Goal: Task Accomplishment & Management: Manage account settings

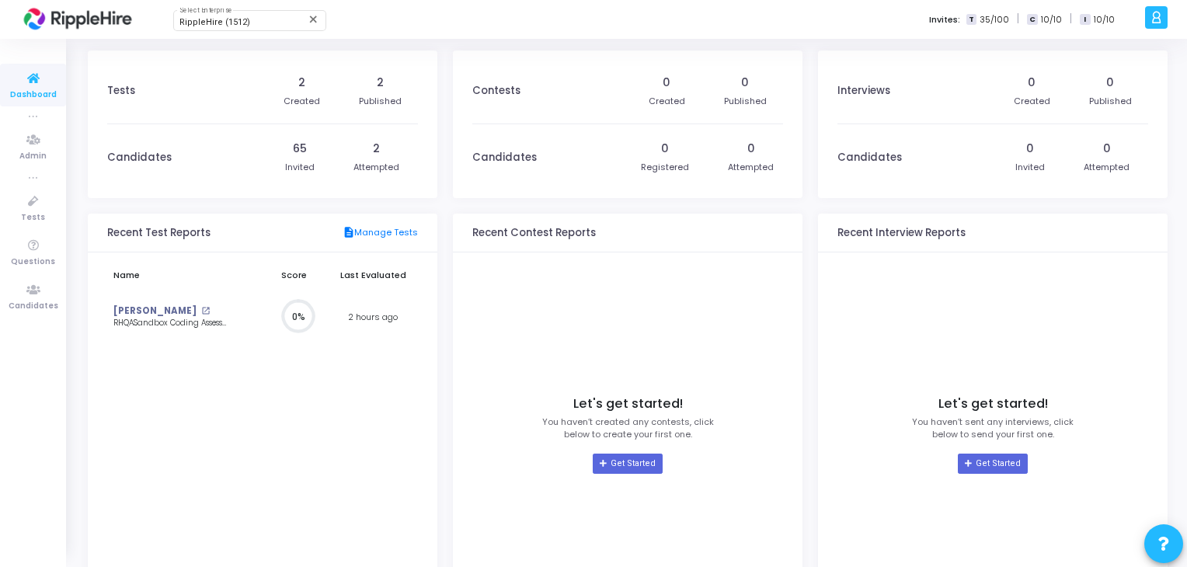
scroll to position [34, 16]
click at [43, 297] on icon at bounding box center [33, 289] width 33 height 19
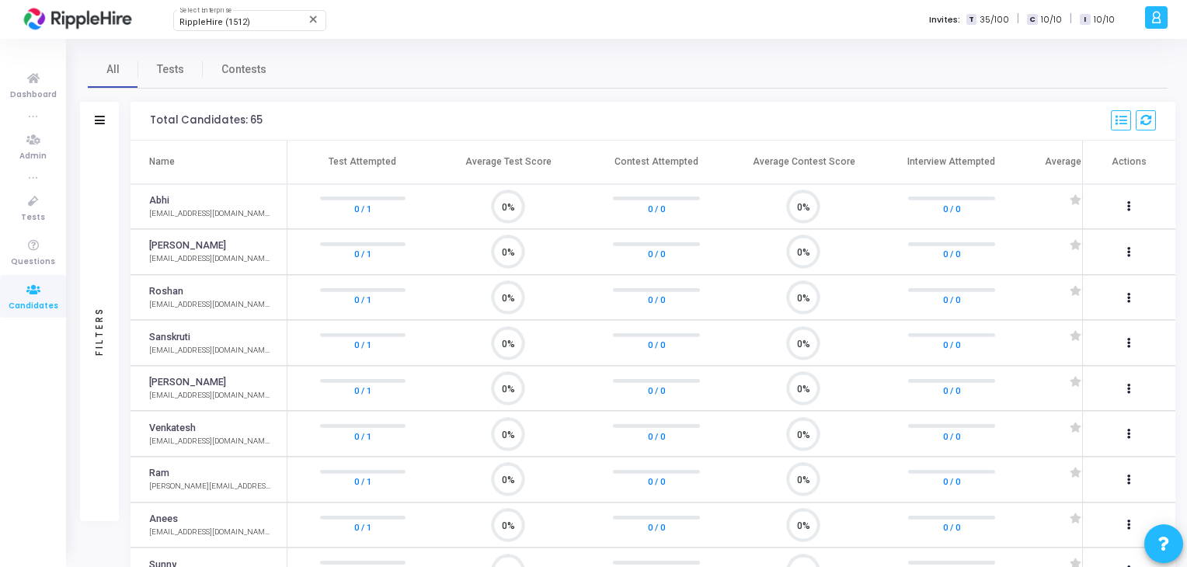
click at [43, 280] on icon at bounding box center [33, 289] width 33 height 19
click at [37, 78] on icon at bounding box center [33, 78] width 33 height 19
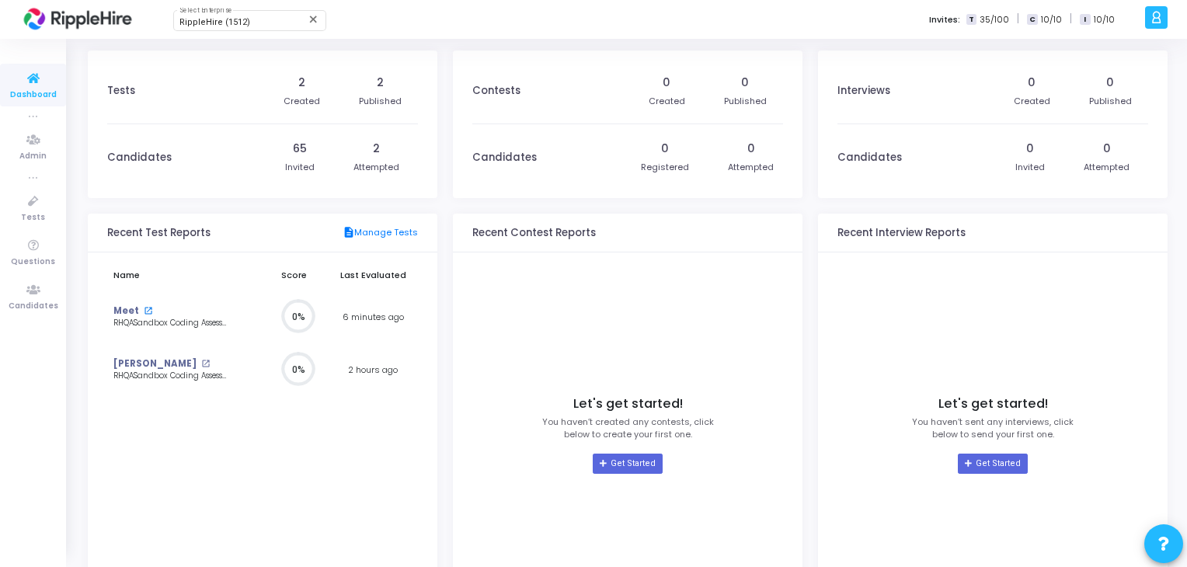
click at [146, 312] on mat-icon "open_in_new" at bounding box center [148, 311] width 9 height 9
click at [157, 355] on td "Harshit open_in_new RHQASandbox Coding Assessment" at bounding box center [183, 370] width 153 height 54
click at [201, 364] on mat-icon "open_in_new" at bounding box center [205, 364] width 9 height 9
click at [34, 302] on span "Candidates" at bounding box center [34, 306] width 50 height 13
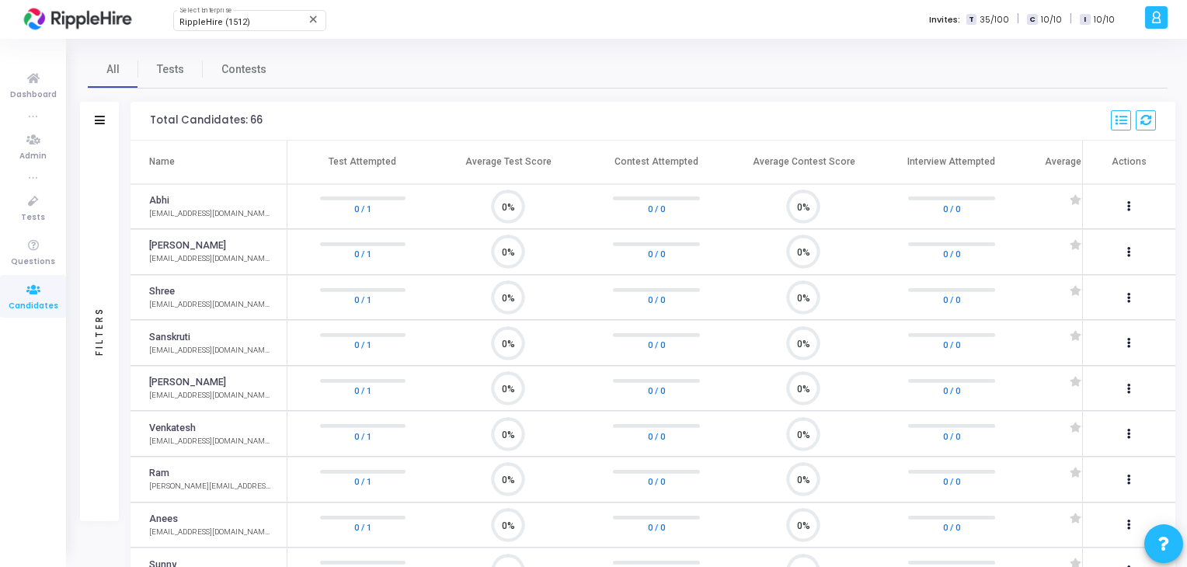
scroll to position [32, 40]
click at [1122, 203] on button at bounding box center [1130, 207] width 22 height 22
click at [817, 114] on div at bounding box center [593, 283] width 1187 height 567
click at [174, 67] on span "Tests" at bounding box center [170, 69] width 27 height 16
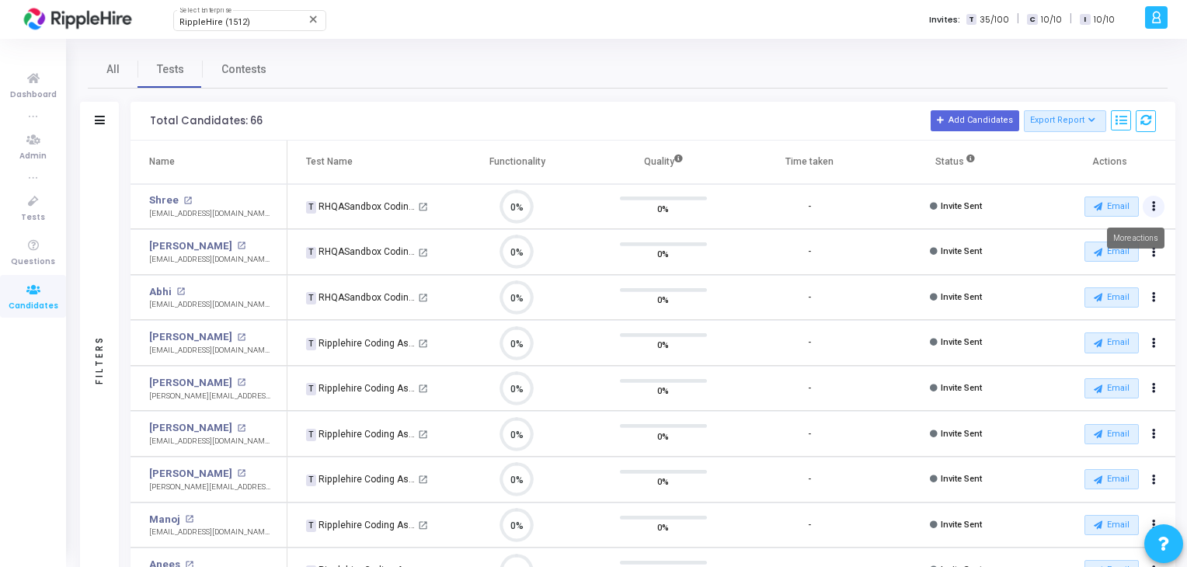
click at [1154, 203] on icon "Actions" at bounding box center [1154, 207] width 4 height 8
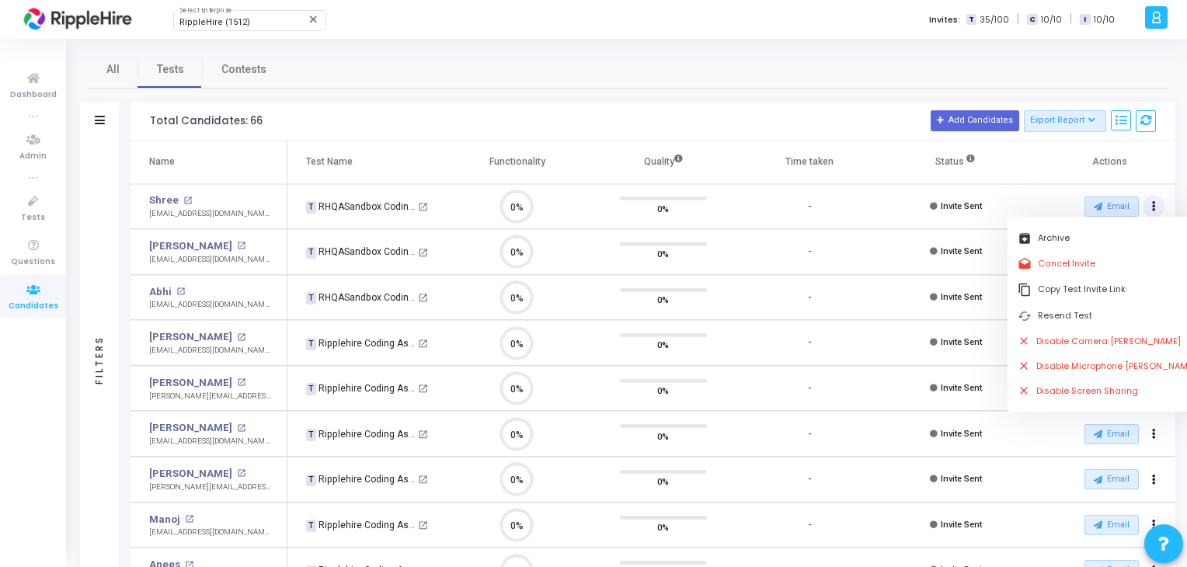
click at [1154, 203] on icon "Actions" at bounding box center [1154, 207] width 4 height 8
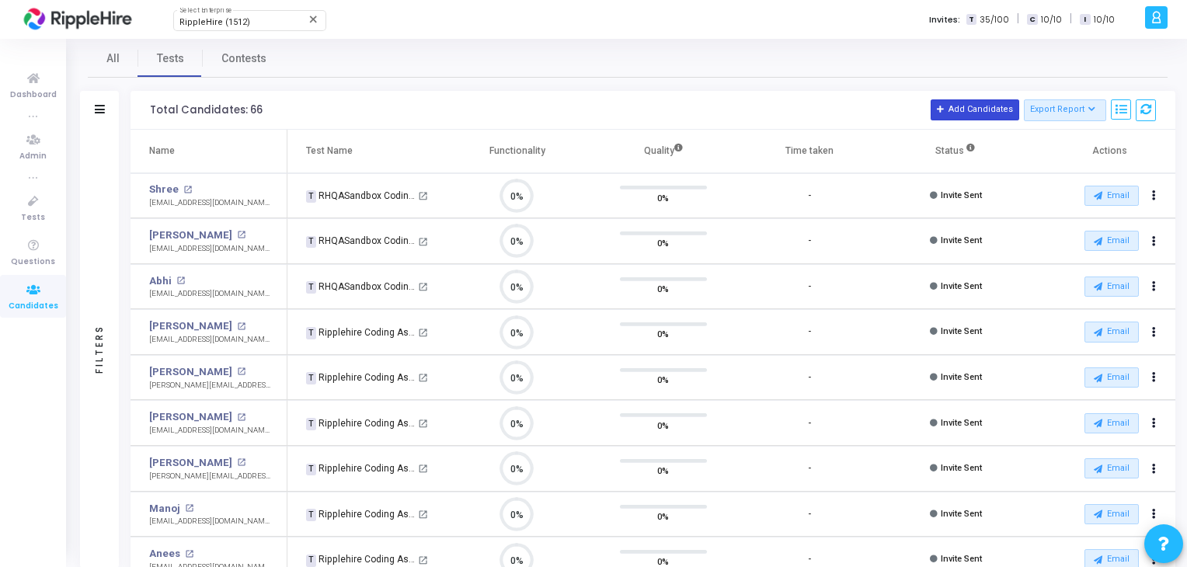
click at [982, 116] on button "Add Candidates" at bounding box center [975, 109] width 89 height 20
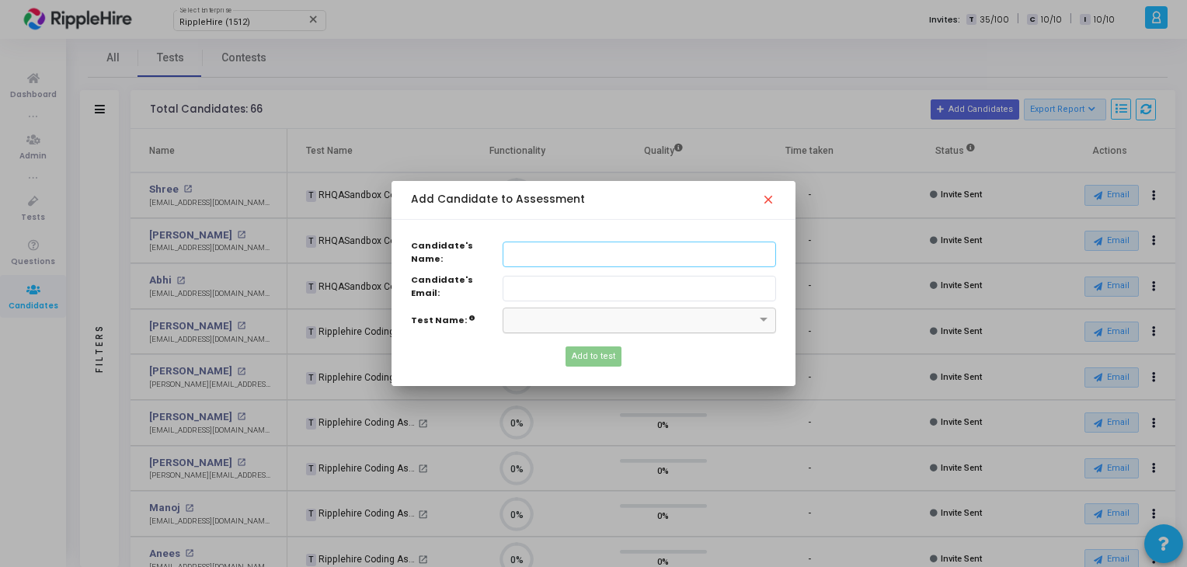
click at [737, 318] on div at bounding box center [639, 318] width 272 height 13
click at [773, 211] on mat-icon "close" at bounding box center [770, 202] width 19 height 19
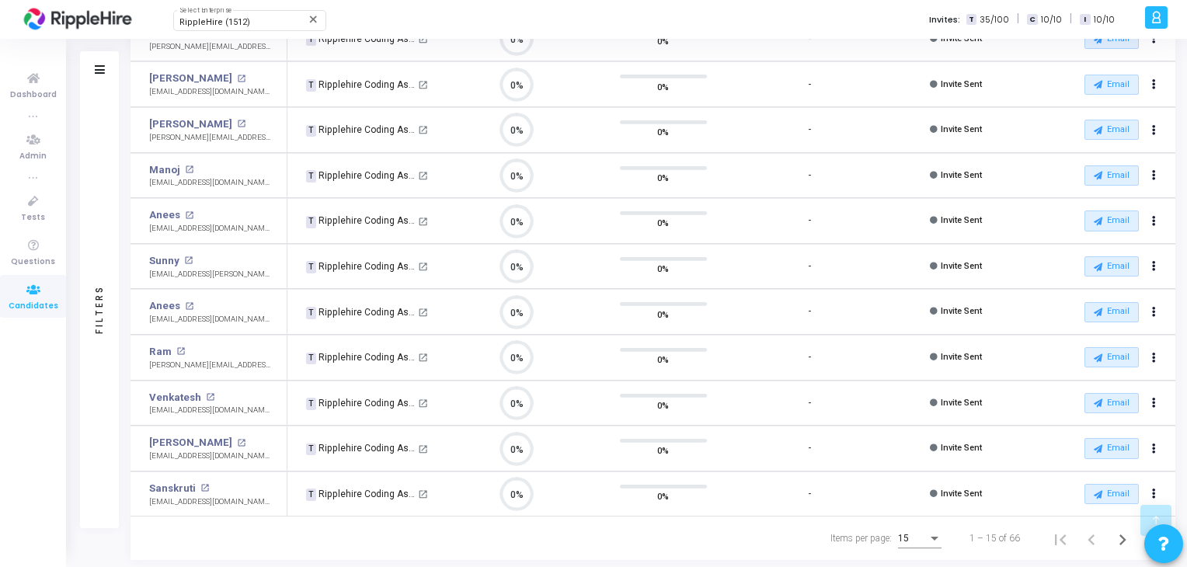
click at [936, 539] on div "Items per page:" at bounding box center [934, 539] width 14 height 12
click at [936, 539] on div at bounding box center [593, 283] width 1187 height 567
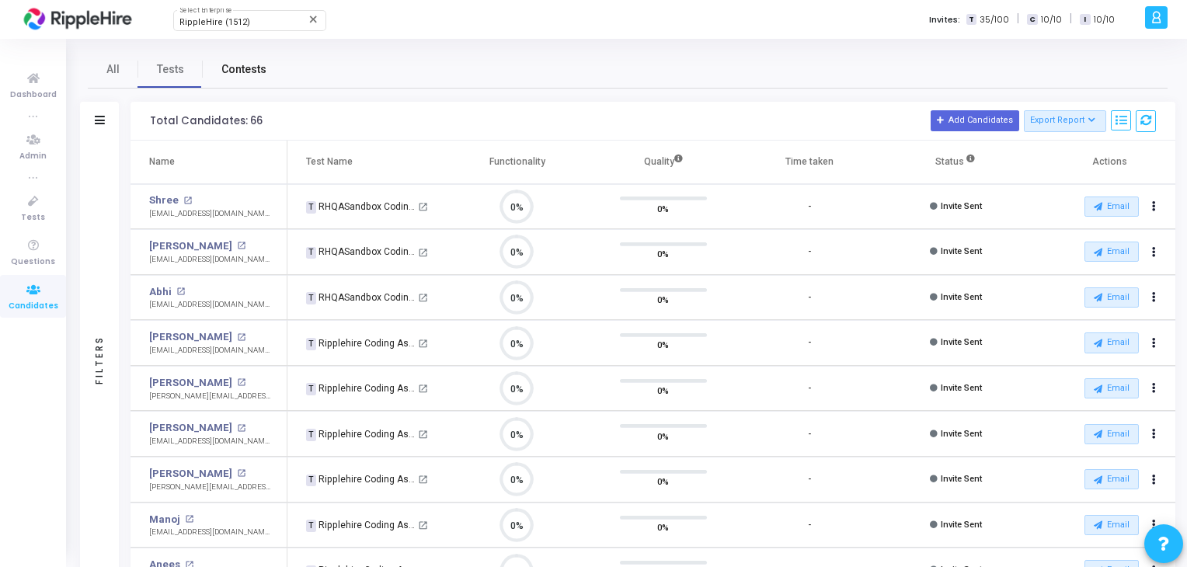
click at [227, 71] on span "Contests" at bounding box center [243, 69] width 45 height 16
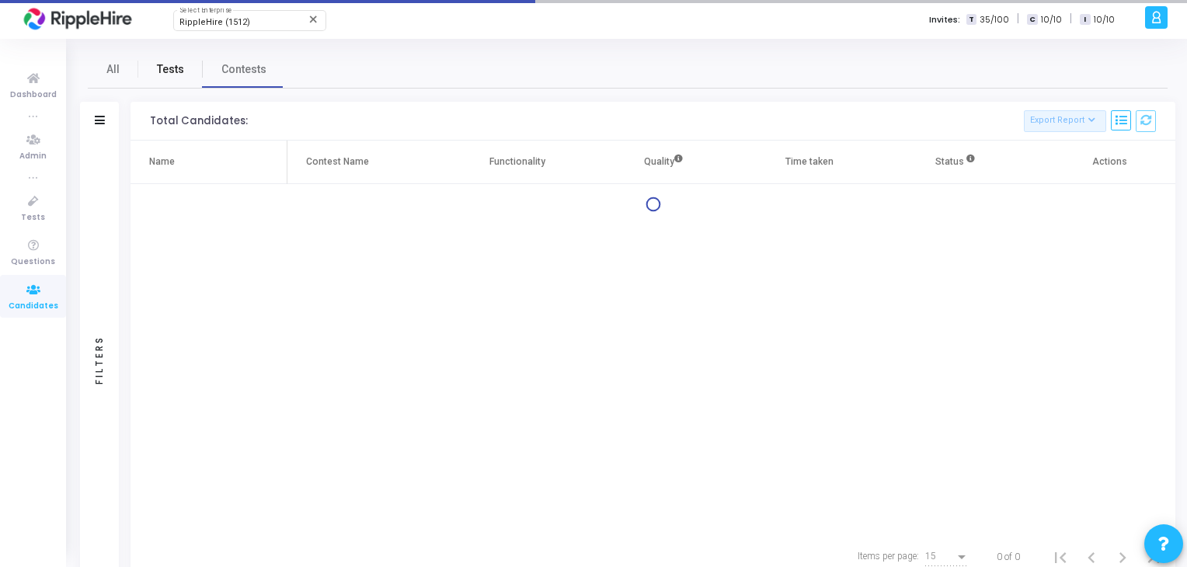
click at [177, 61] on span "Tests" at bounding box center [170, 69] width 27 height 16
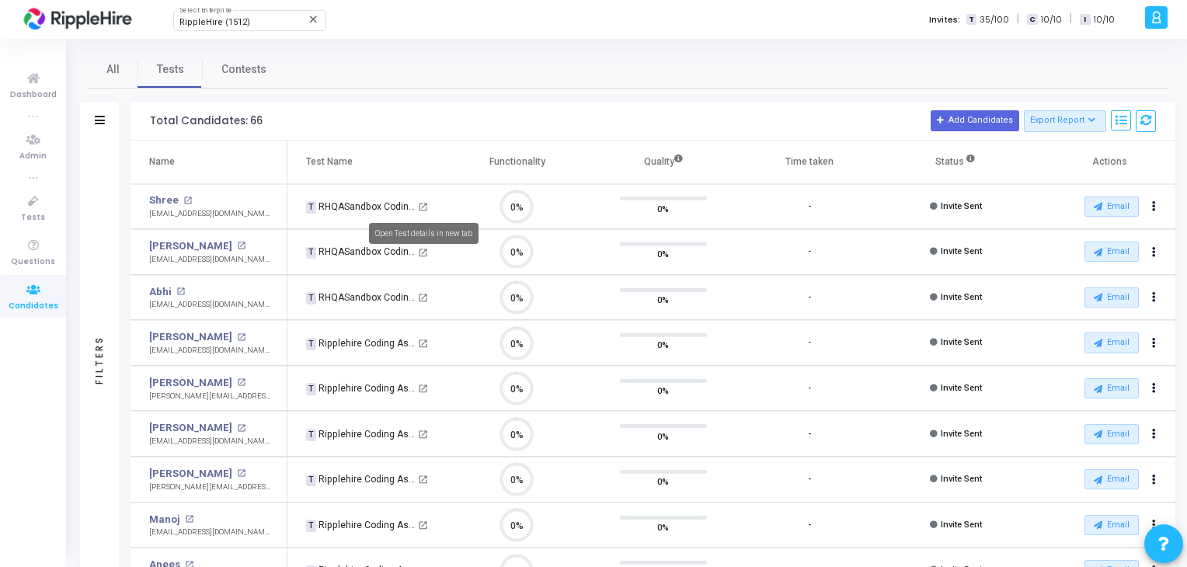
click at [426, 208] on mat-icon "open_in_new" at bounding box center [423, 207] width 10 height 10
click at [28, 97] on span "Dashboard" at bounding box center [33, 95] width 47 height 13
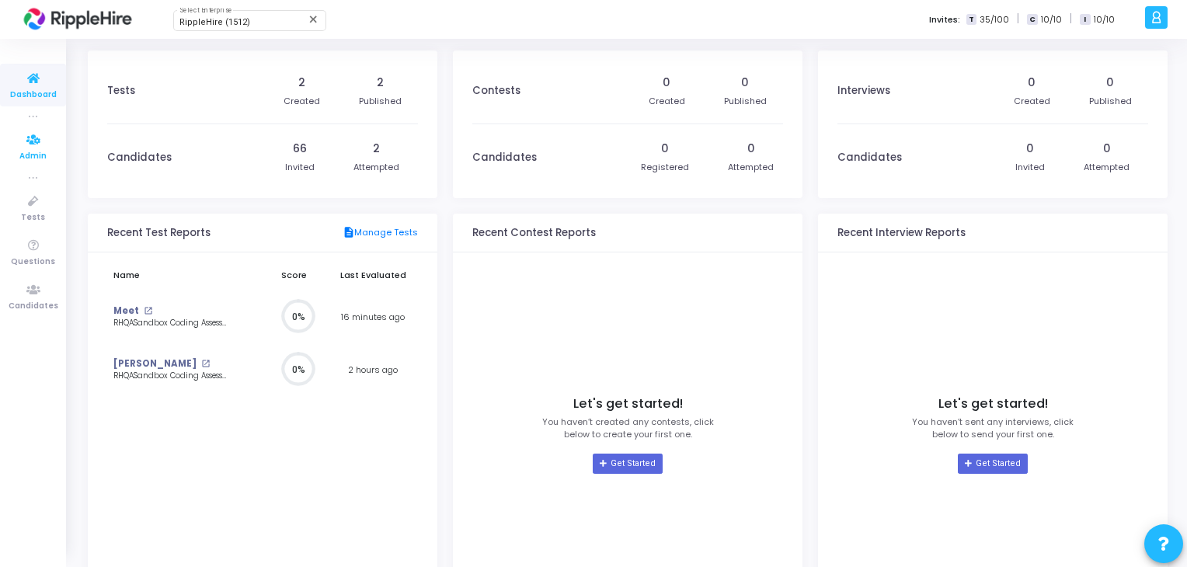
scroll to position [34, 16]
click at [4, 162] on link "Admin" at bounding box center [33, 146] width 66 height 43
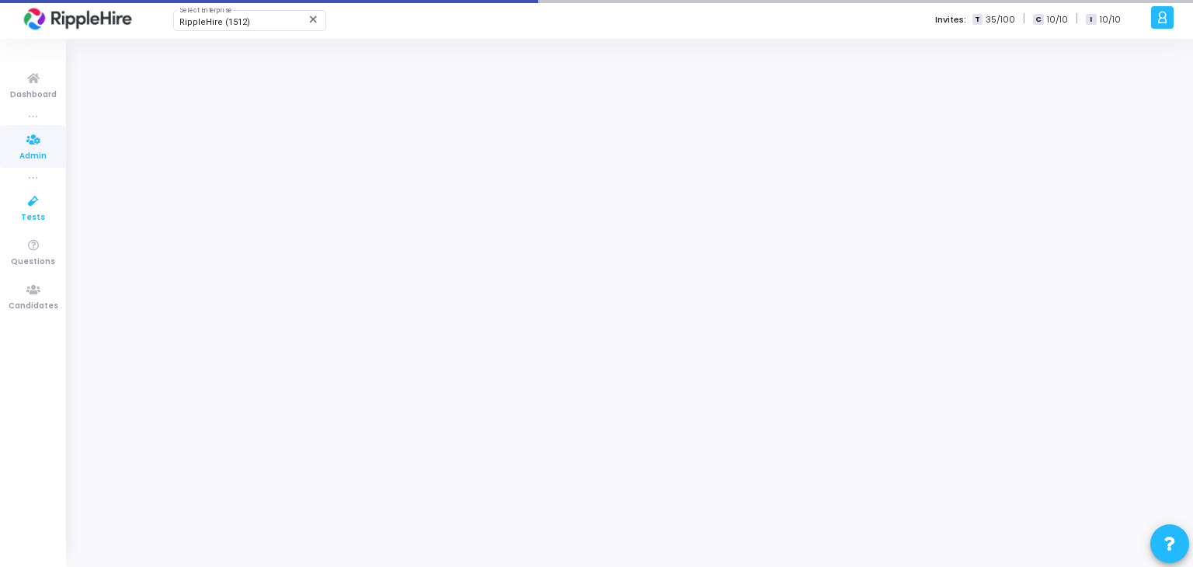
click at [45, 215] on link "Tests" at bounding box center [33, 207] width 66 height 43
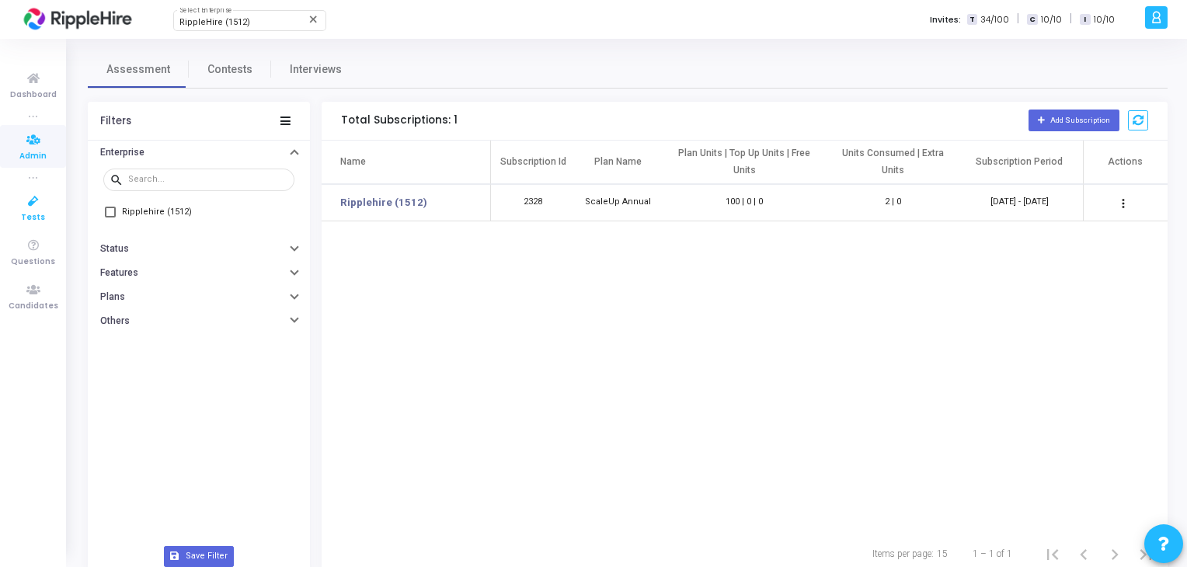
click at [33, 200] on icon at bounding box center [33, 201] width 33 height 19
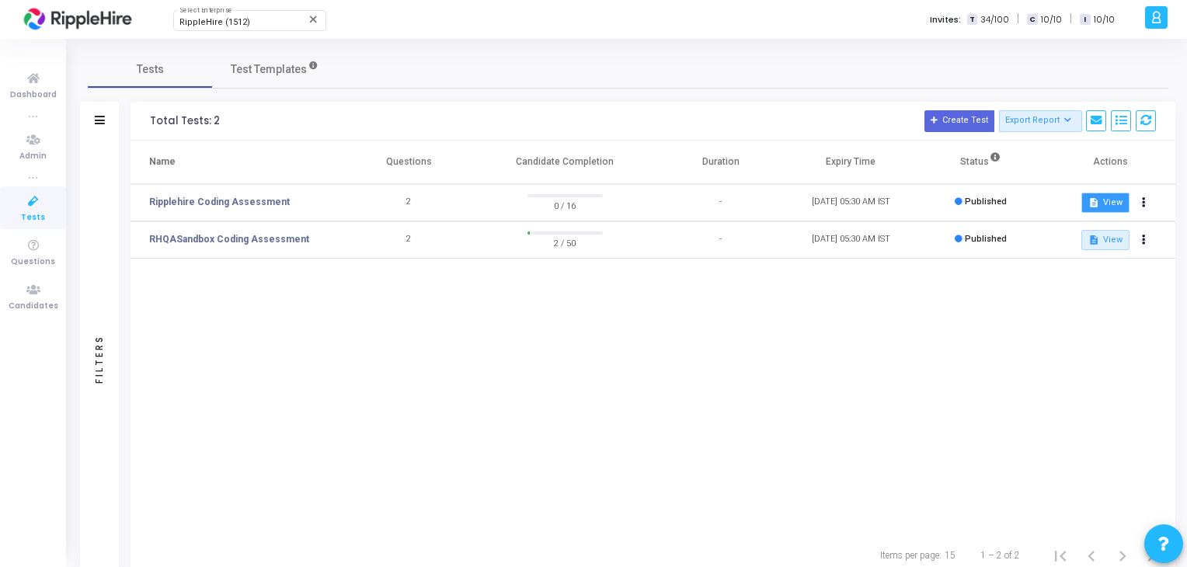
click at [1121, 203] on button "description View" at bounding box center [1104, 203] width 47 height 20
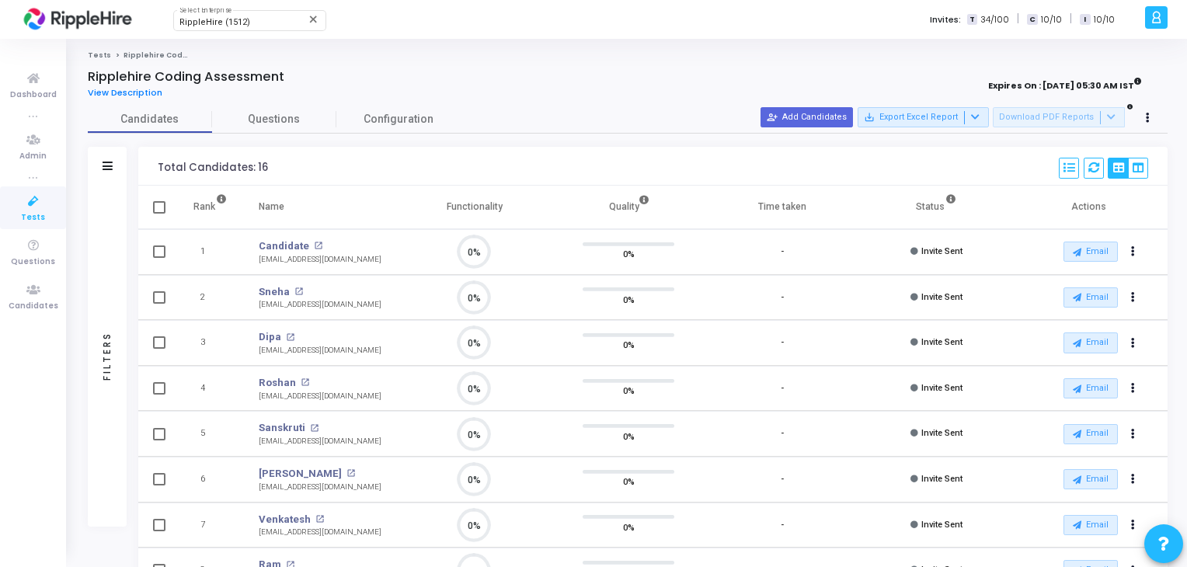
scroll to position [32, 40]
click at [137, 91] on span "View Description" at bounding box center [125, 92] width 75 height 12
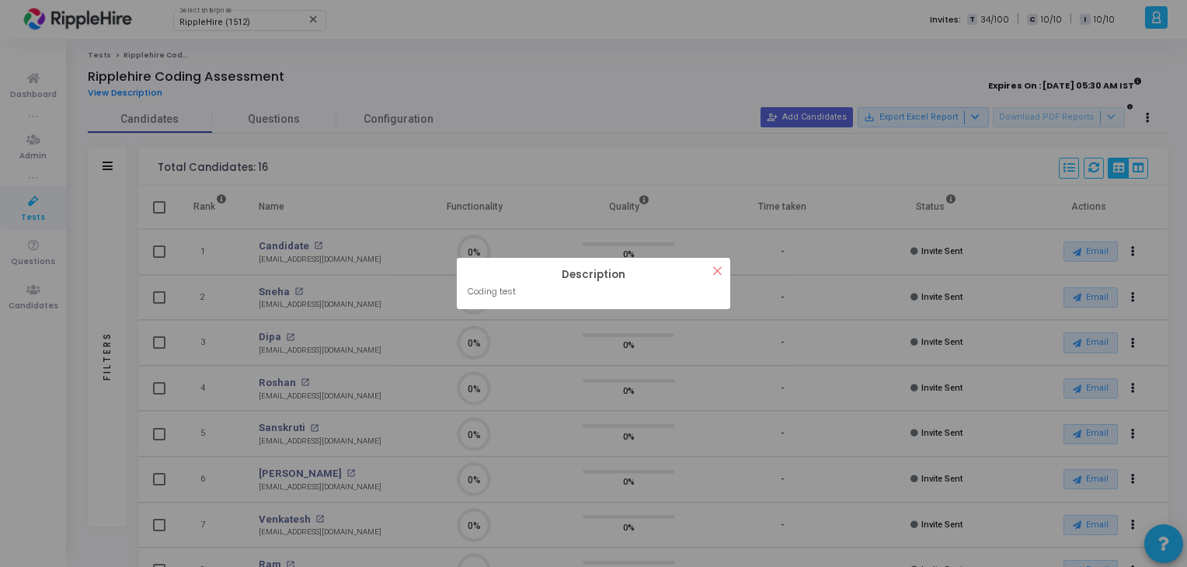
click at [710, 280] on button "×" at bounding box center [718, 271] width 26 height 26
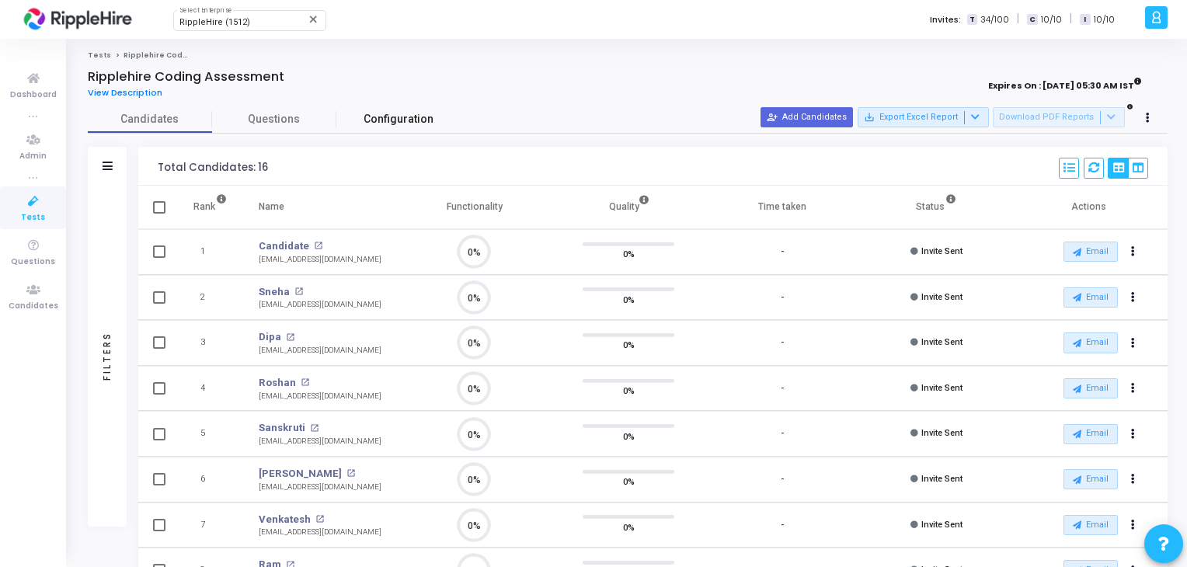
click at [386, 118] on span "Configuration" at bounding box center [399, 119] width 70 height 16
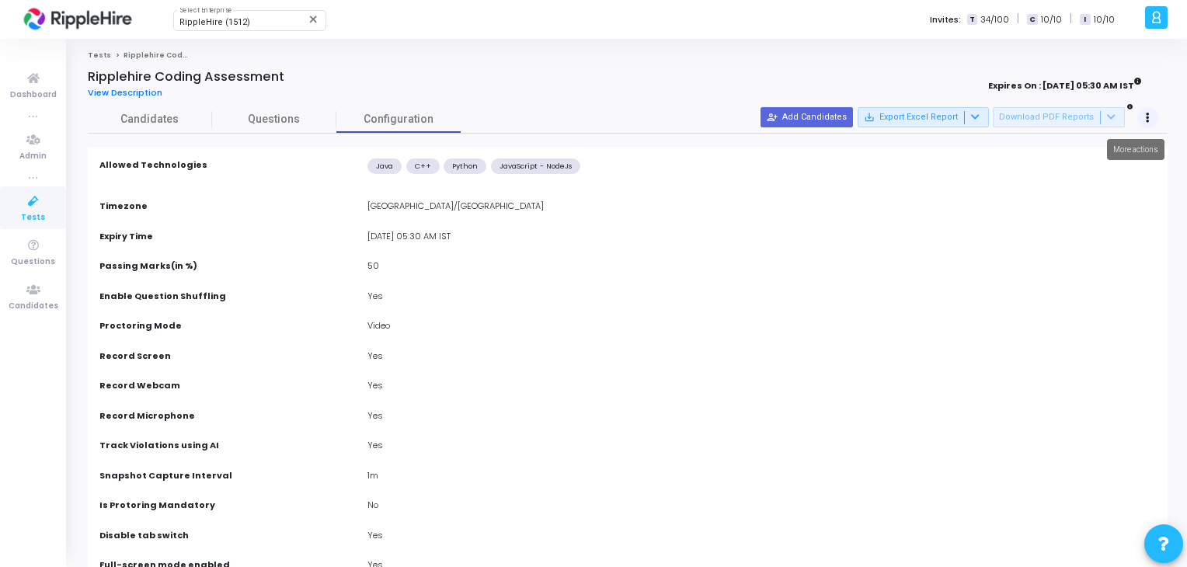
click at [1149, 118] on icon at bounding box center [1148, 118] width 4 height 8
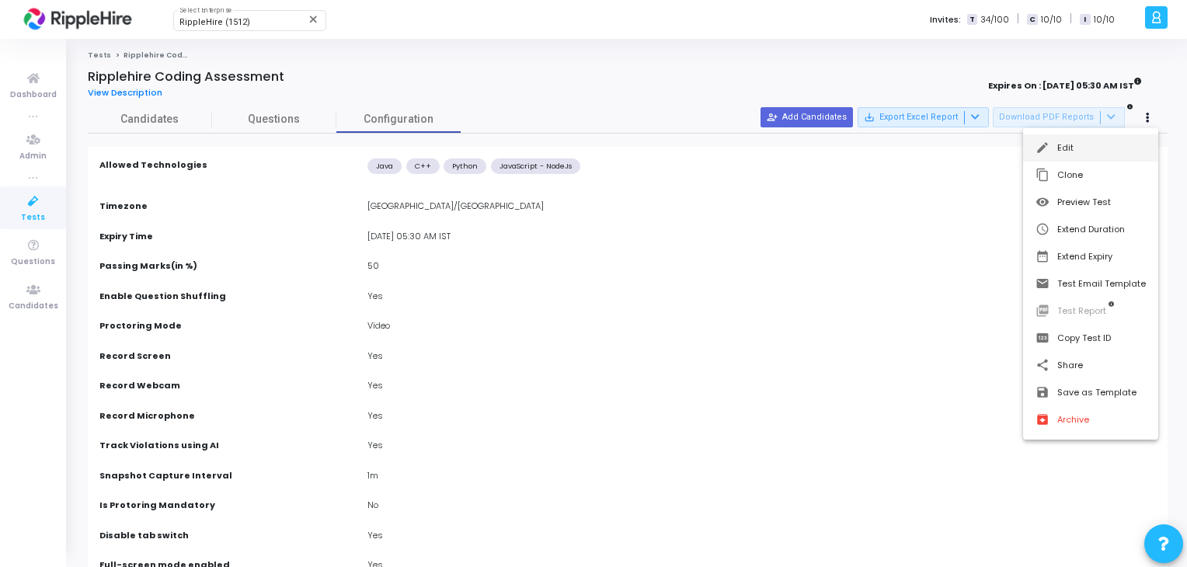
click at [1111, 151] on button "edit Edit" at bounding box center [1090, 147] width 135 height 27
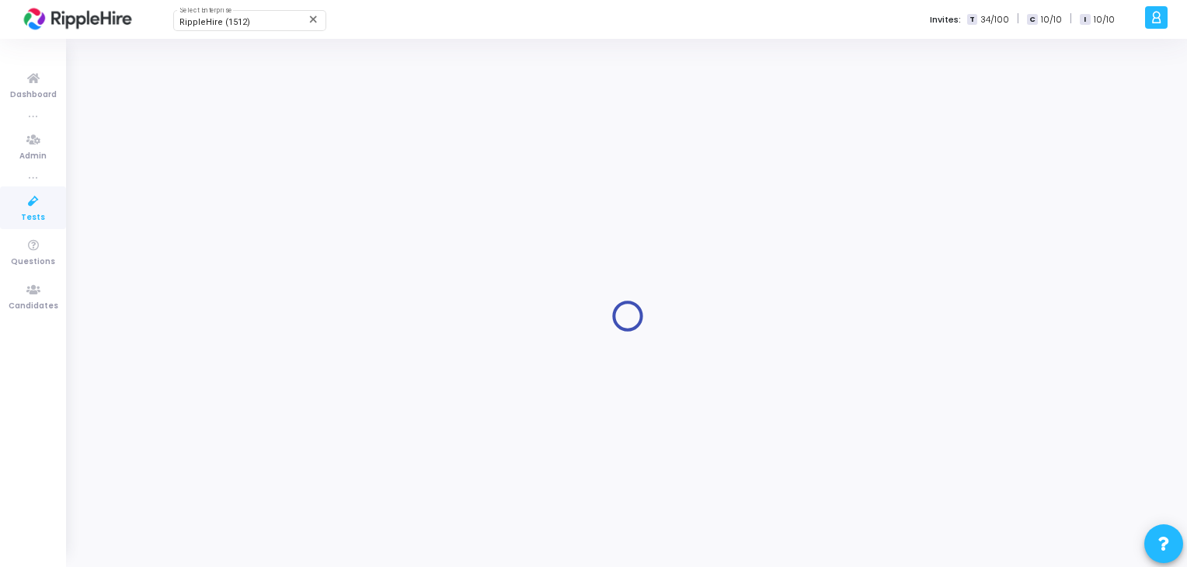
type input "Ripplehire Coding Assessment"
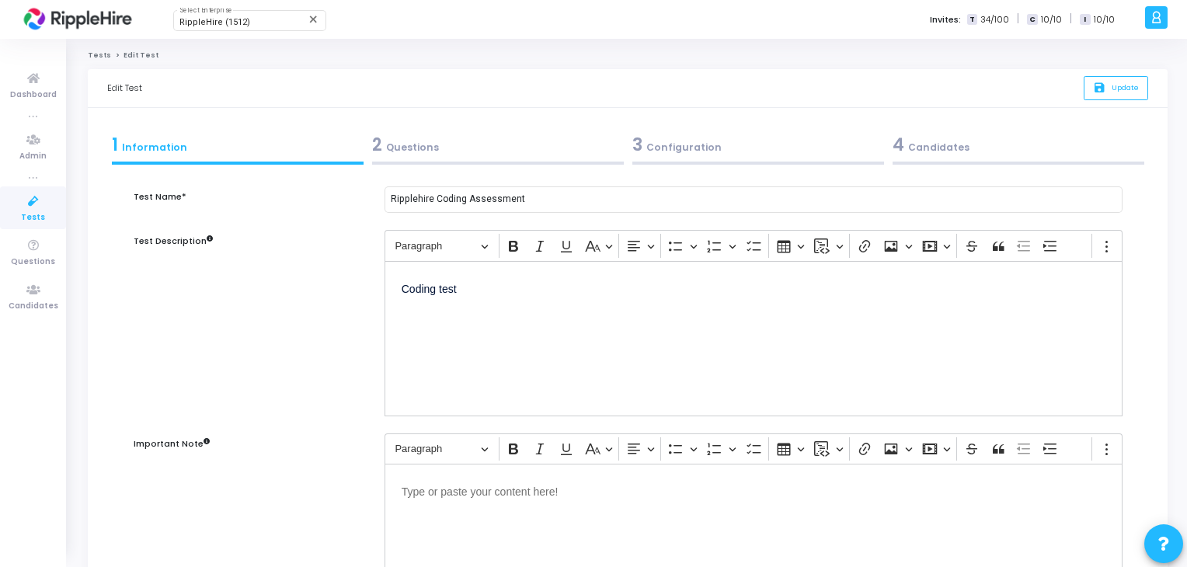
click at [409, 141] on div "2 Questions" at bounding box center [498, 145] width 252 height 26
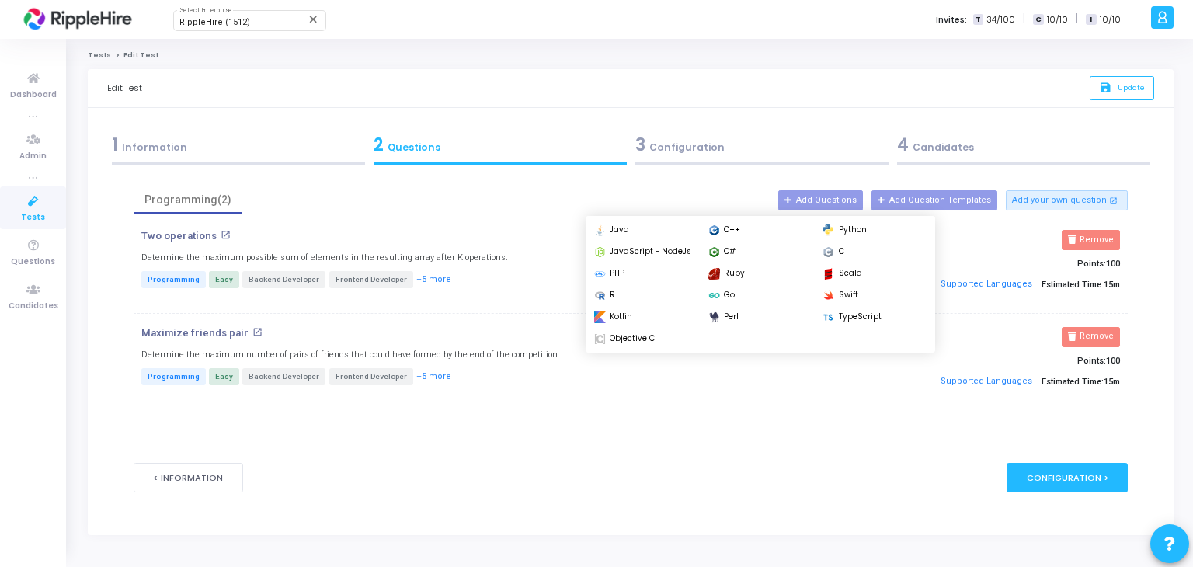
click at [1001, 289] on button "Supported Languages" at bounding box center [987, 284] width 102 height 23
click at [1014, 274] on button "Supported Languages" at bounding box center [987, 284] width 102 height 23
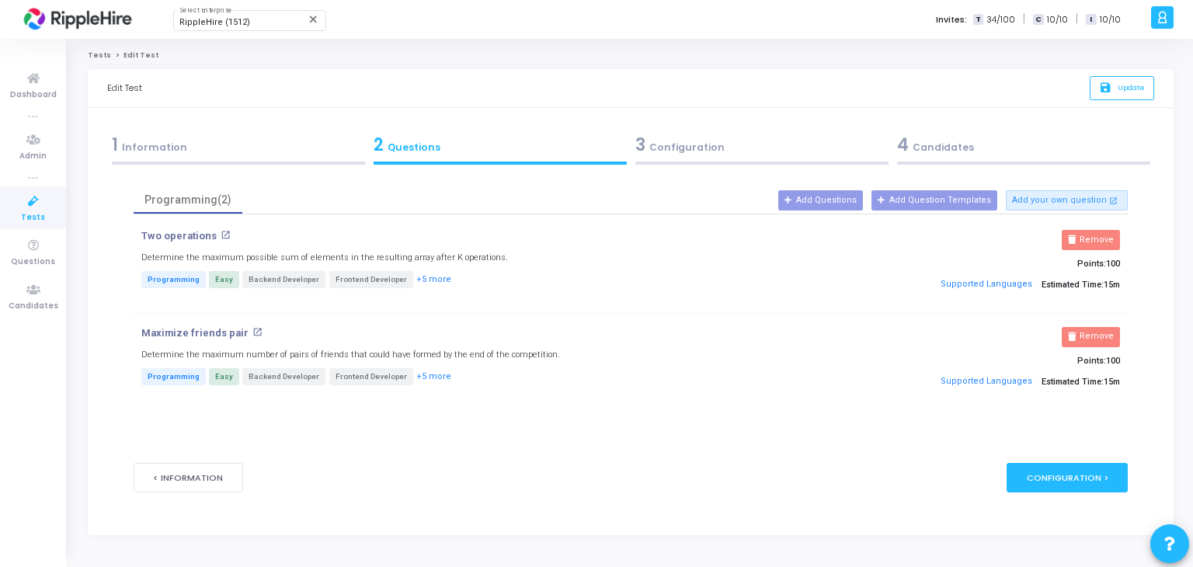
click at [1066, 283] on p "Supported Languages Estimated Time: 15m" at bounding box center [962, 284] width 316 height 23
click at [743, 142] on div "3 Configuration" at bounding box center [761, 145] width 253 height 26
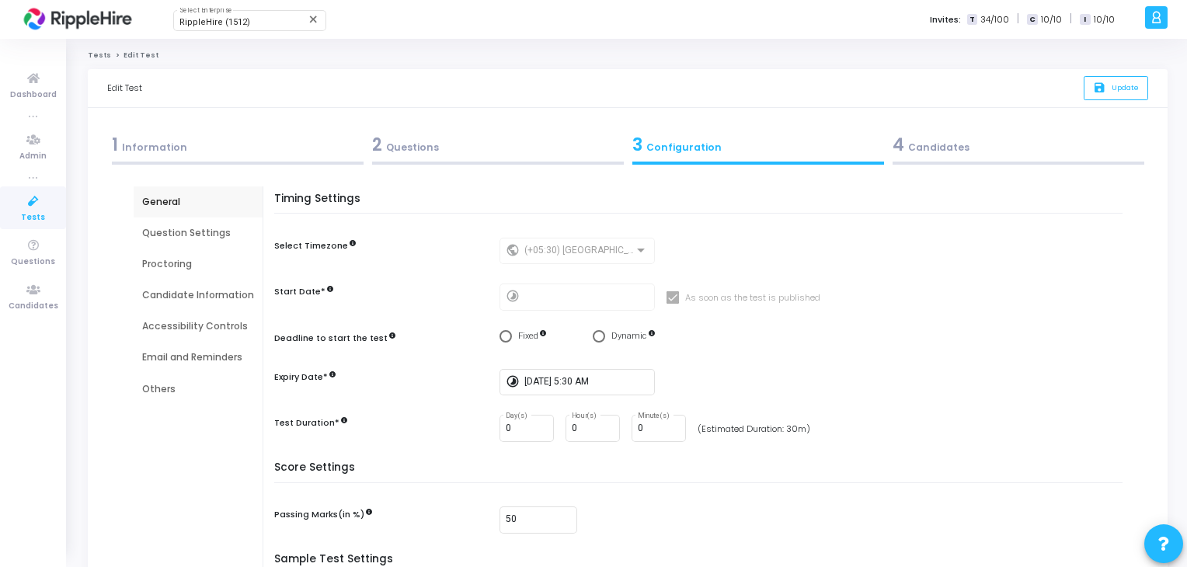
click at [207, 237] on div "Question Settings" at bounding box center [198, 233] width 112 height 14
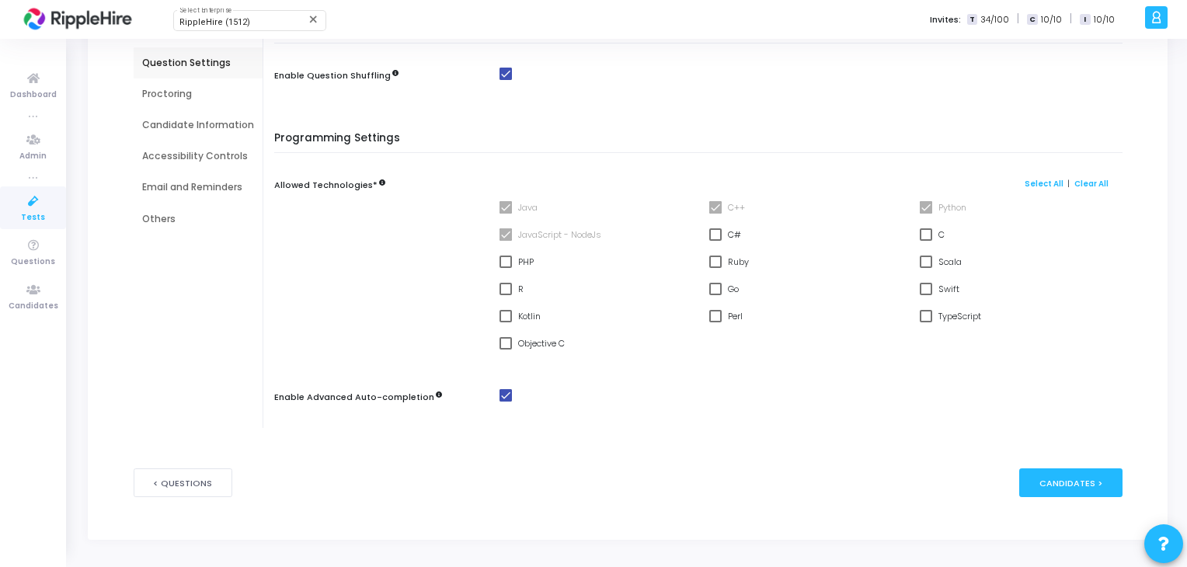
click at [718, 235] on span at bounding box center [715, 234] width 12 height 12
click at [715, 241] on input "C#" at bounding box center [715, 241] width 1 height 1
checkbox input "true"
click at [920, 238] on span at bounding box center [926, 234] width 12 height 12
click at [925, 241] on input "C" at bounding box center [925, 241] width 1 height 1
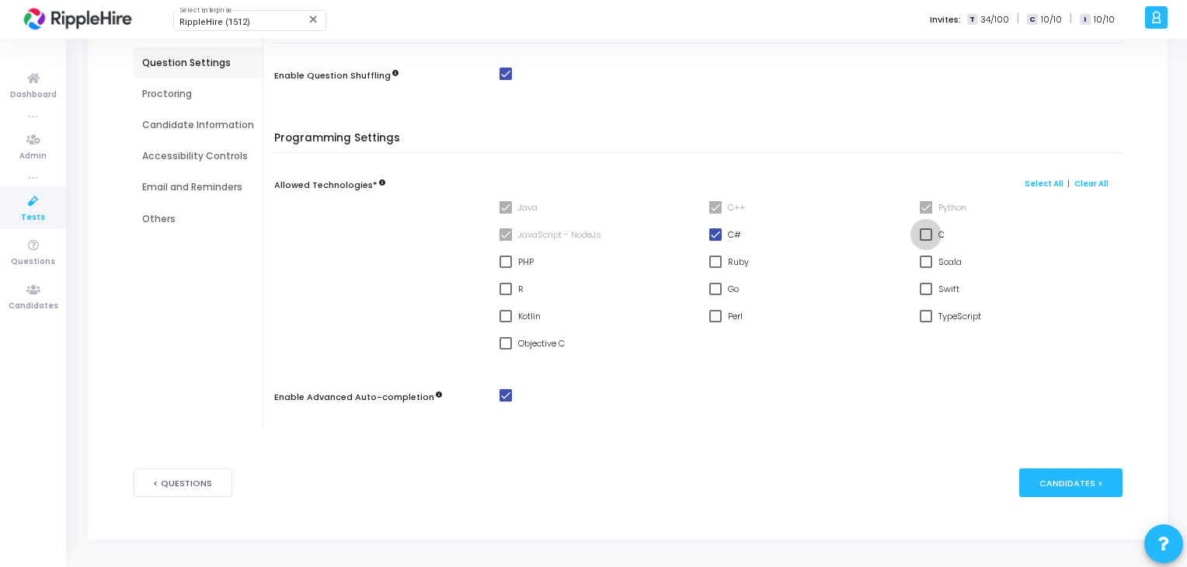
checkbox input "true"
click at [920, 269] on label "Scala" at bounding box center [941, 261] width 42 height 19
click at [925, 269] on input "Scala" at bounding box center [925, 268] width 1 height 1
checkbox input "true"
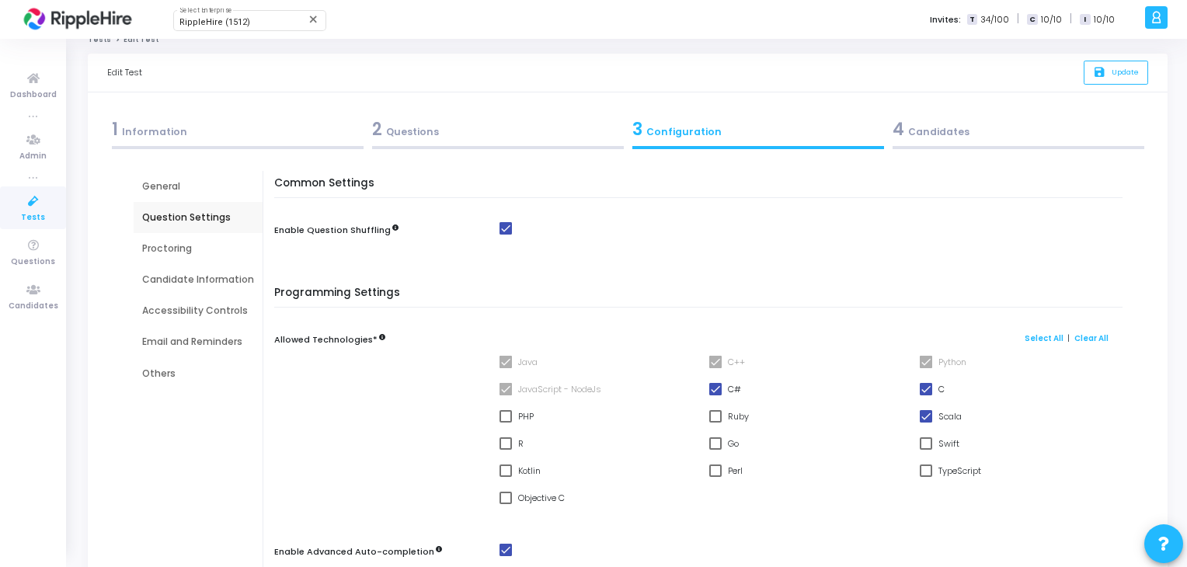
scroll to position [170, 0]
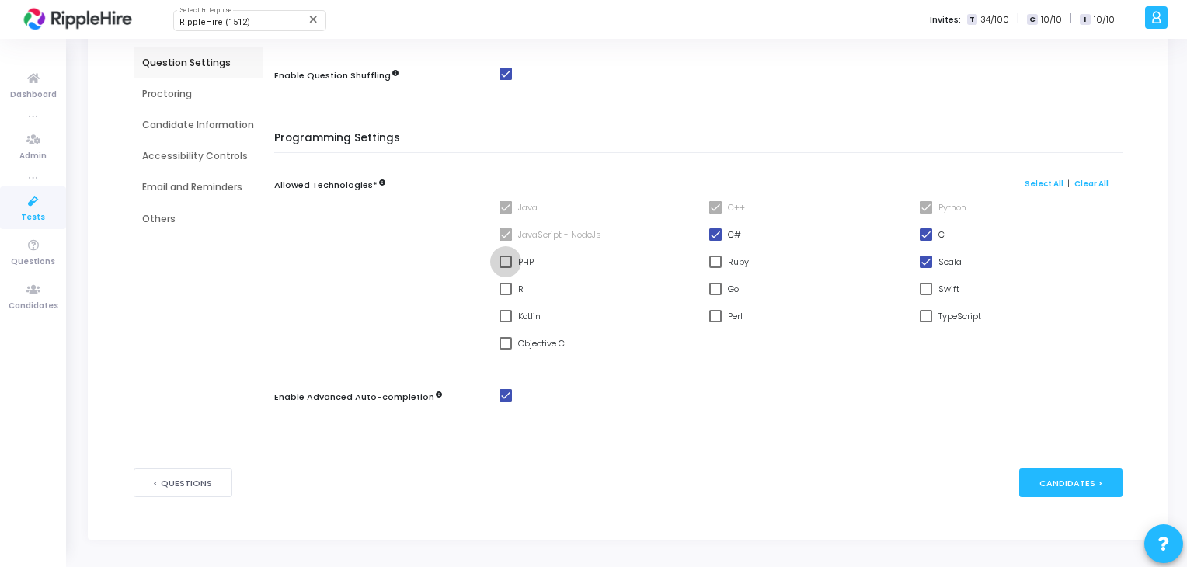
click at [505, 264] on span at bounding box center [505, 262] width 12 height 12
click at [505, 268] on input "PHP" at bounding box center [505, 268] width 1 height 1
checkbox input "true"
click at [721, 263] on label "Ruby" at bounding box center [729, 261] width 40 height 19
click at [715, 268] on input "Ruby" at bounding box center [715, 268] width 1 height 1
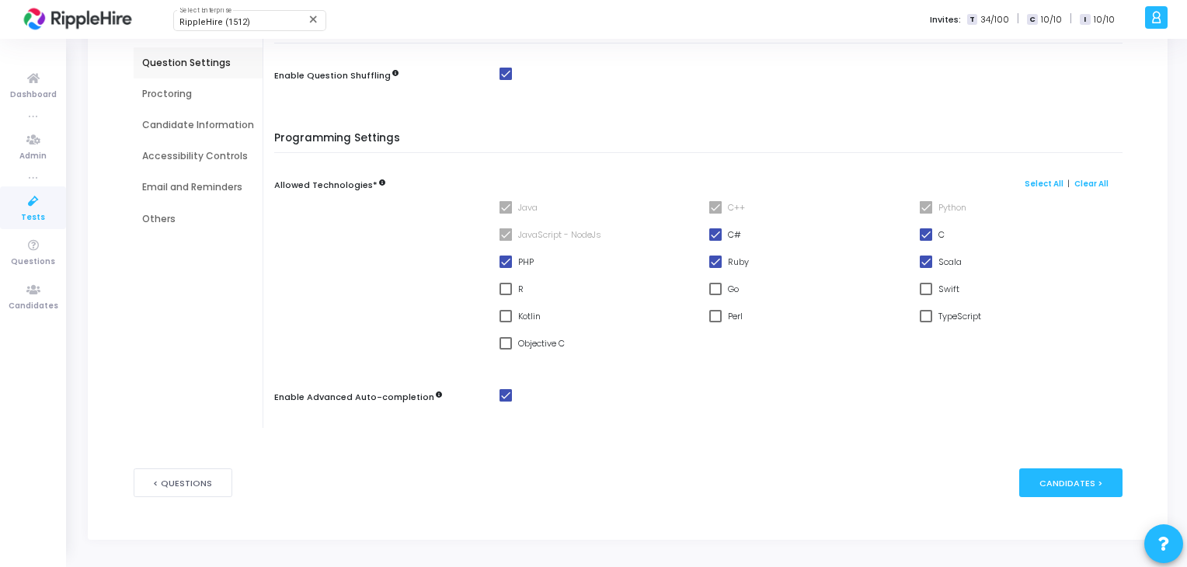
click at [715, 266] on span at bounding box center [715, 262] width 12 height 12
click at [715, 268] on input "Ruby" at bounding box center [715, 268] width 1 height 1
checkbox input "false"
click at [513, 265] on label "PHP" at bounding box center [516, 261] width 34 height 19
click at [506, 268] on input "PHP" at bounding box center [505, 268] width 1 height 1
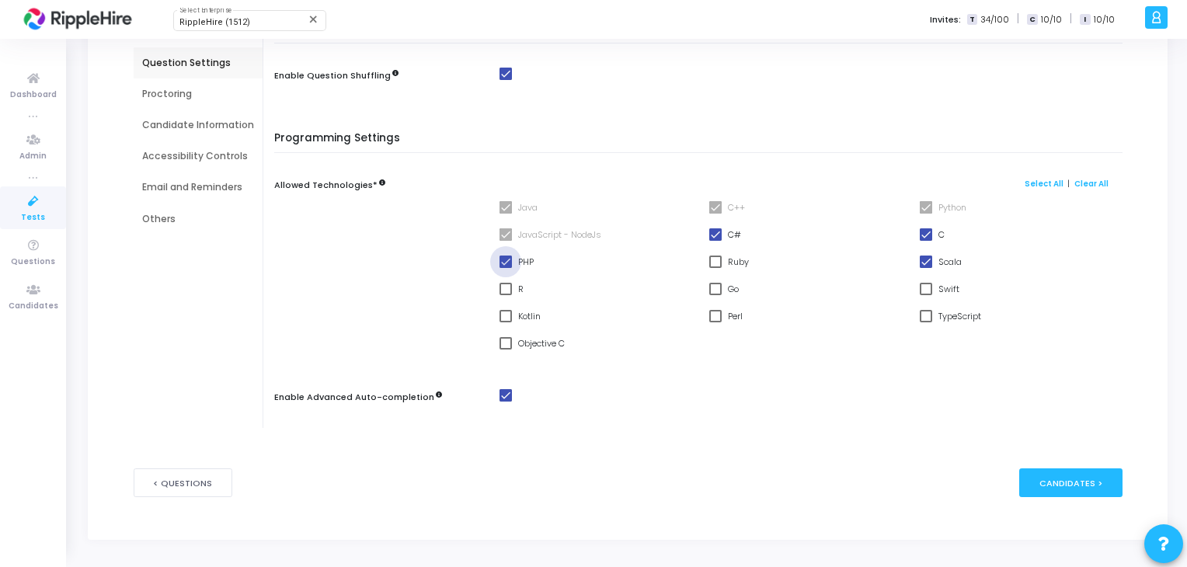
checkbox input "false"
click at [927, 259] on span at bounding box center [926, 262] width 12 height 12
click at [926, 268] on input "Scala" at bounding box center [925, 268] width 1 height 1
checkbox input "false"
click at [925, 234] on span at bounding box center [926, 234] width 12 height 12
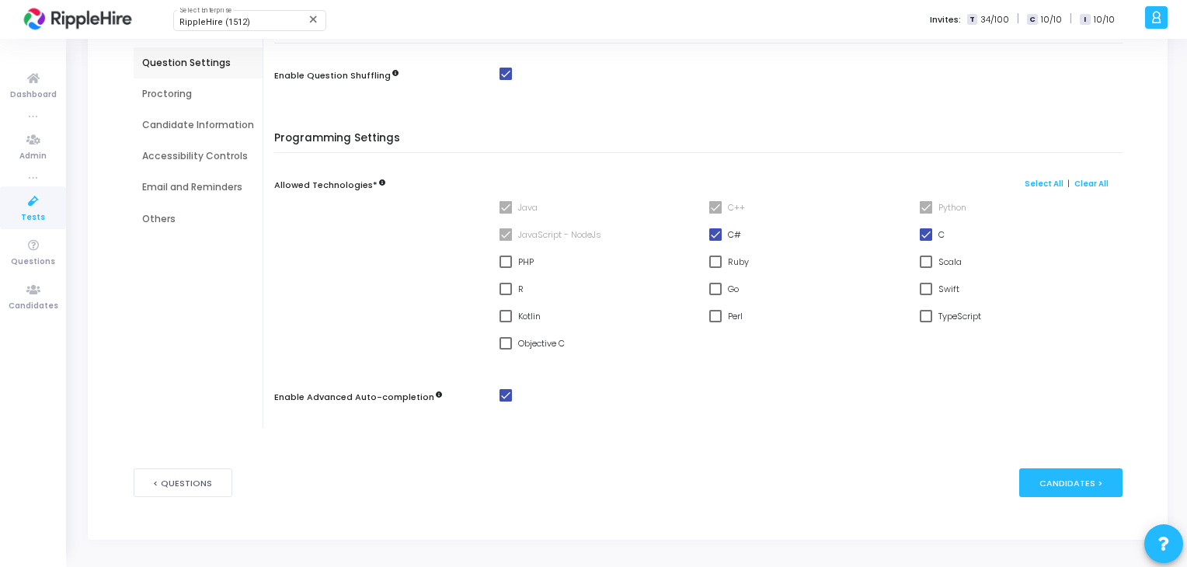
click at [925, 241] on input "C" at bounding box center [925, 241] width 1 height 1
checkbox input "false"
click at [704, 228] on div "C#" at bounding box center [806, 238] width 211 height 27
click at [722, 237] on label "C#" at bounding box center [725, 234] width 32 height 19
click at [715, 241] on input "C#" at bounding box center [715, 241] width 1 height 1
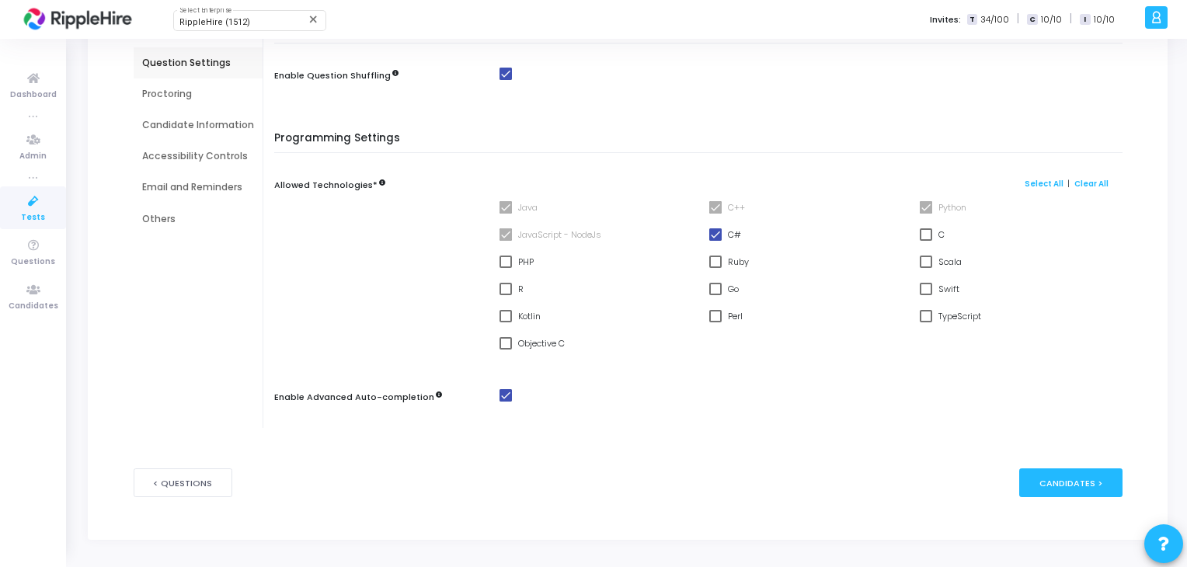
checkbox input "false"
click at [505, 396] on span at bounding box center [505, 395] width 12 height 12
click at [505, 402] on input "checkbox" at bounding box center [505, 402] width 1 height 1
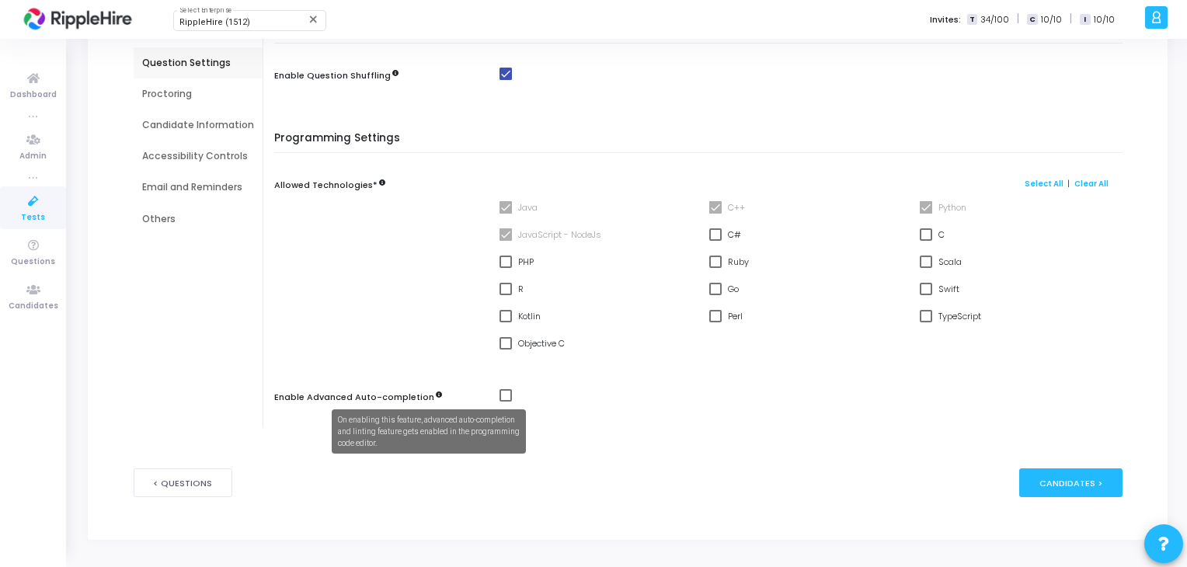
click at [436, 395] on icon at bounding box center [439, 394] width 6 height 6
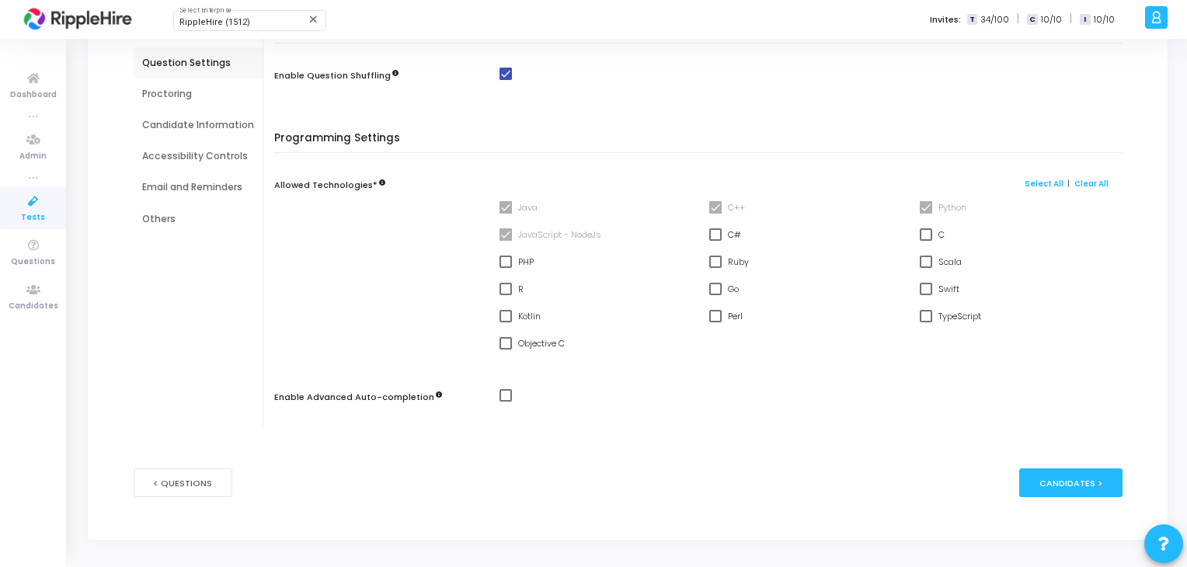
click at [509, 394] on mat-checkbox at bounding box center [814, 395] width 631 height 13
click at [504, 392] on span at bounding box center [505, 395] width 12 height 12
click at [505, 402] on input "checkbox" at bounding box center [505, 402] width 1 height 1
checkbox input "true"
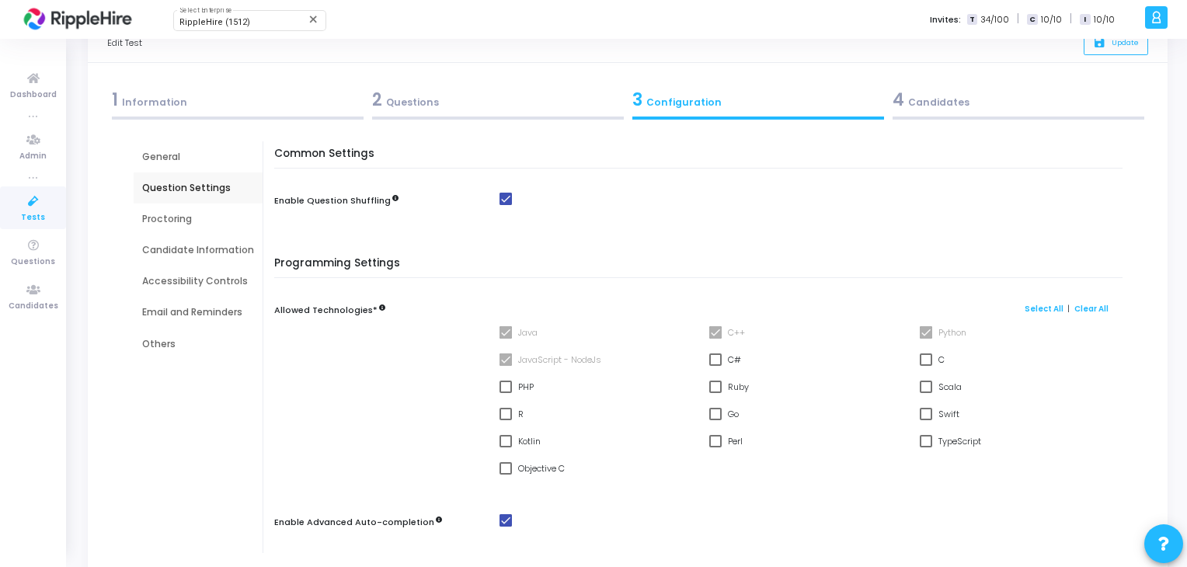
click at [183, 226] on div "Proctoring" at bounding box center [198, 219] width 129 height 31
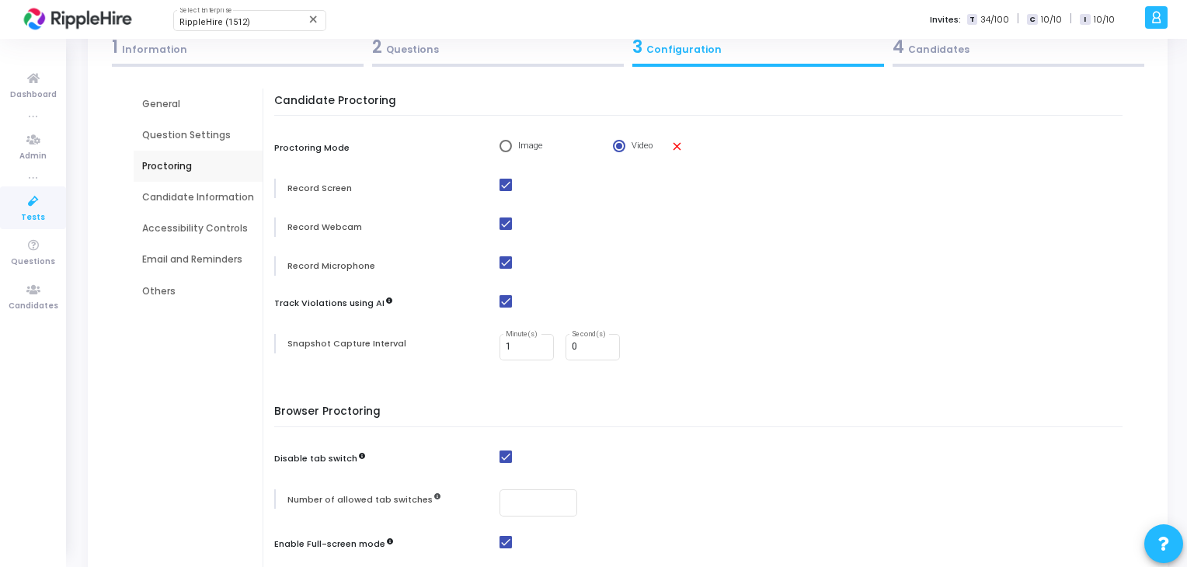
scroll to position [96, 0]
click at [507, 151] on span "Select confirmation" at bounding box center [505, 147] width 12 height 12
click at [507, 151] on input "Image" at bounding box center [505, 147] width 12 height 12
radio input "true"
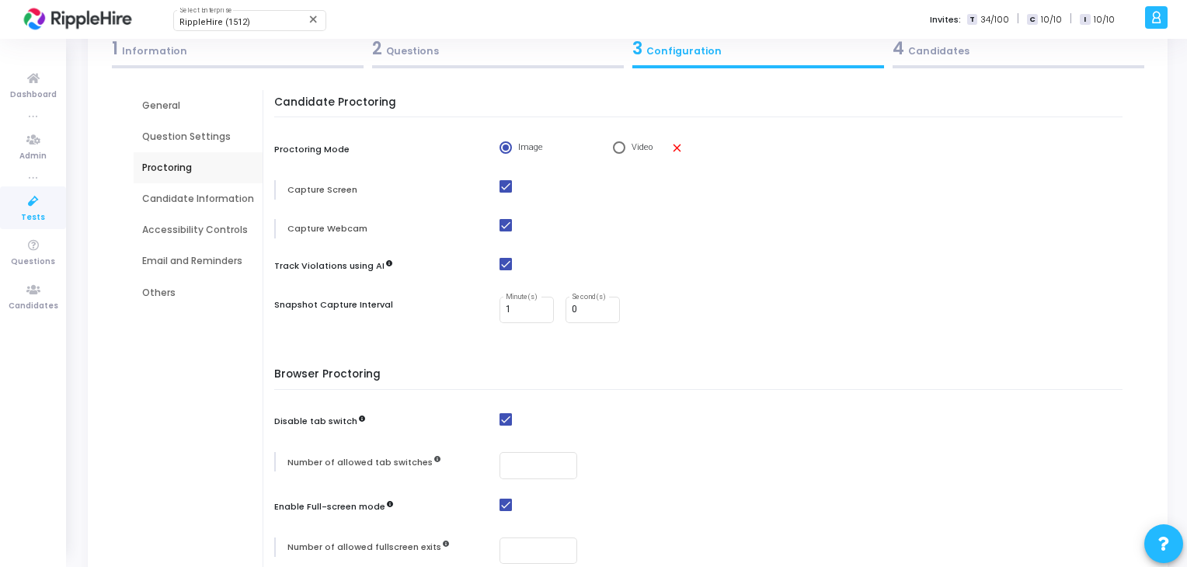
click at [625, 145] on span "Video" at bounding box center [640, 147] width 30 height 13
click at [623, 145] on input "Video" at bounding box center [619, 147] width 12 height 12
radio input "true"
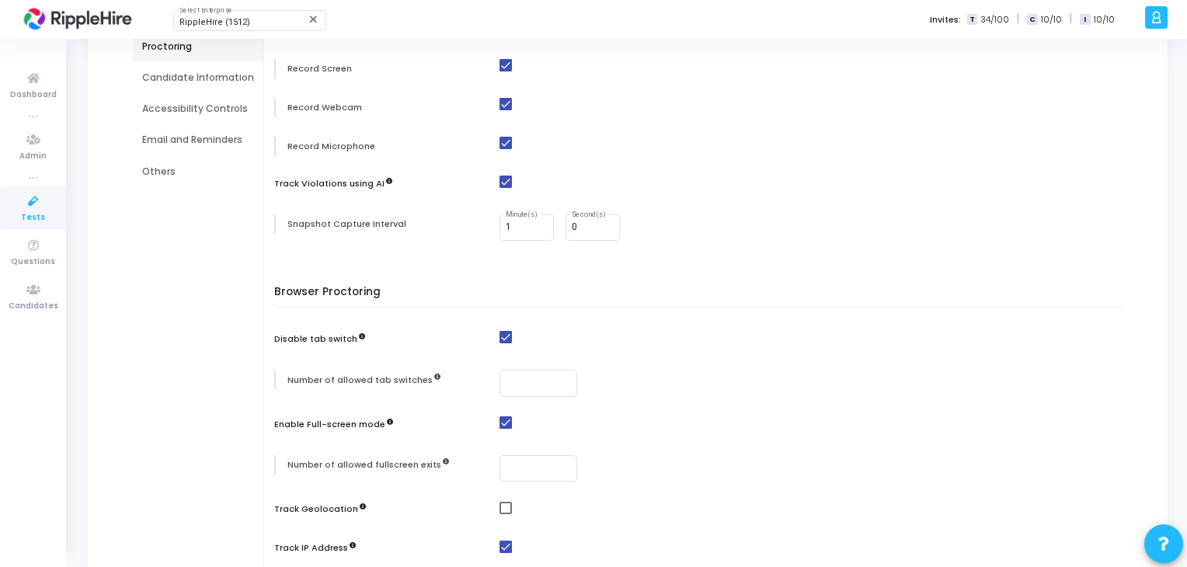
scroll to position [217, 0]
click at [320, 217] on label "Snapshot Capture Interval" at bounding box center [346, 223] width 119 height 13
click at [314, 221] on label "Snapshot Capture Interval" at bounding box center [346, 223] width 119 height 13
click at [384, 224] on label "Snapshot Capture Interval" at bounding box center [346, 223] width 119 height 13
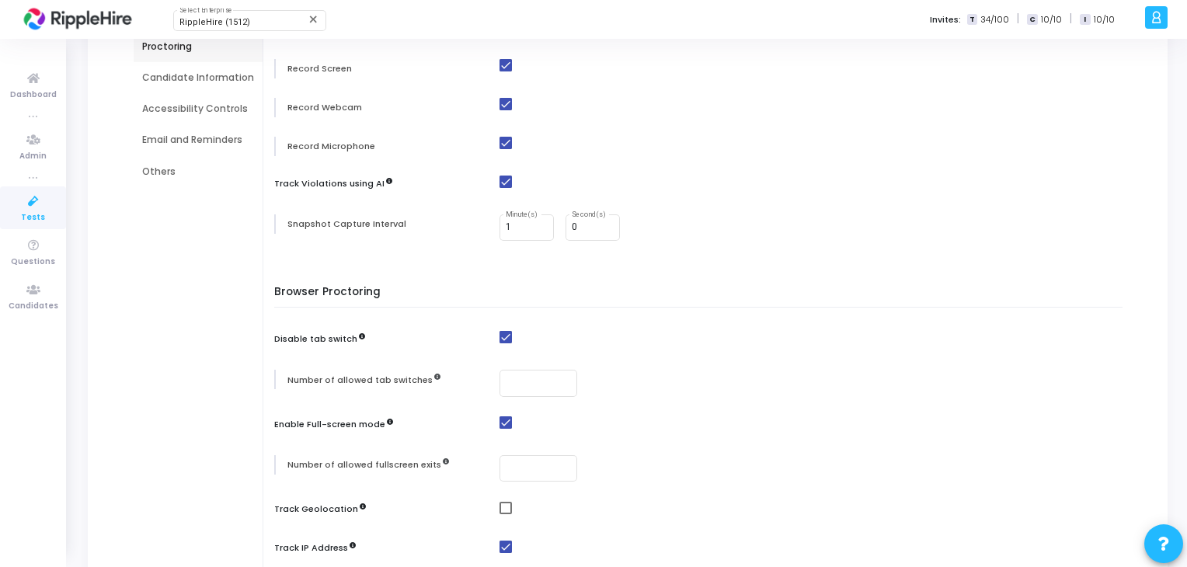
click at [384, 224] on label "Snapshot Capture Interval" at bounding box center [346, 223] width 119 height 13
click at [533, 215] on div "1 Minute(s)" at bounding box center [527, 226] width 42 height 29
click at [549, 294] on h5 "Browser Proctoring" at bounding box center [702, 297] width 856 height 22
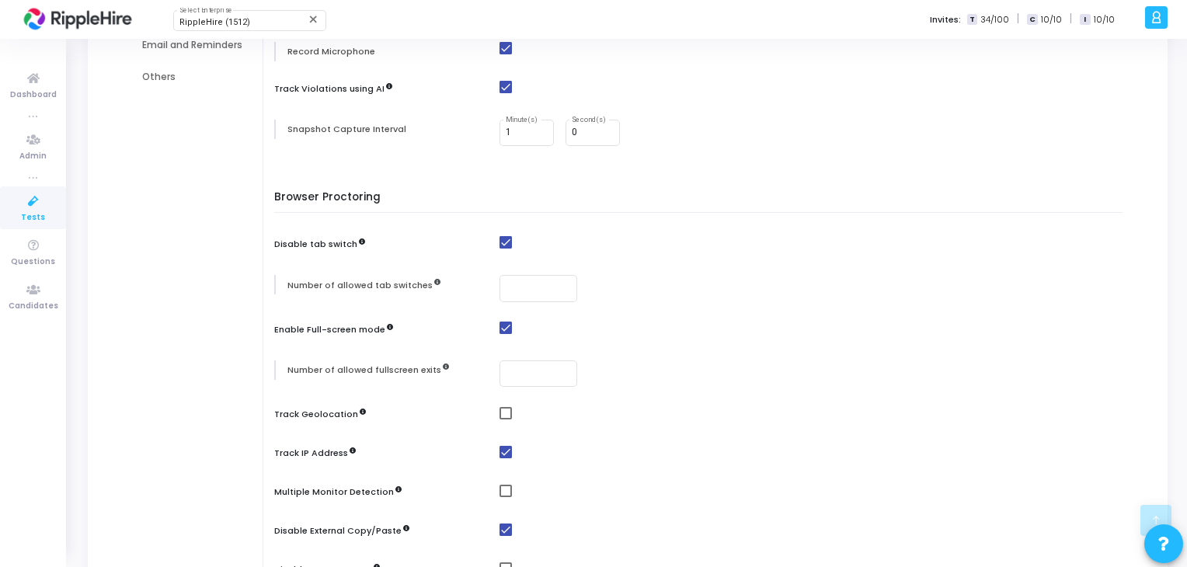
click at [358, 293] on div "Number of allowed tab switches" at bounding box center [382, 284] width 217 height 19
click at [545, 291] on input "number" at bounding box center [538, 288] width 65 height 11
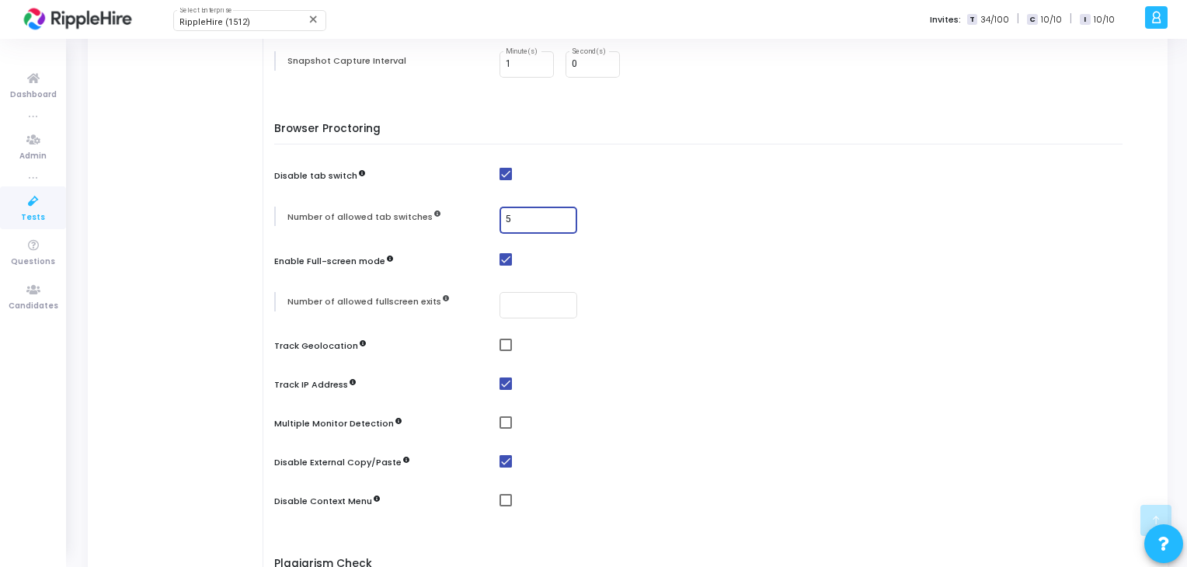
type input "5"
click at [520, 287] on div "Browser Proctoring Disable tab switch Number of allowed tab switches 5 Enable F…" at bounding box center [702, 327] width 840 height 409
click at [532, 214] on input "5" at bounding box center [538, 219] width 65 height 11
type input "2"
type input "10"
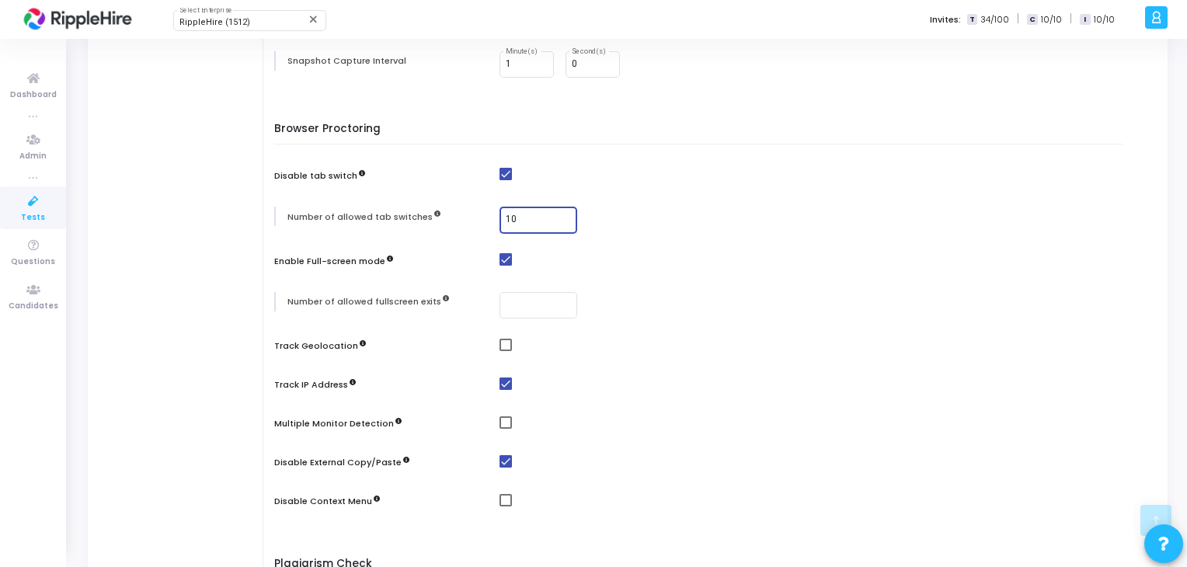
click at [575, 325] on div "Browser Proctoring Disable tab switch Number of allowed tab switches 10 Enable …" at bounding box center [702, 327] width 840 height 409
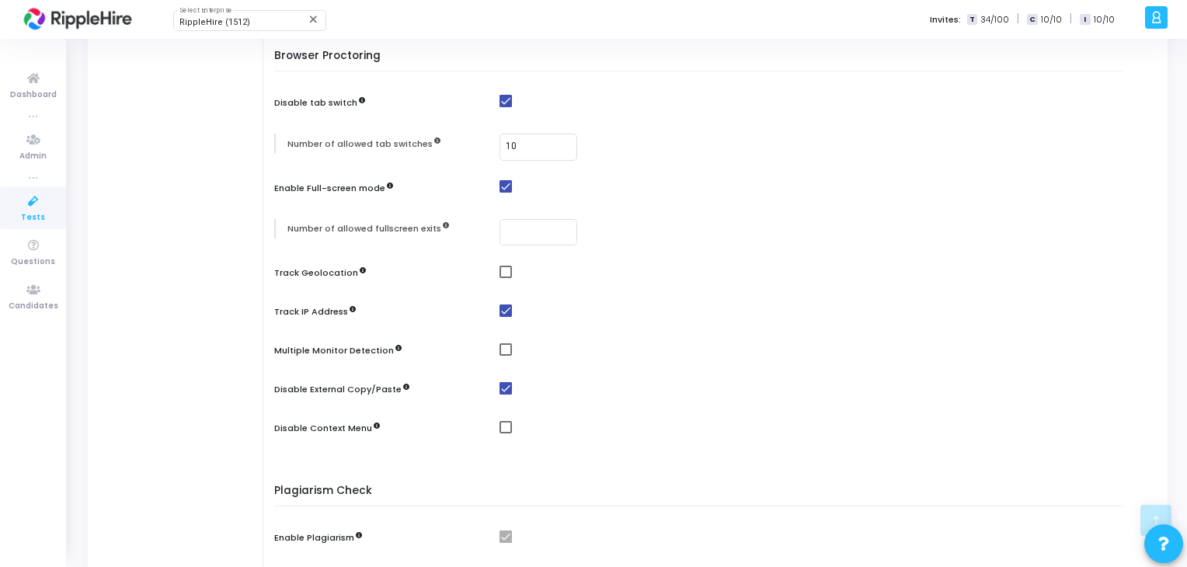
scroll to position [455, 0]
click at [539, 236] on div at bounding box center [538, 229] width 65 height 29
type input "1"
click at [559, 137] on div "10" at bounding box center [538, 144] width 65 height 29
type input "1"
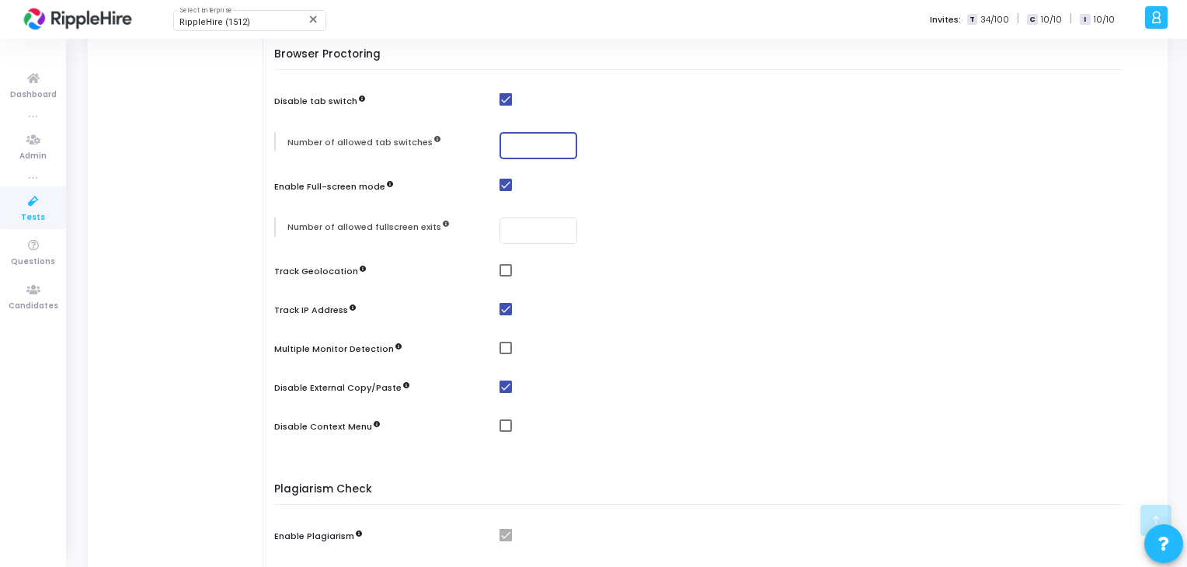
click at [557, 141] on input "number" at bounding box center [538, 145] width 65 height 11
type input "3"
click at [544, 225] on input "number" at bounding box center [538, 230] width 65 height 11
type input "3"
click at [541, 235] on div "3" at bounding box center [538, 229] width 65 height 29
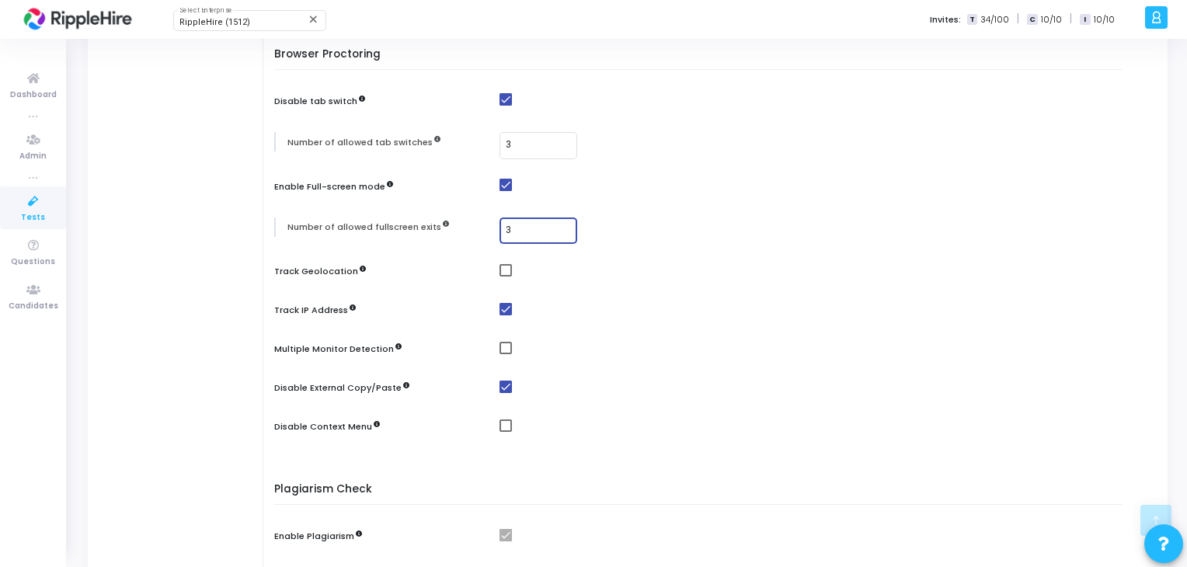
click at [553, 284] on div "Browser Proctoring Disable tab switch Number of allowed tab switches 3 Enable F…" at bounding box center [702, 252] width 840 height 409
click at [506, 273] on span at bounding box center [505, 270] width 12 height 12
click at [506, 277] on input "checkbox" at bounding box center [505, 277] width 1 height 1
checkbox input "true"
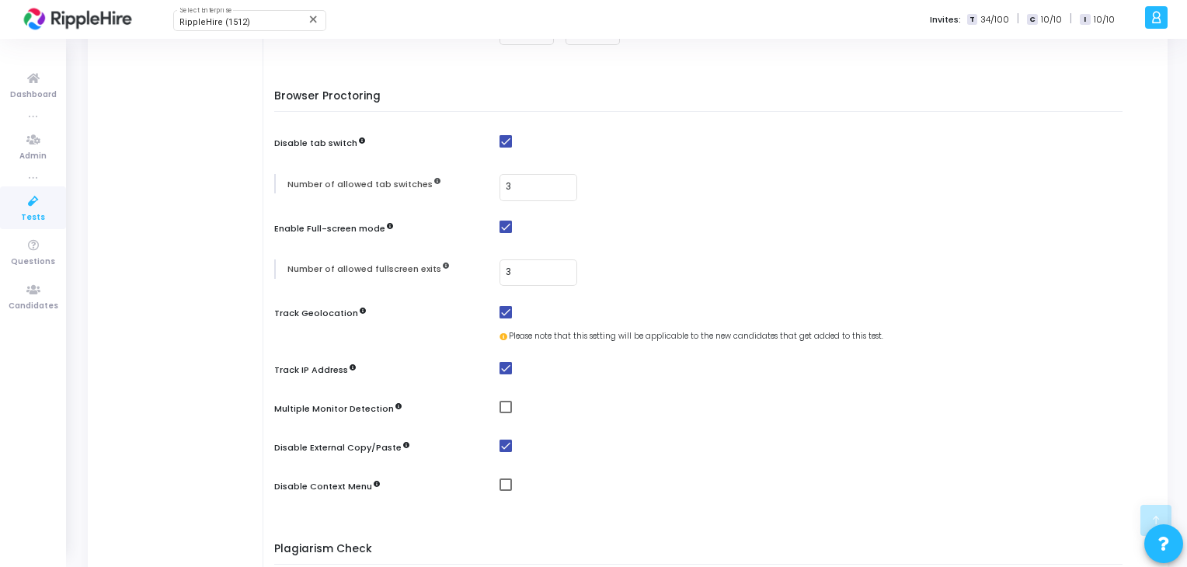
scroll to position [409, 0]
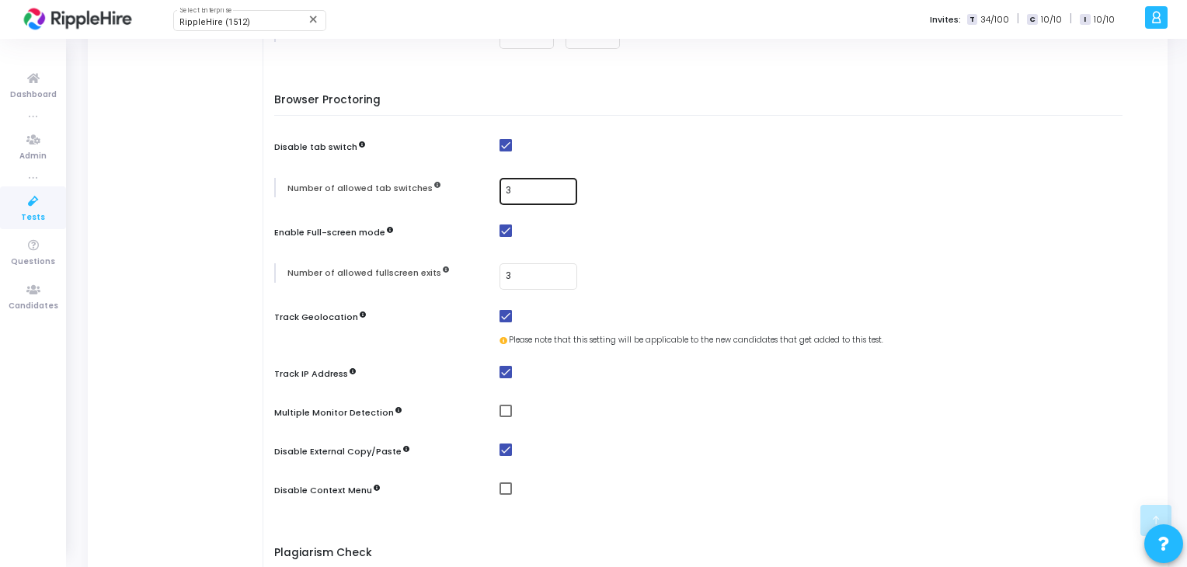
click at [537, 186] on input "3" at bounding box center [538, 191] width 65 height 11
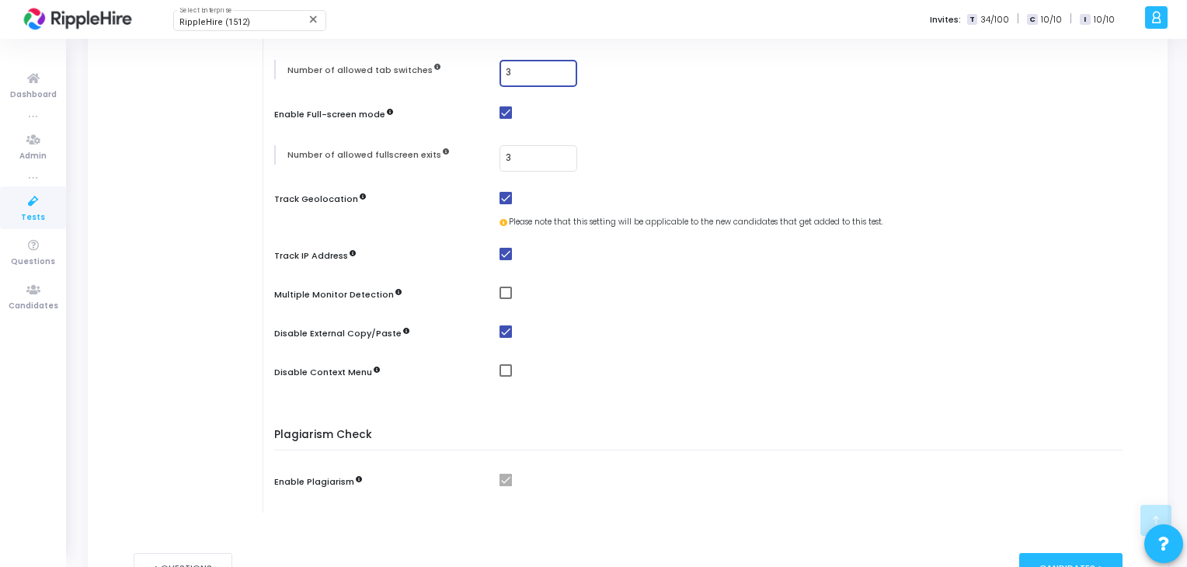
click at [499, 290] on span at bounding box center [505, 293] width 12 height 12
click at [505, 299] on input "checkbox" at bounding box center [505, 299] width 1 height 1
checkbox input "true"
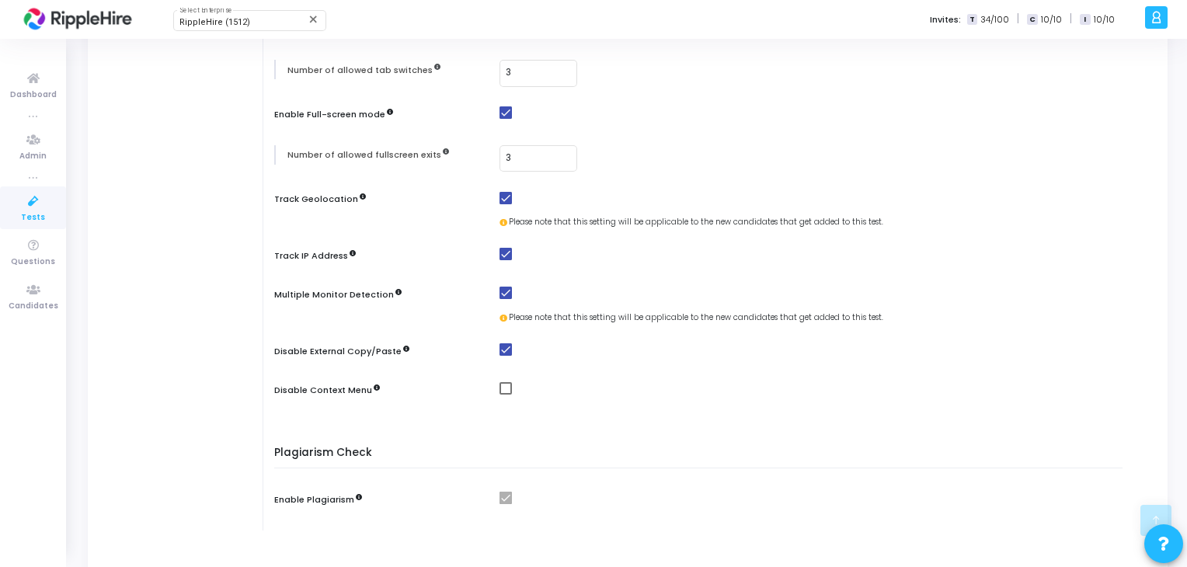
scroll to position [608, 0]
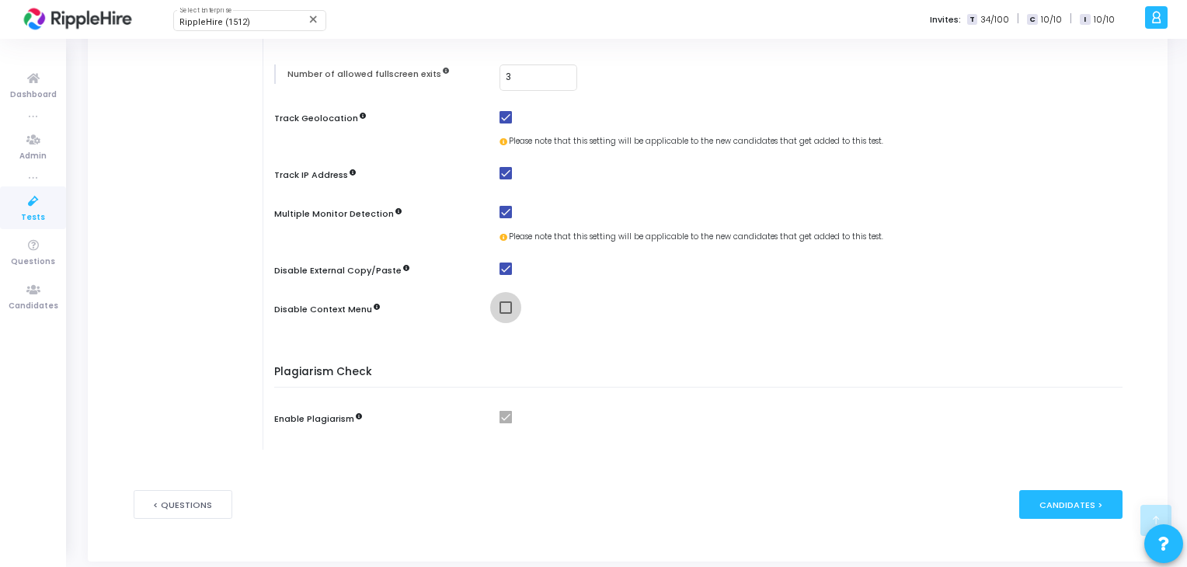
click at [503, 310] on span at bounding box center [505, 307] width 12 height 12
click at [505, 314] on input "checkbox" at bounding box center [505, 314] width 1 height 1
checkbox input "true"
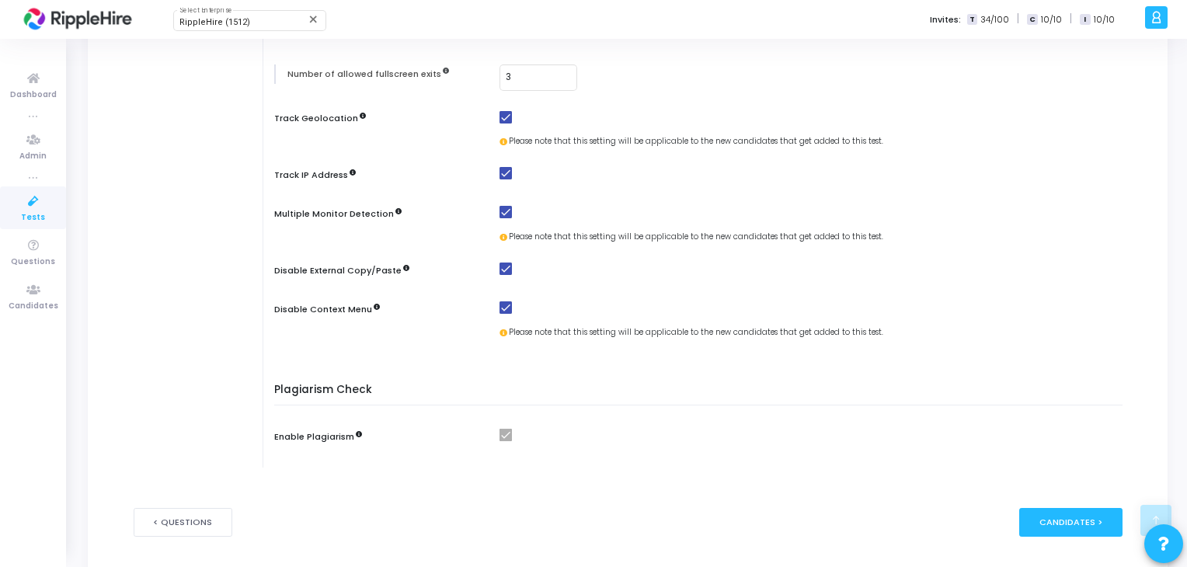
scroll to position [648, 0]
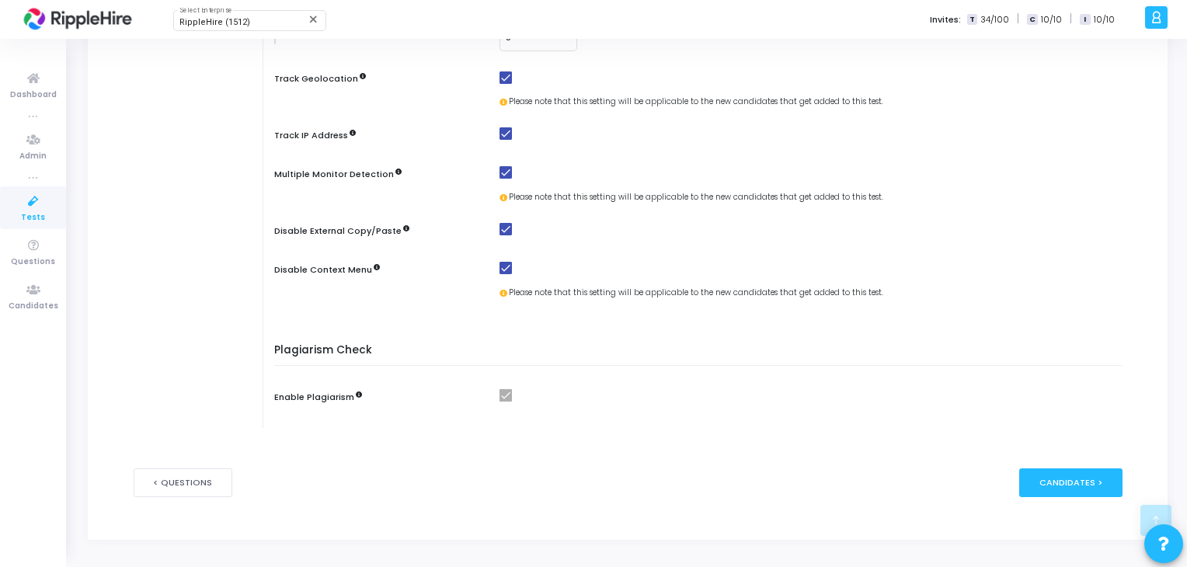
click at [503, 398] on span at bounding box center [505, 395] width 12 height 12
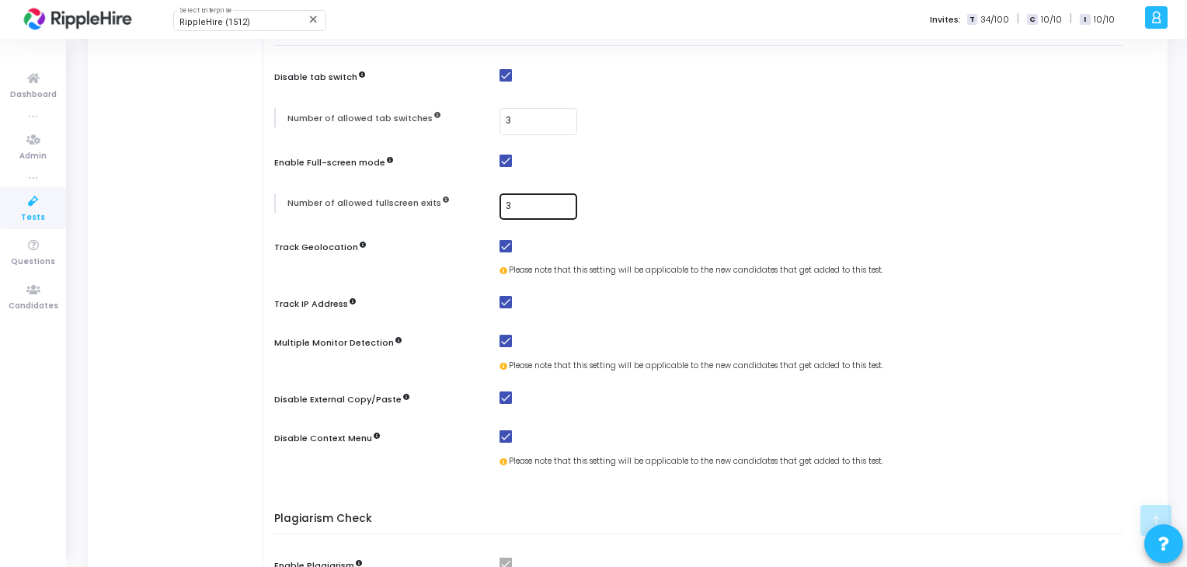
scroll to position [439, 0]
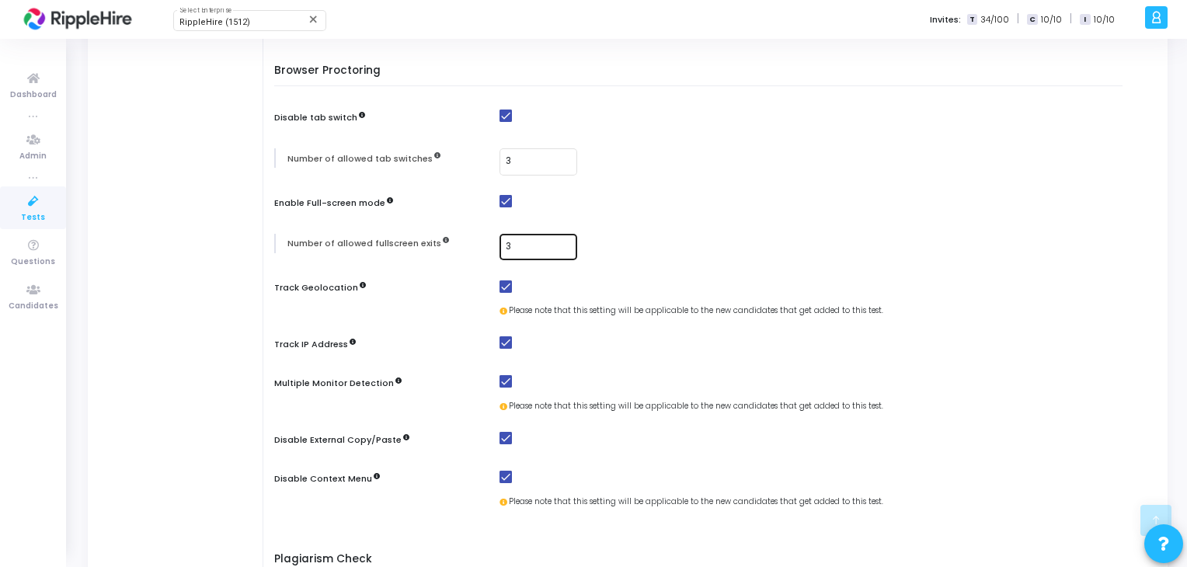
click at [525, 252] on div "3" at bounding box center [538, 245] width 65 height 29
type input "2"
click at [527, 152] on div "3" at bounding box center [538, 161] width 65 height 29
type input "2"
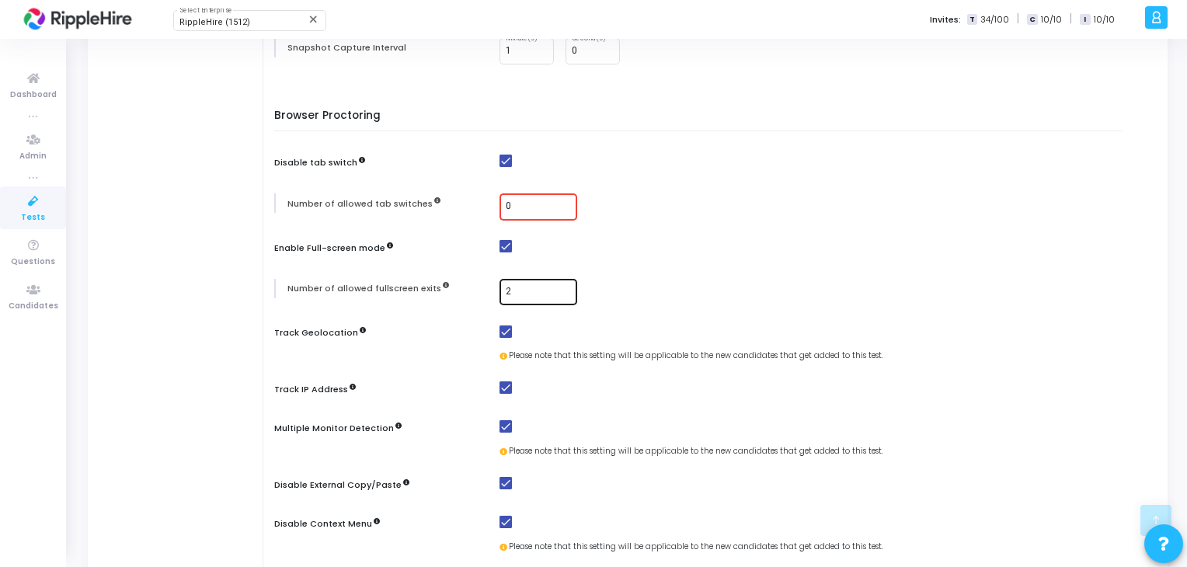
type input "0"
click at [544, 296] on div "2" at bounding box center [538, 291] width 65 height 29
type input "0"
type input "1"
click at [528, 218] on div "0" at bounding box center [538, 206] width 65 height 29
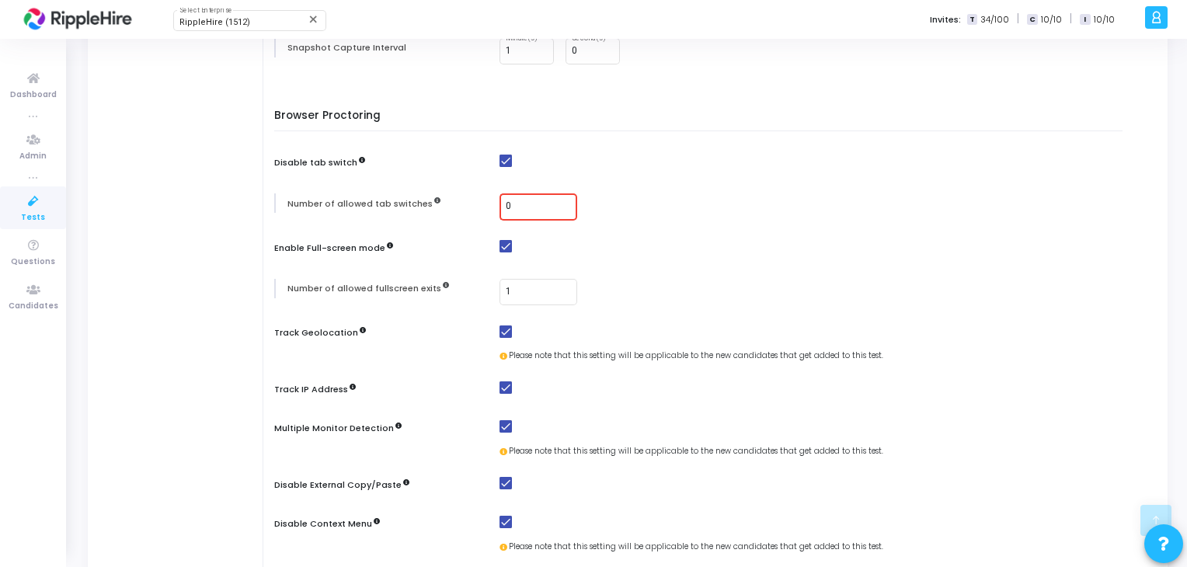
click at [525, 215] on div "0" at bounding box center [538, 206] width 65 height 29
type input "1"
click at [652, 230] on div "Browser Proctoring Disable tab switch Number of allowed tab switches 1 Enable F…" at bounding box center [702, 341] width 840 height 463
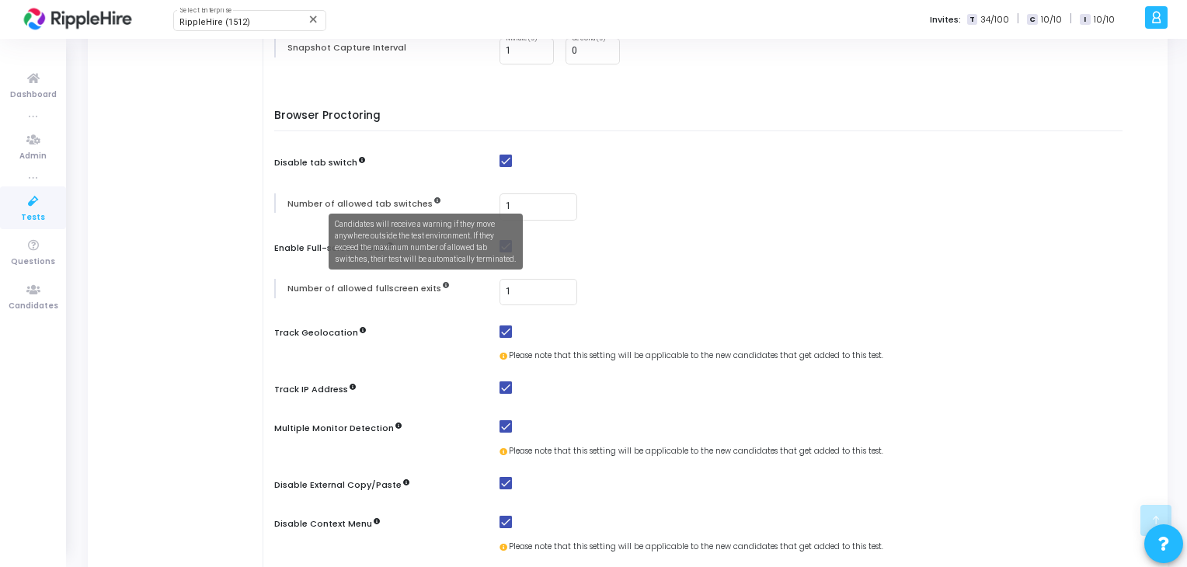
drag, startPoint x: 434, startPoint y: 285, endPoint x: 426, endPoint y: 198, distance: 87.4
click at [426, 198] on div "Browser Proctoring Disable tab switch Number of allowed tab switches 1 Enable F…" at bounding box center [702, 341] width 840 height 463
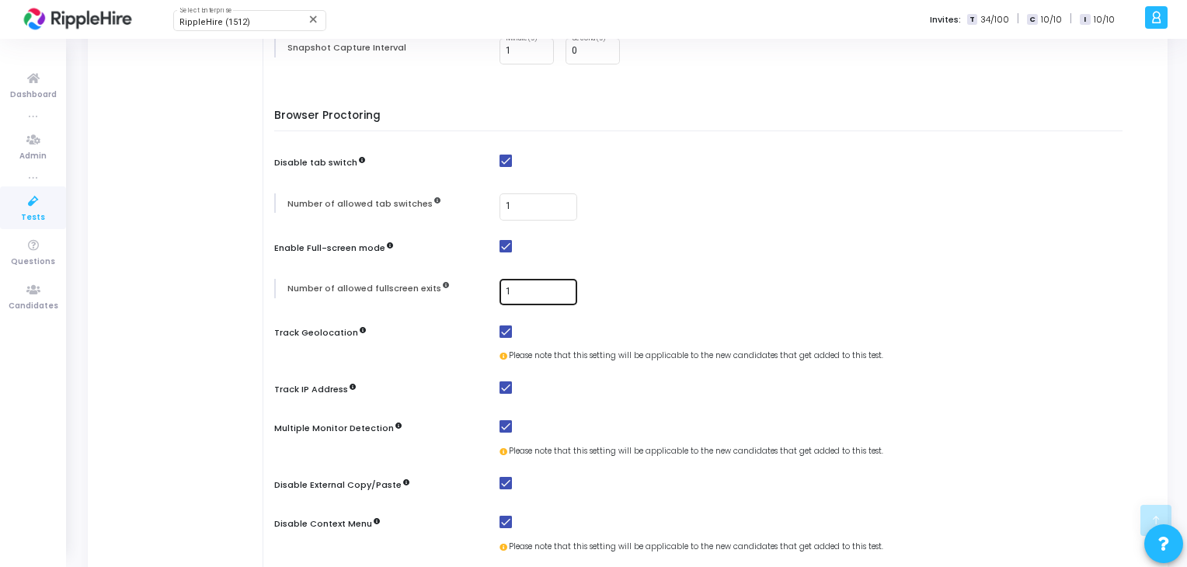
click at [533, 279] on div "1" at bounding box center [538, 291] width 65 height 29
type input "3"
click at [527, 203] on input "1" at bounding box center [538, 206] width 65 height 11
type input "3"
click at [690, 235] on div "Browser Proctoring Disable tab switch Number of allowed tab switches 3 Enable F…" at bounding box center [702, 341] width 840 height 463
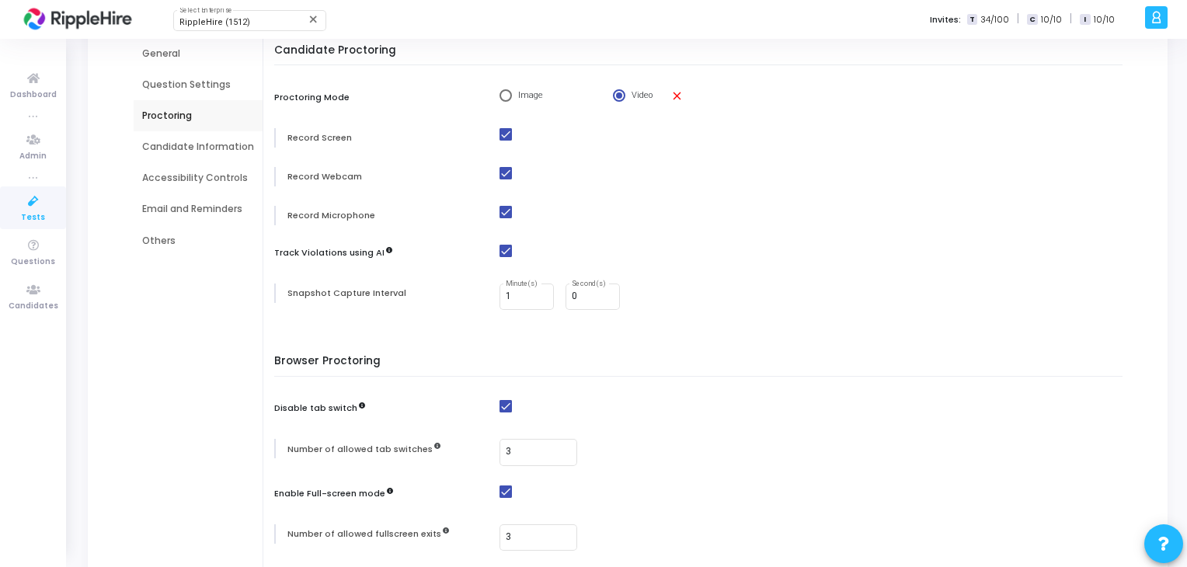
scroll to position [60, 0]
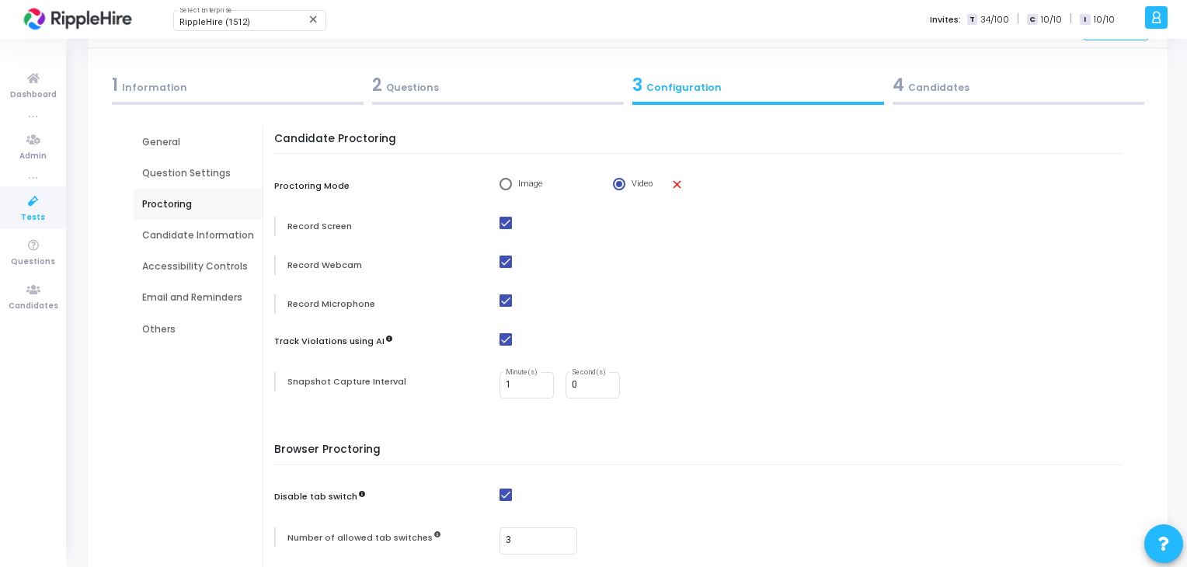
click at [206, 238] on div "Candidate Information" at bounding box center [198, 235] width 112 height 14
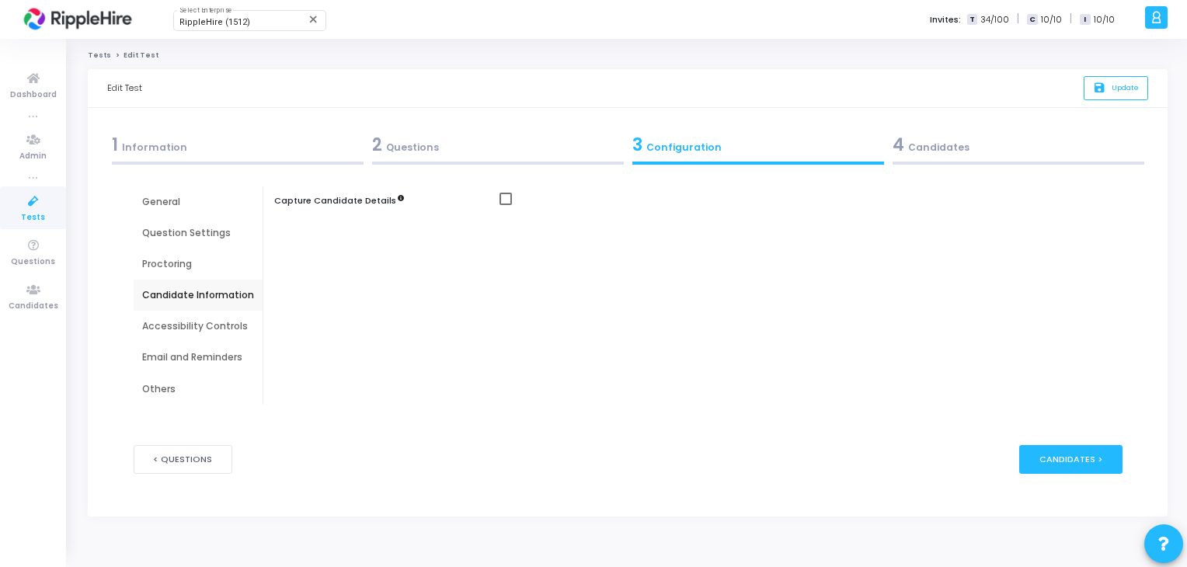
scroll to position [0, 0]
click at [494, 194] on div "Capture Candidate Details" at bounding box center [705, 202] width 862 height 19
click at [499, 197] on span at bounding box center [505, 199] width 12 height 12
click at [505, 205] on input "checkbox" at bounding box center [505, 205] width 1 height 1
checkbox input "true"
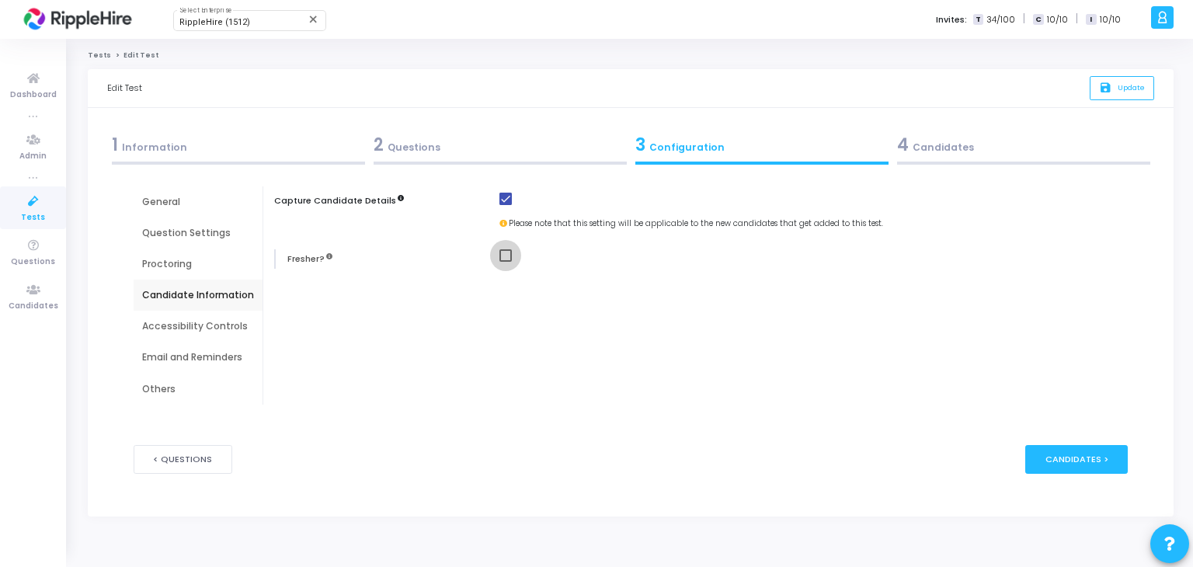
click at [503, 259] on span at bounding box center [505, 255] width 12 height 12
click at [505, 262] on input "checkbox" at bounding box center [505, 262] width 1 height 1
click at [503, 259] on span at bounding box center [505, 255] width 12 height 12
click at [505, 262] on input "checkbox" at bounding box center [505, 262] width 1 height 1
checkbox input "false"
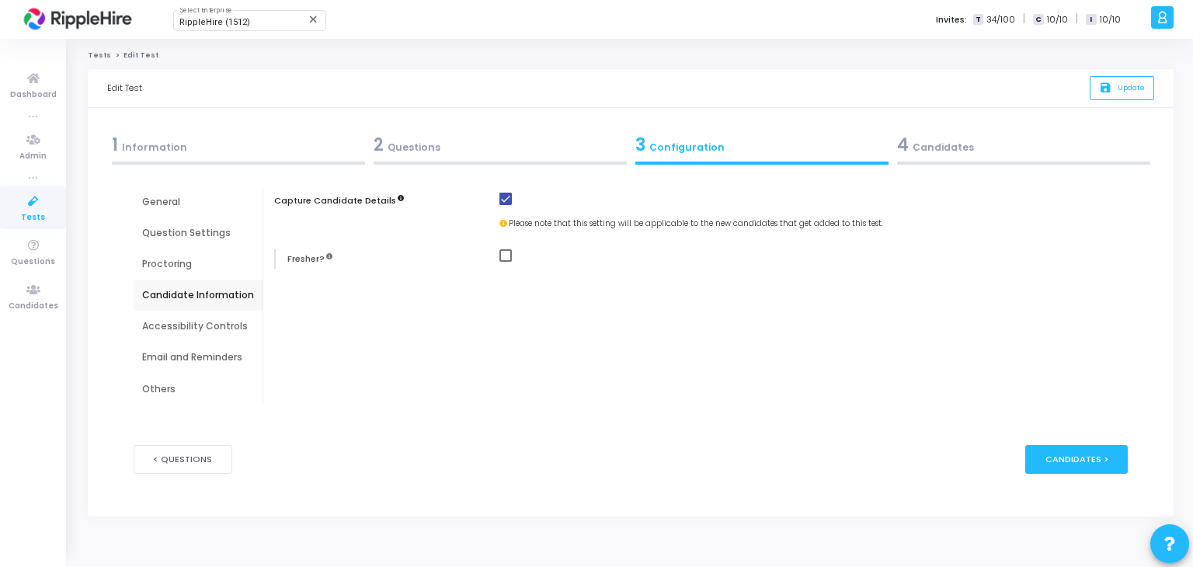
click at [162, 324] on div "Accessibility Controls" at bounding box center [198, 326] width 112 height 14
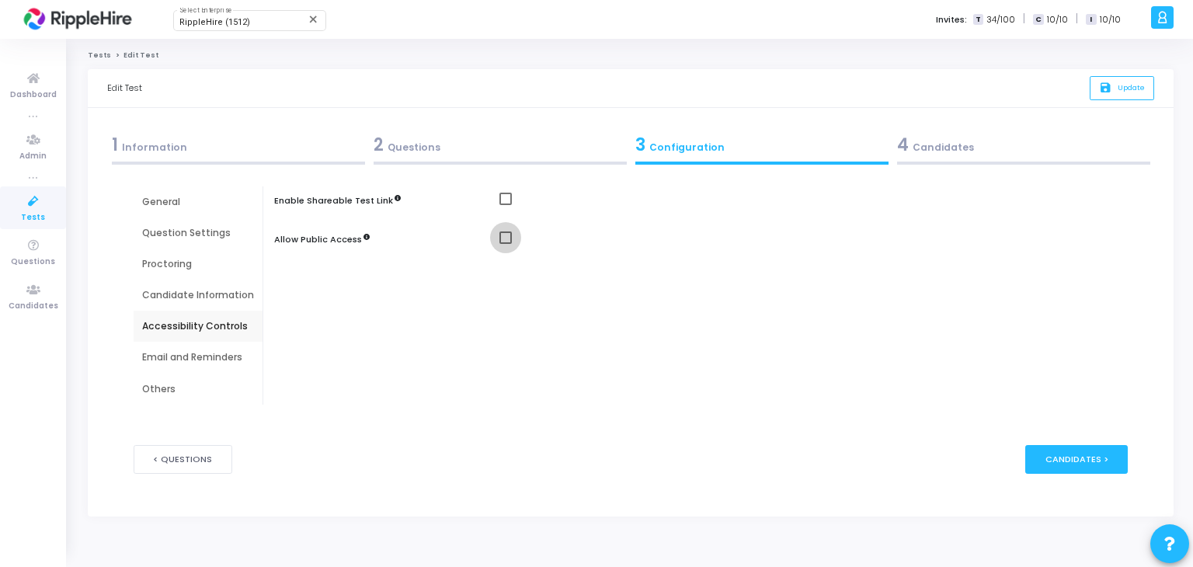
click at [503, 241] on span at bounding box center [505, 237] width 12 height 12
click at [505, 244] on input "checkbox" at bounding box center [505, 244] width 1 height 1
checkbox input "true"
click at [499, 194] on span at bounding box center [505, 199] width 12 height 12
click at [505, 205] on input "checkbox" at bounding box center [505, 205] width 1 height 1
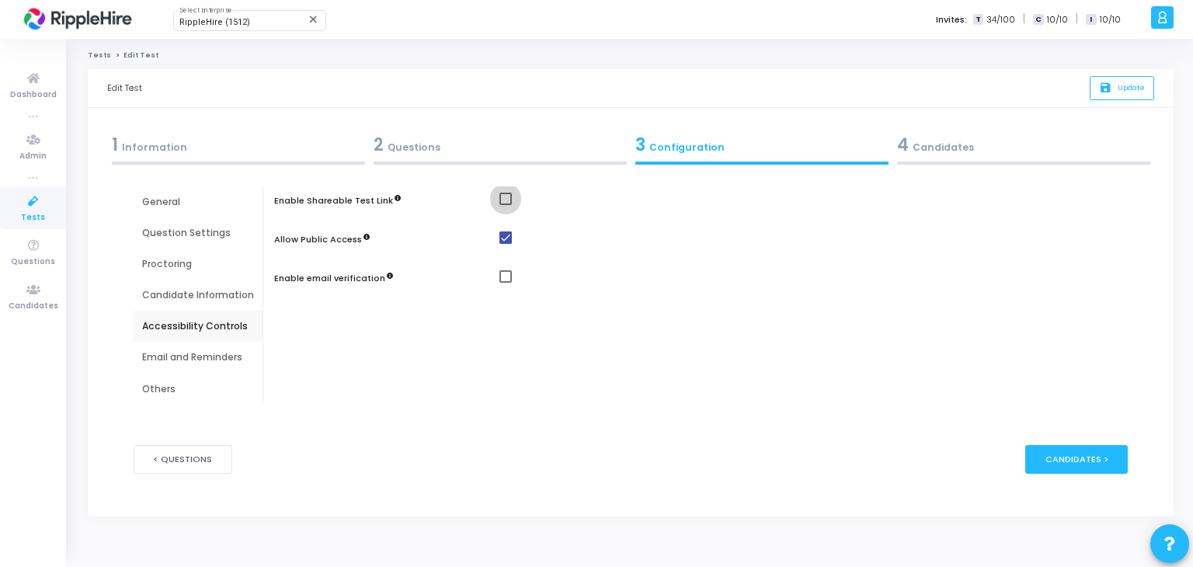
checkbox input "true"
click at [505, 242] on span "Select confirmation" at bounding box center [505, 238] width 12 height 12
click at [505, 242] on input "Yes" at bounding box center [505, 238] width 12 height 12
radio input "true"
click at [500, 287] on div at bounding box center [817, 279] width 637 height 19
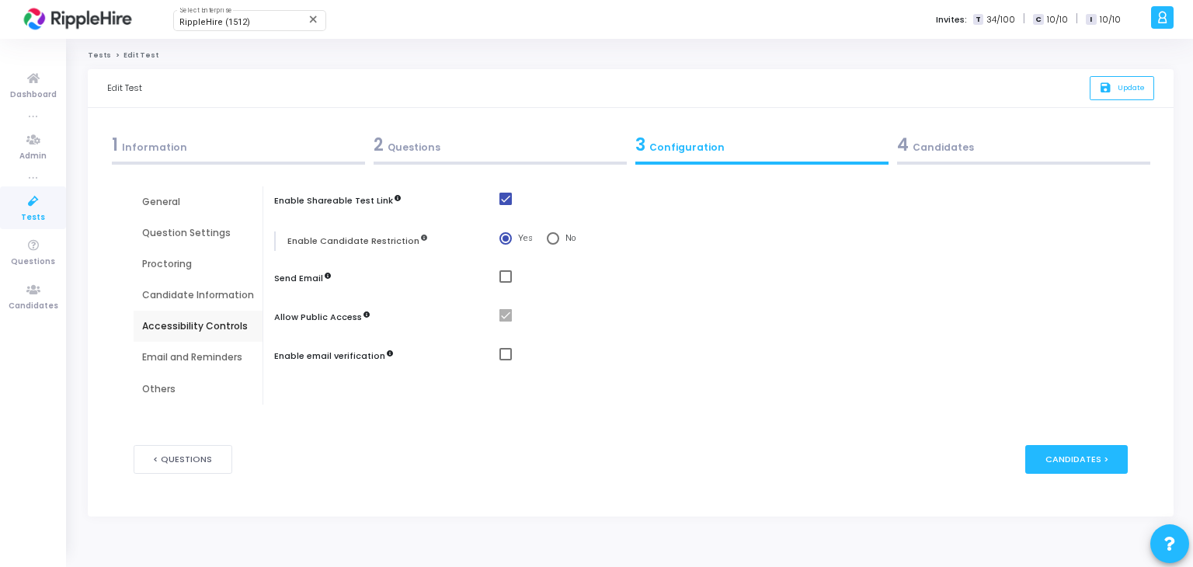
click at [500, 281] on span at bounding box center [505, 276] width 12 height 12
click at [505, 283] on input "checkbox" at bounding box center [505, 283] width 1 height 1
checkbox input "true"
click at [506, 353] on span at bounding box center [505, 354] width 12 height 12
click at [506, 360] on input "checkbox" at bounding box center [505, 360] width 1 height 1
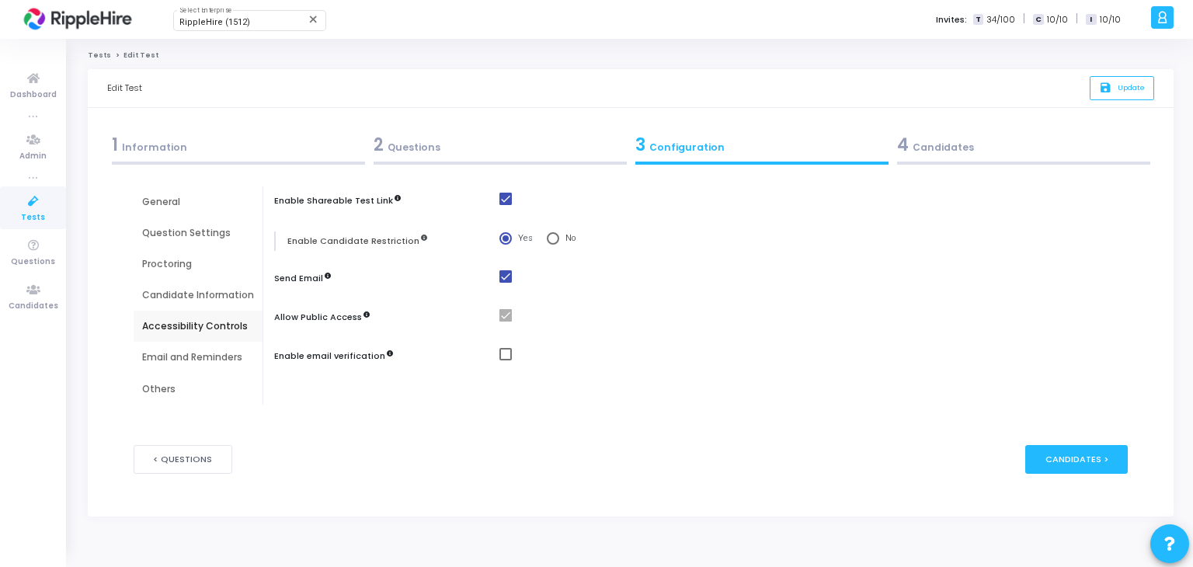
checkbox input "true"
click at [216, 361] on div "Email and Reminders" at bounding box center [198, 357] width 112 height 14
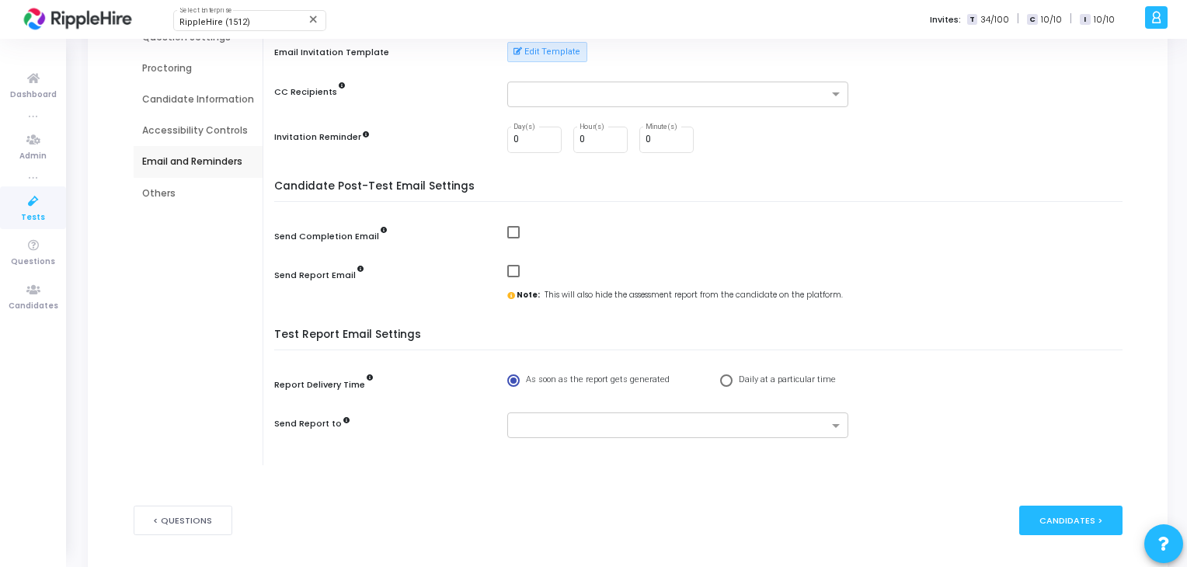
scroll to position [196, 0]
click at [183, 187] on div "Others" at bounding box center [198, 193] width 112 height 14
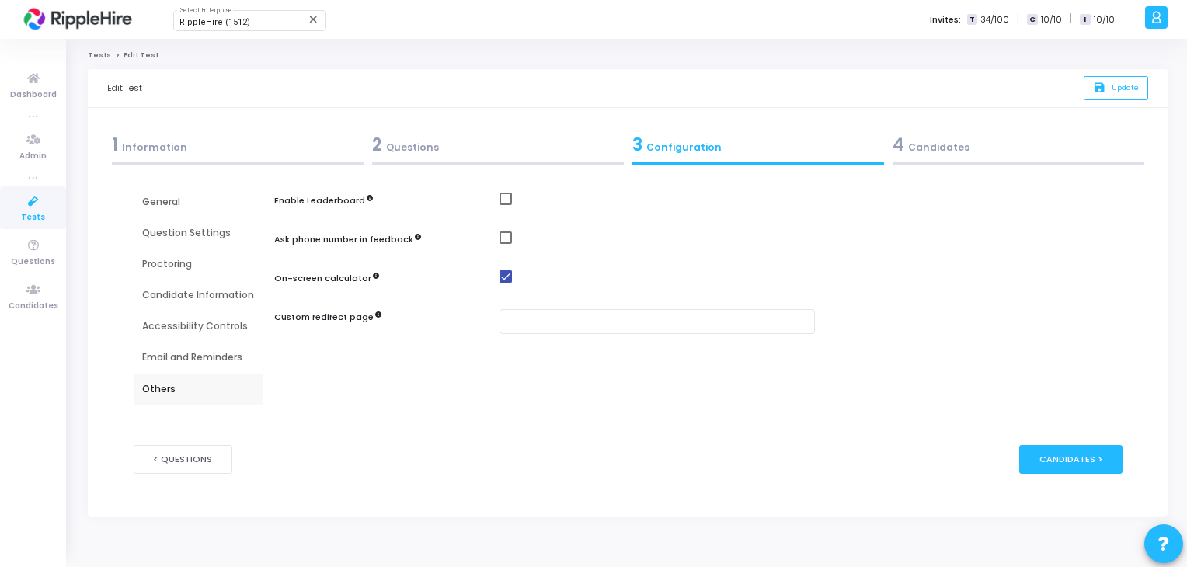
scroll to position [0, 0]
click at [955, 160] on div "4 Candidates" at bounding box center [1023, 148] width 262 height 42
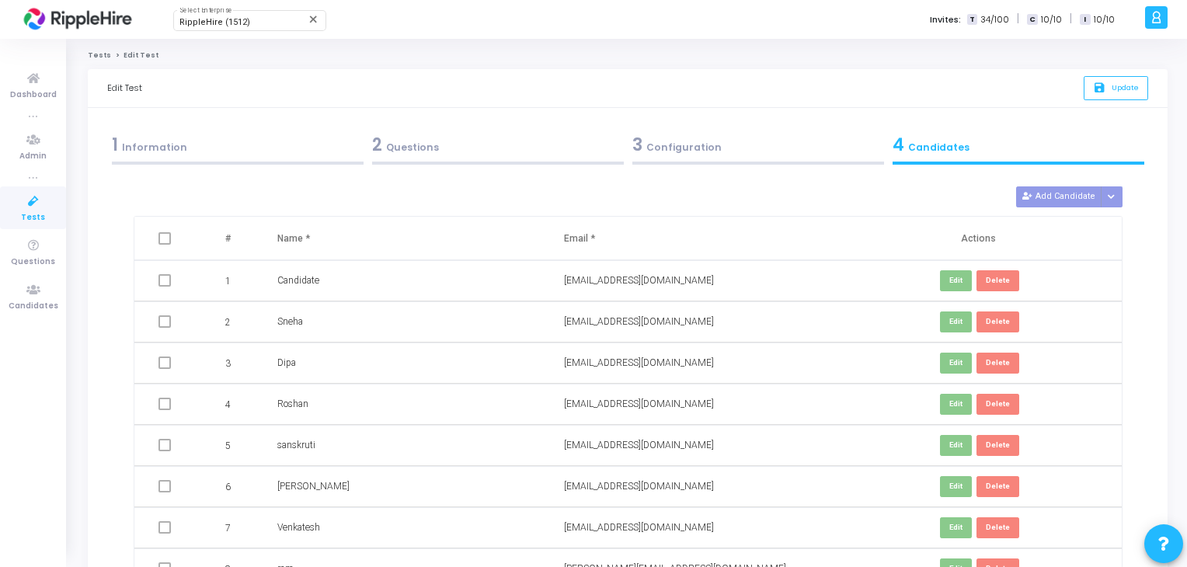
click at [525, 151] on div "2 Questions" at bounding box center [498, 145] width 252 height 26
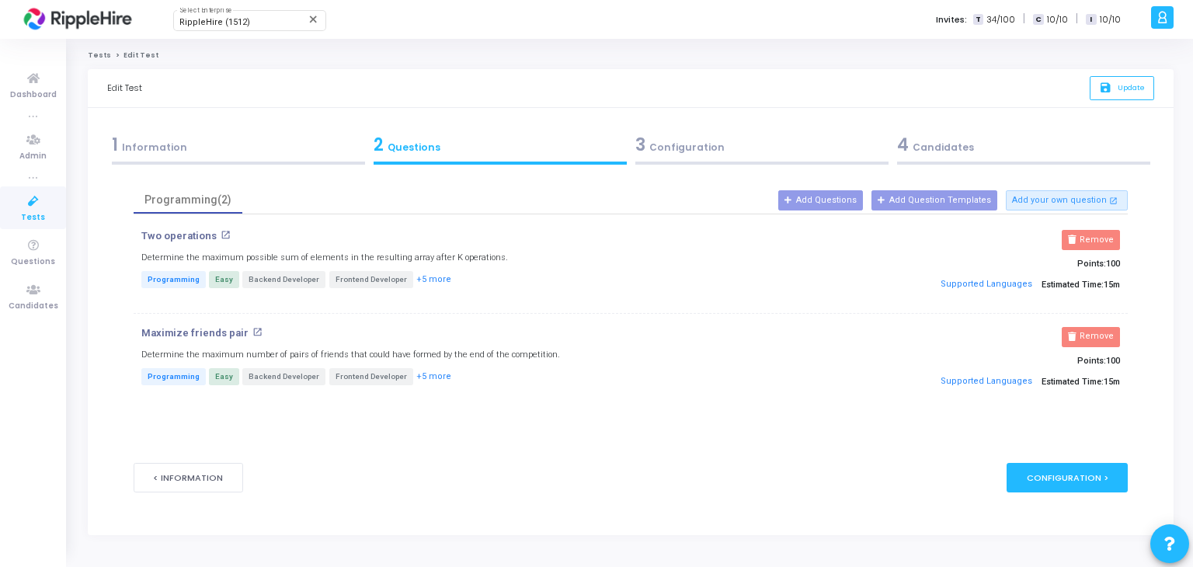
click at [1074, 284] on p "Supported Languages Estimated Time: 15m" at bounding box center [962, 284] width 316 height 23
click at [1102, 92] on icon "save" at bounding box center [1107, 88] width 16 height 13
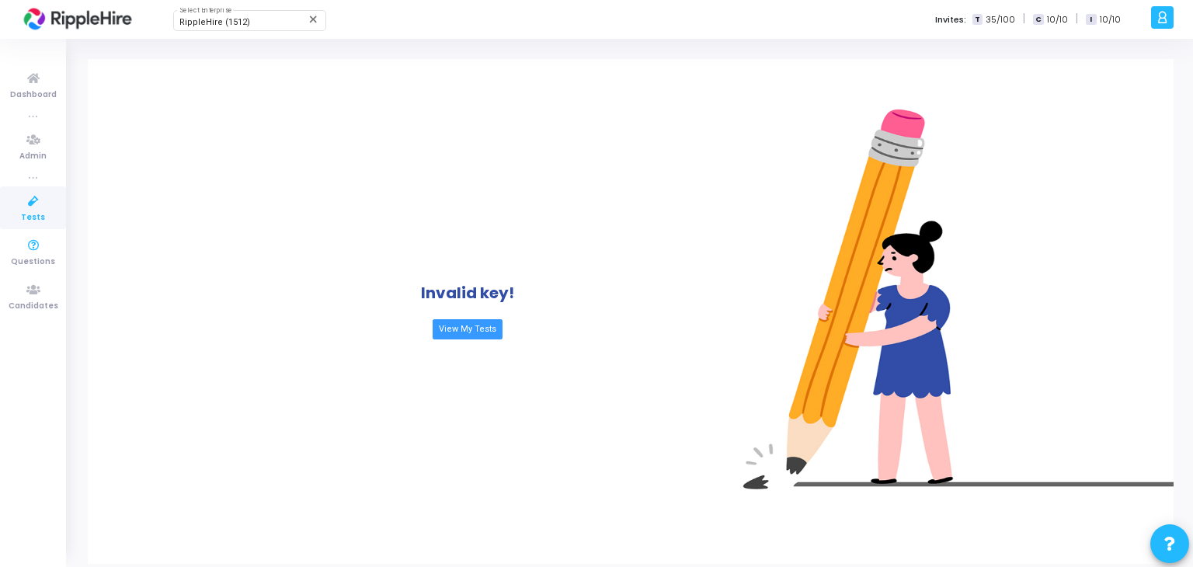
click at [19, 230] on ul "Dashboard true Admin true Tests Questions Candidates" at bounding box center [33, 302] width 66 height 505
click at [39, 211] on span "Tests" at bounding box center [33, 217] width 24 height 13
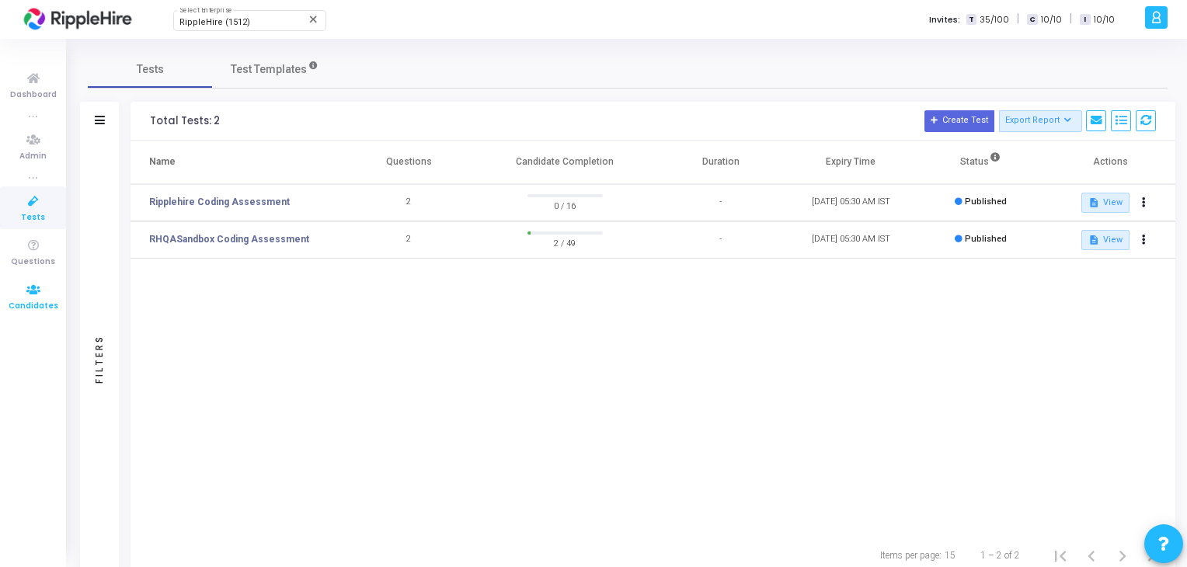
click at [39, 288] on icon at bounding box center [33, 289] width 33 height 19
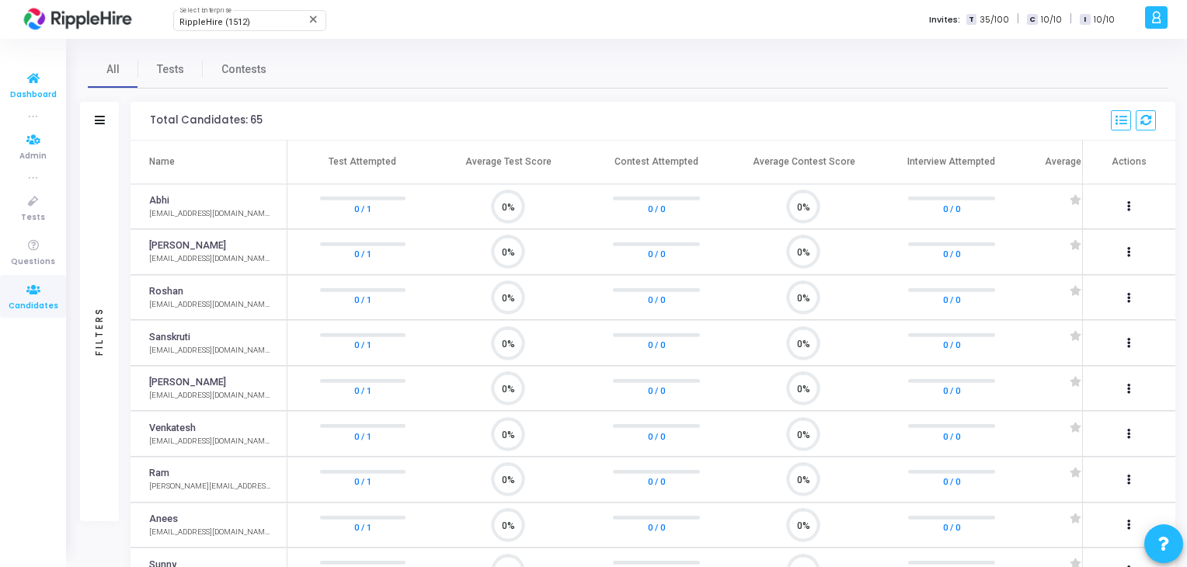
click at [28, 96] on span "Dashboard" at bounding box center [33, 95] width 47 height 13
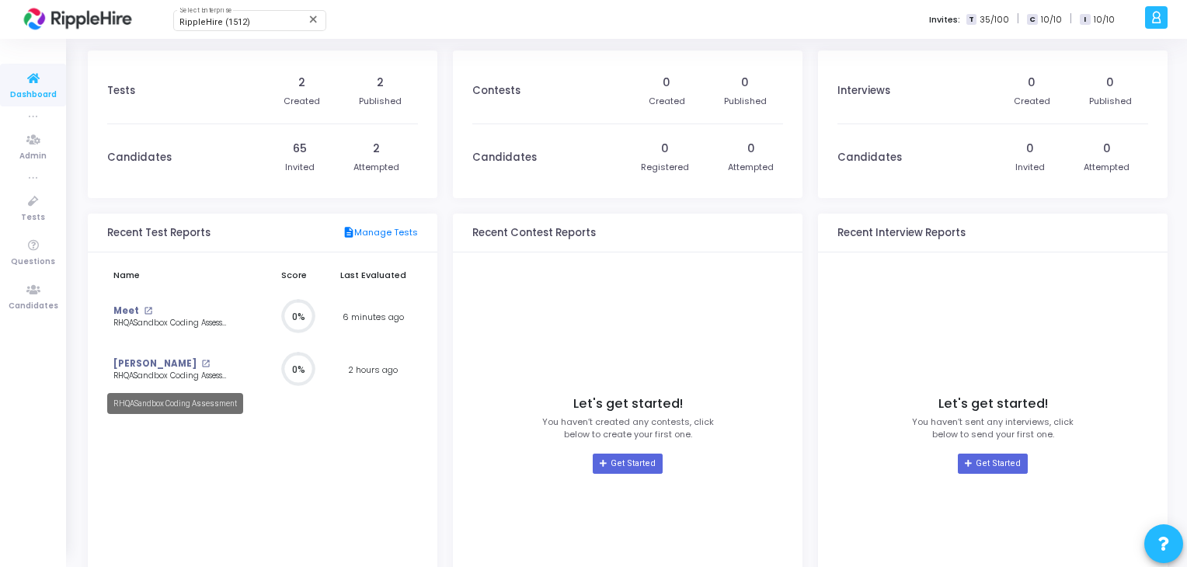
click at [126, 371] on div "RHQASandbox Coding Assessment" at bounding box center [173, 377] width 120 height 12
click at [127, 357] on link "Harshit" at bounding box center [154, 363] width 83 height 13
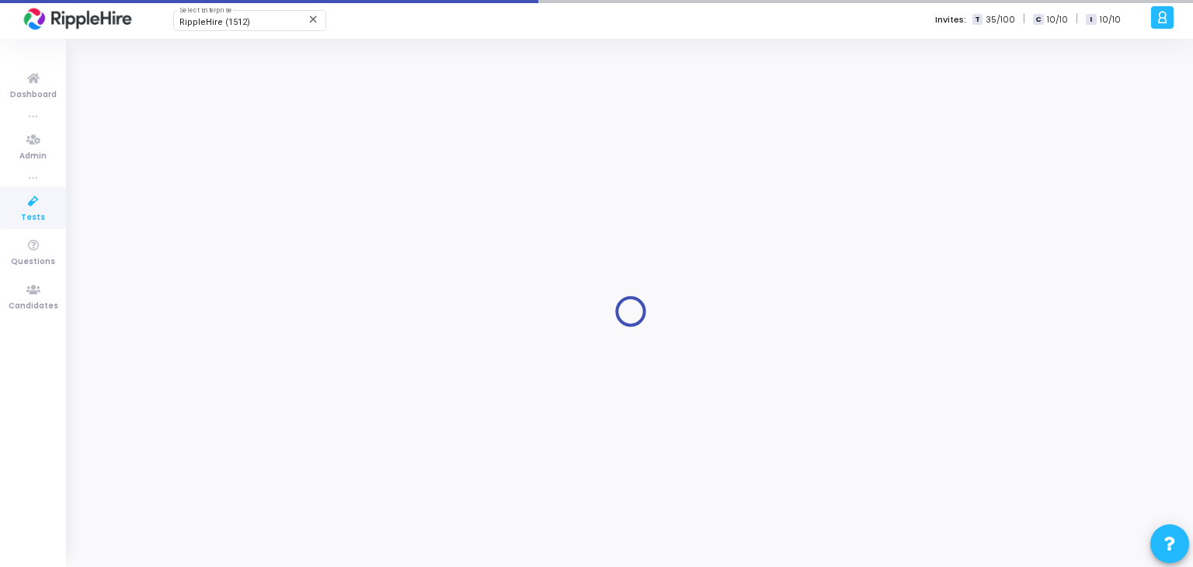
click at [127, 357] on div at bounding box center [631, 311] width 1086 height 505
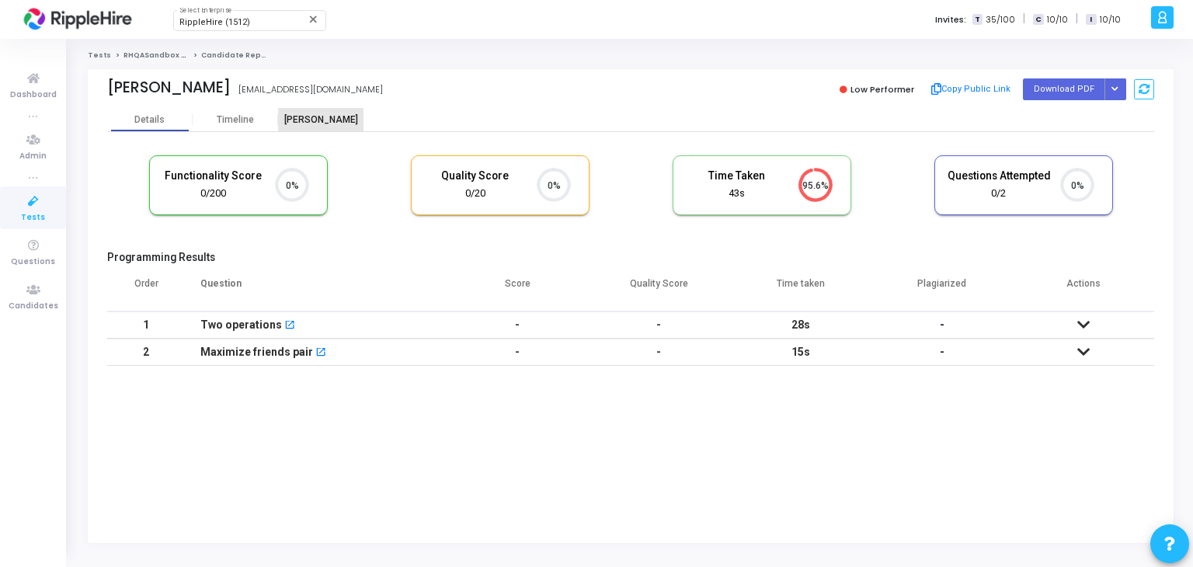
click at [321, 125] on div "Proctor" at bounding box center [320, 120] width 85 height 12
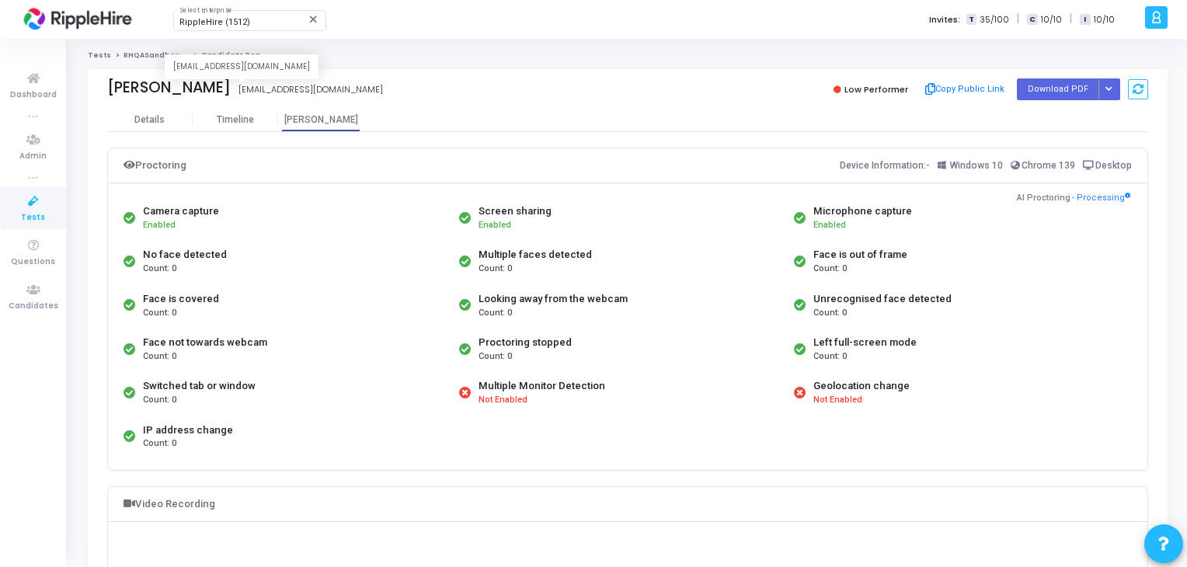
click at [236, 100] on div "Harshit harshitexp@yopmail.com harshitexp@yopmail.com" at bounding box center [363, 89] width 513 height 23
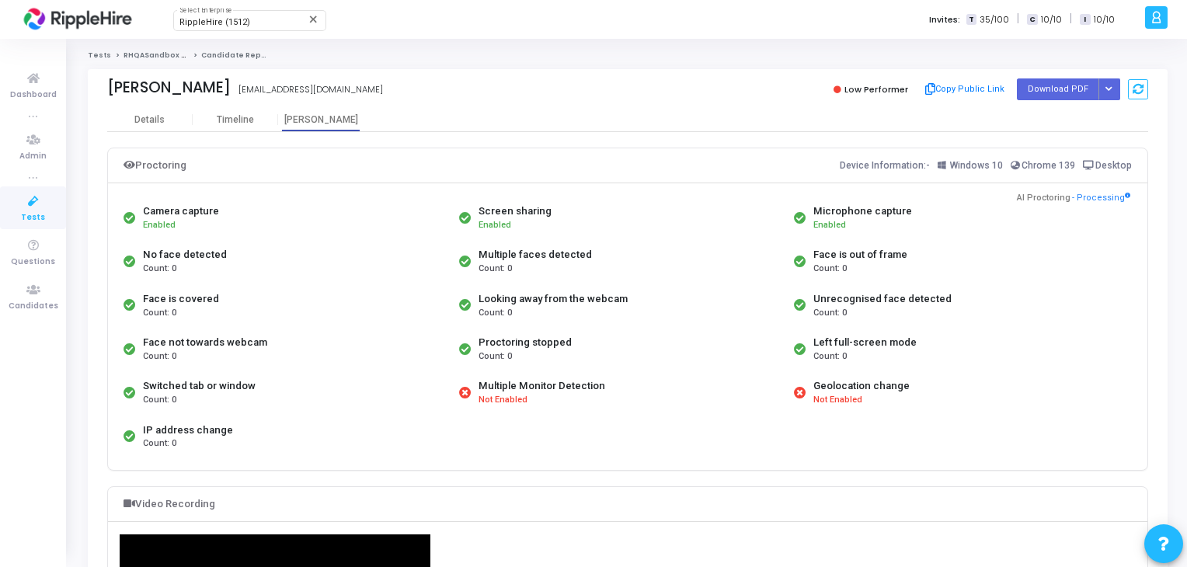
click at [174, 124] on div "Details" at bounding box center [149, 120] width 85 height 12
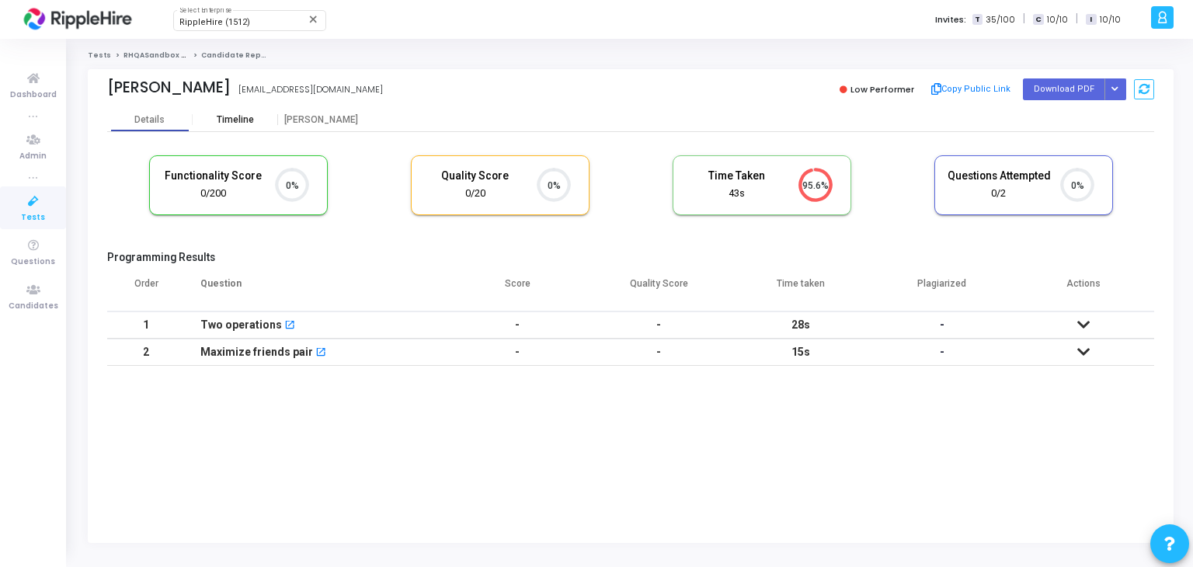
click at [253, 124] on div "Timeline" at bounding box center [235, 120] width 85 height 12
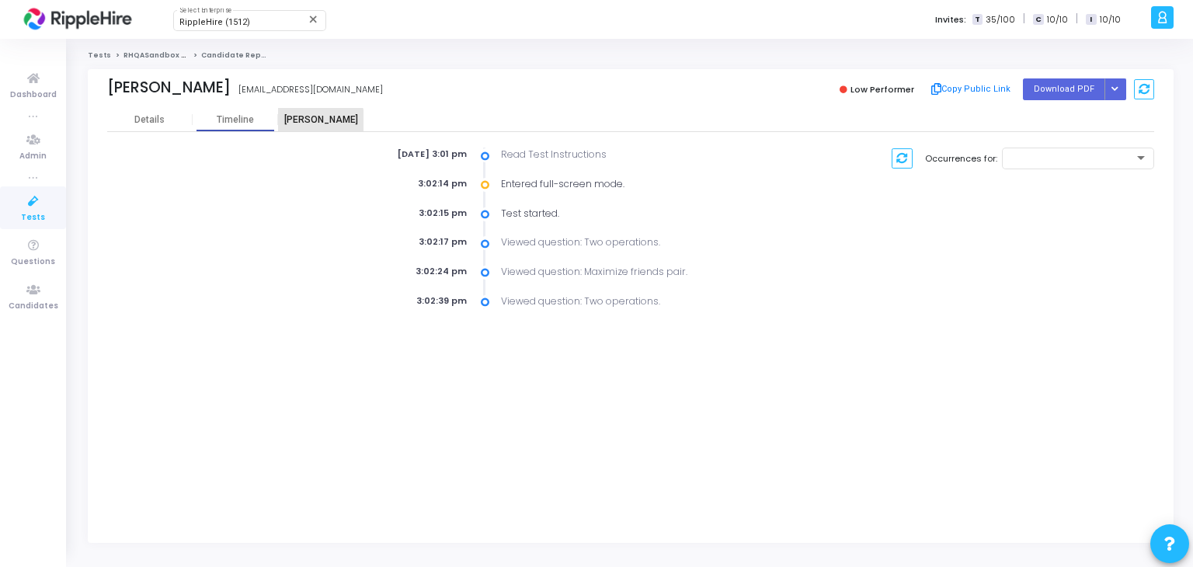
click at [302, 124] on div "Proctor" at bounding box center [320, 120] width 85 height 12
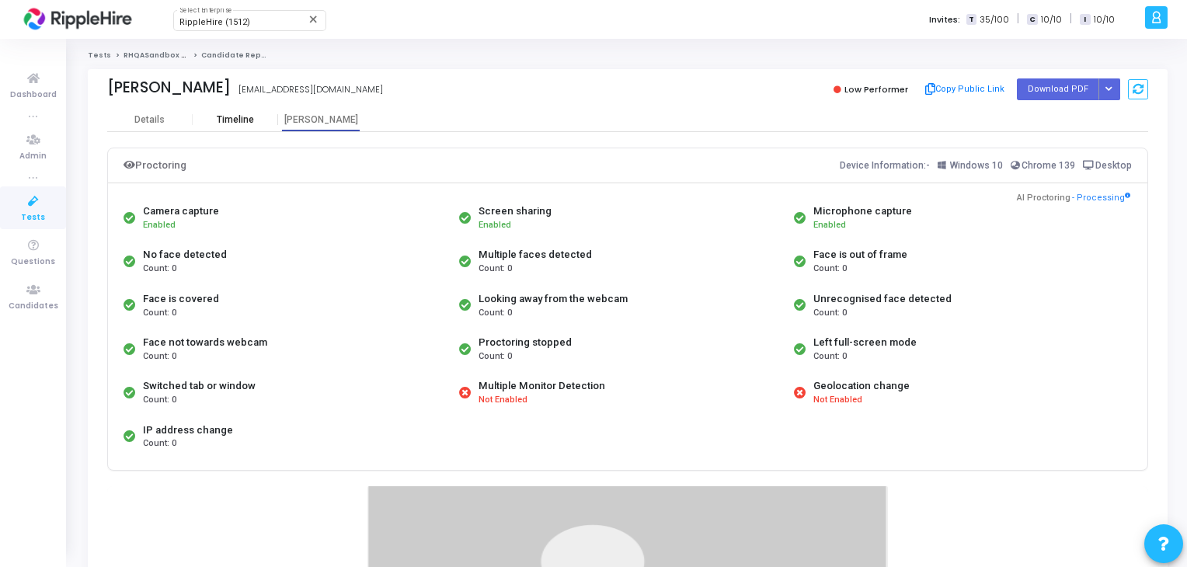
click at [242, 124] on div "Timeline" at bounding box center [235, 120] width 37 height 12
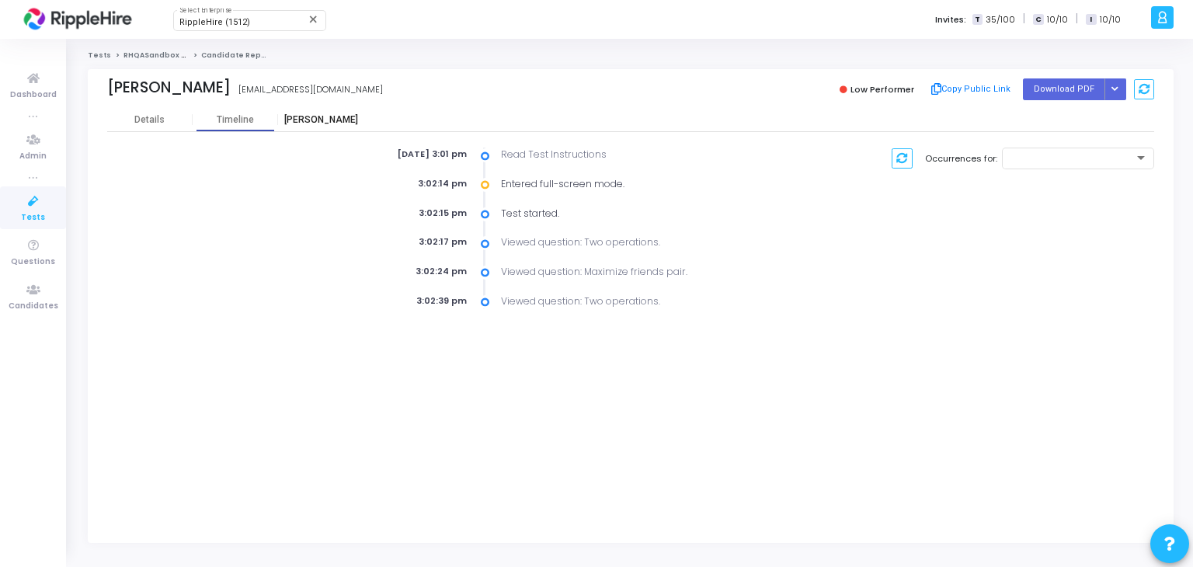
click at [298, 117] on div "Proctor" at bounding box center [320, 120] width 85 height 12
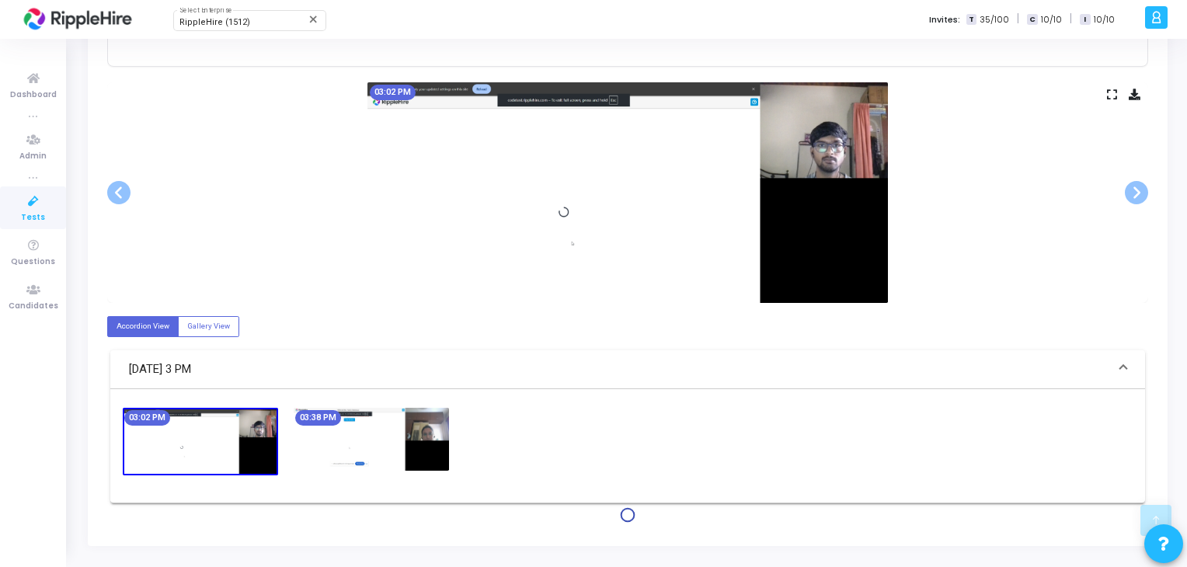
click at [379, 430] on img at bounding box center [371, 439] width 155 height 63
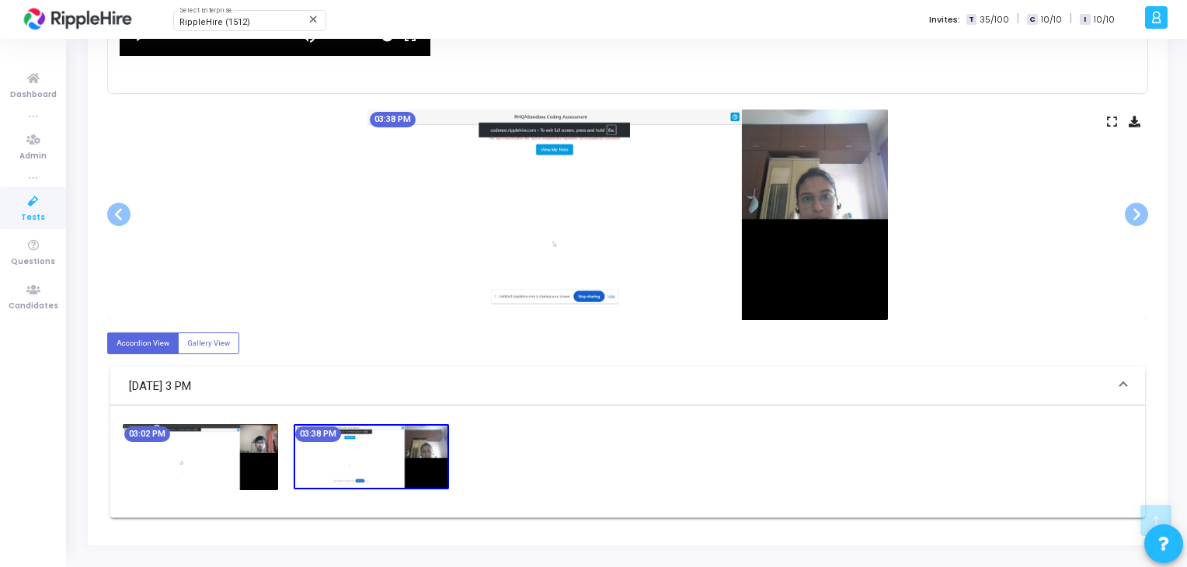
click at [255, 443] on img at bounding box center [200, 457] width 155 height 66
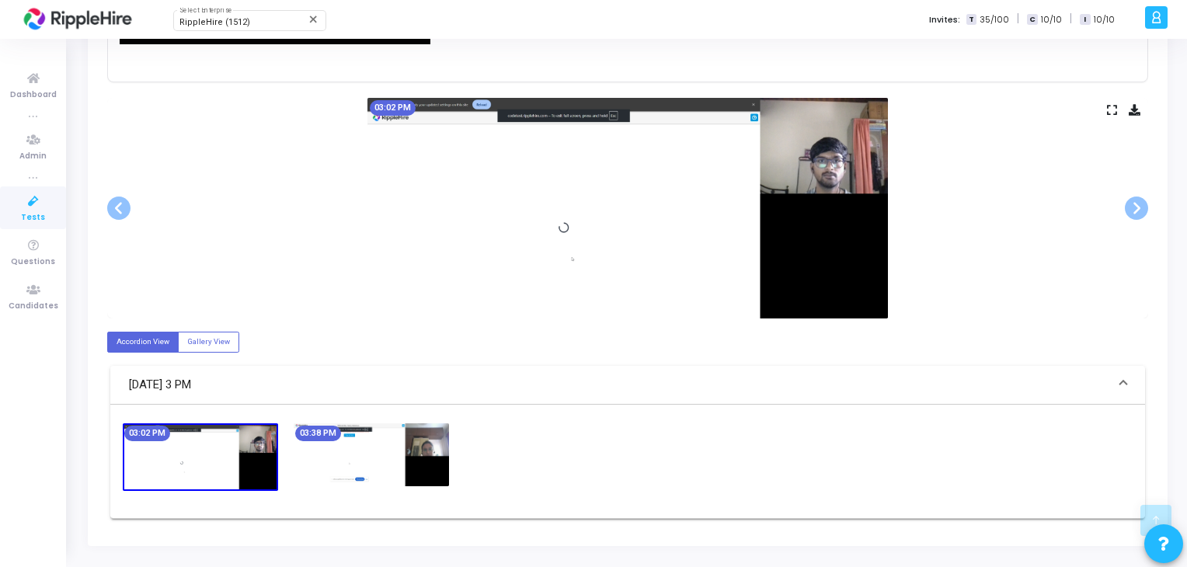
click at [401, 447] on img at bounding box center [371, 454] width 155 height 63
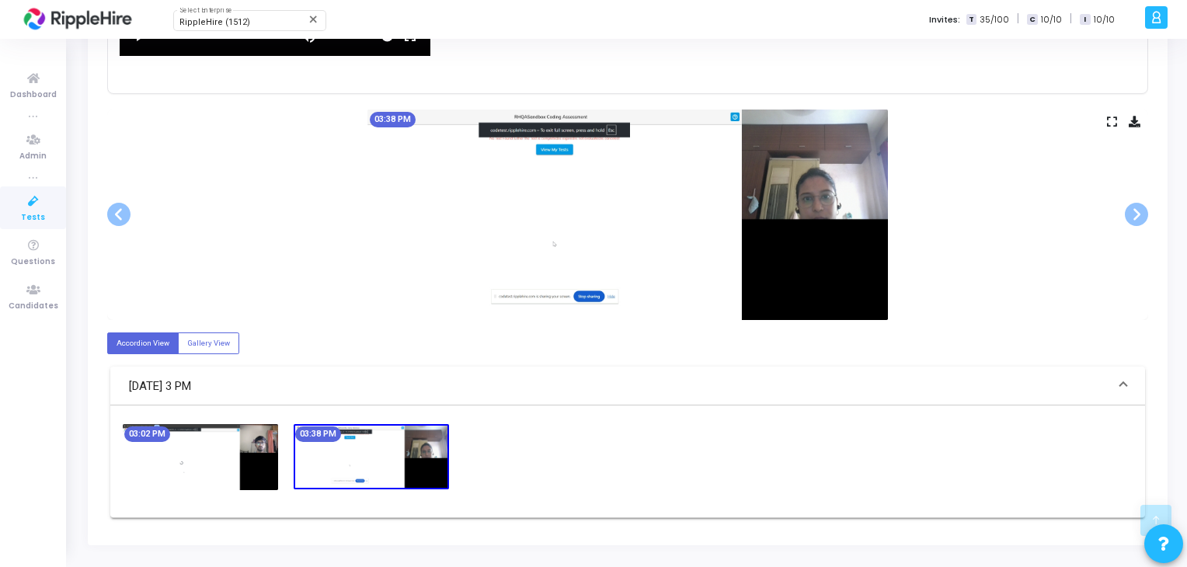
click at [248, 449] on img at bounding box center [200, 457] width 155 height 66
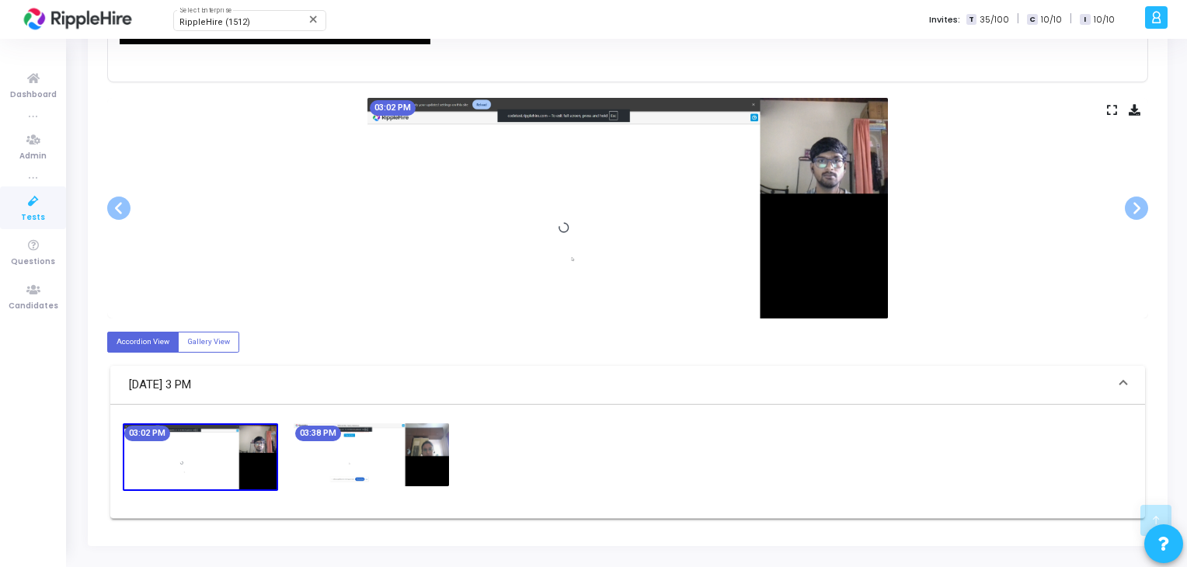
click at [352, 458] on img at bounding box center [371, 454] width 155 height 63
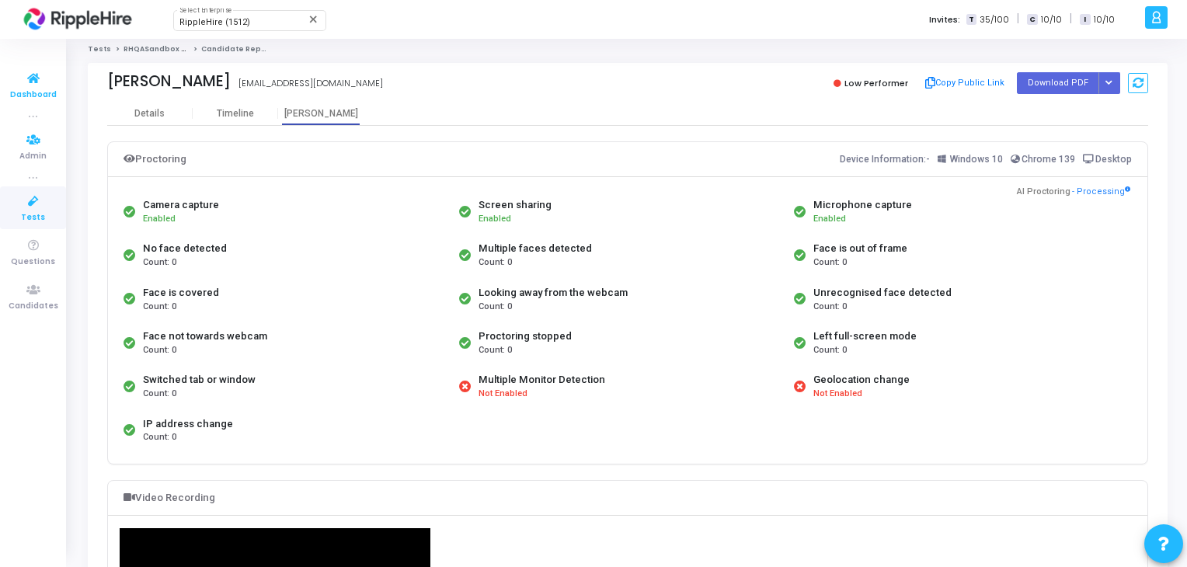
click at [33, 92] on span "Dashboard" at bounding box center [33, 95] width 47 height 13
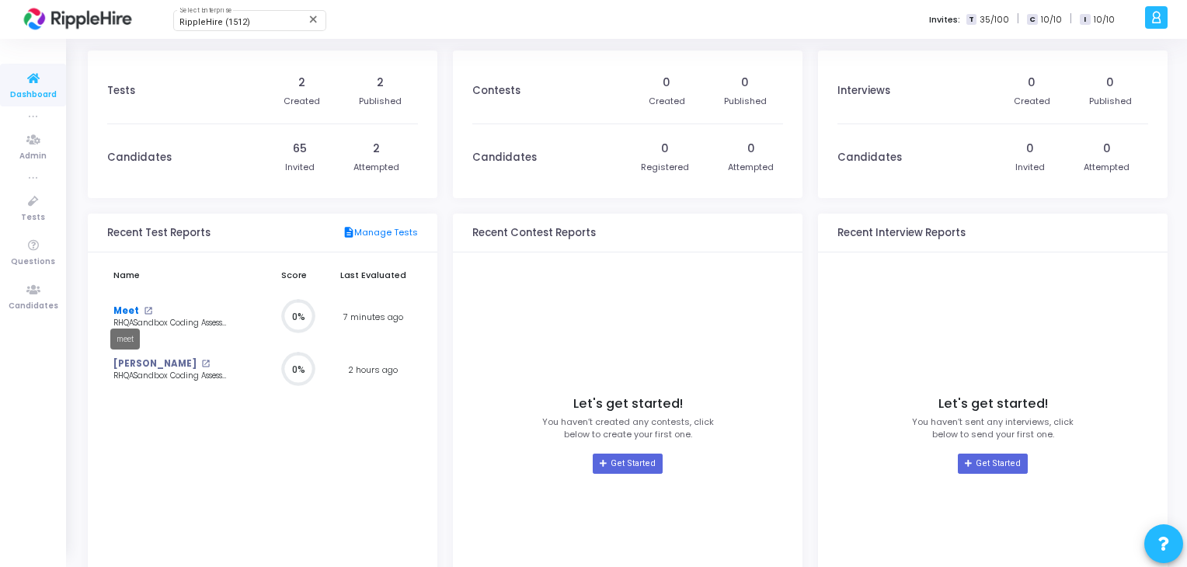
click at [127, 315] on link "Meet" at bounding box center [126, 310] width 26 height 13
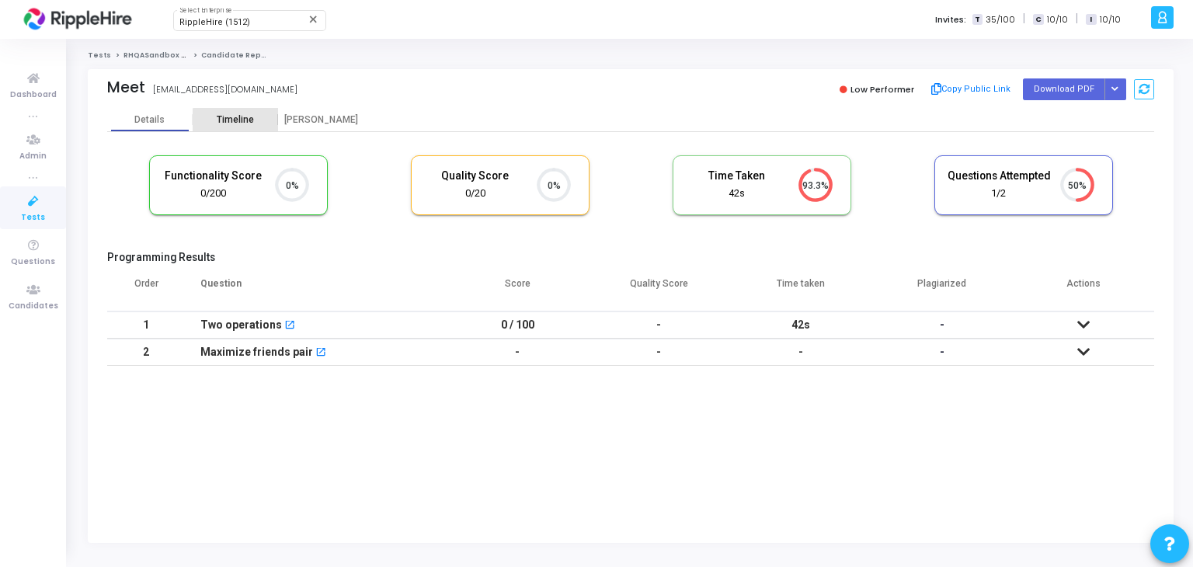
click at [252, 128] on div "Timeline" at bounding box center [235, 119] width 85 height 23
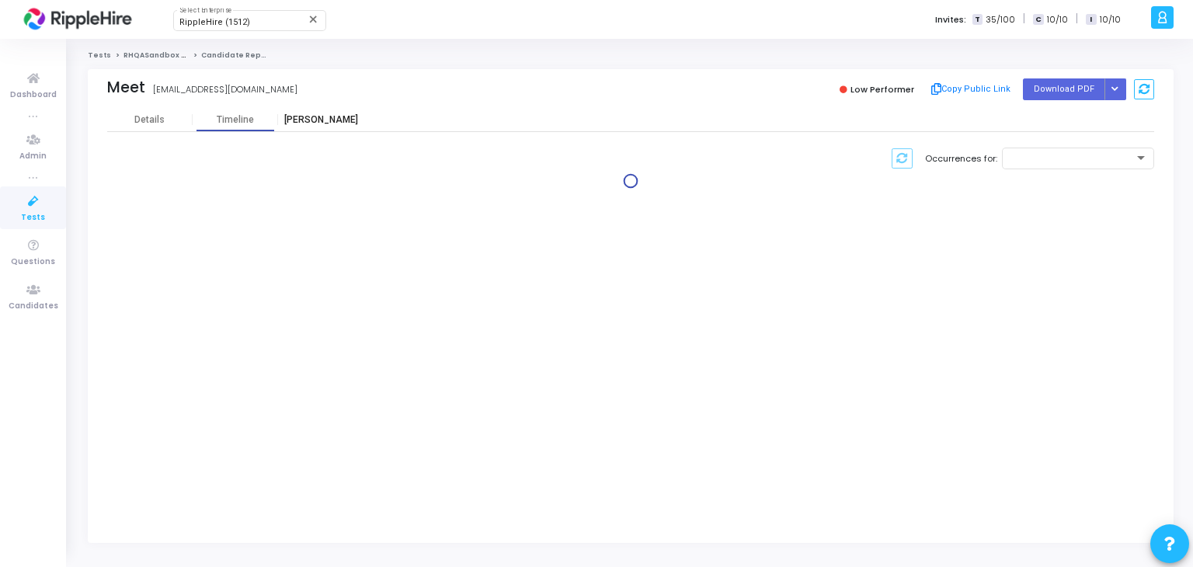
click at [289, 123] on div "Proctor" at bounding box center [320, 120] width 85 height 12
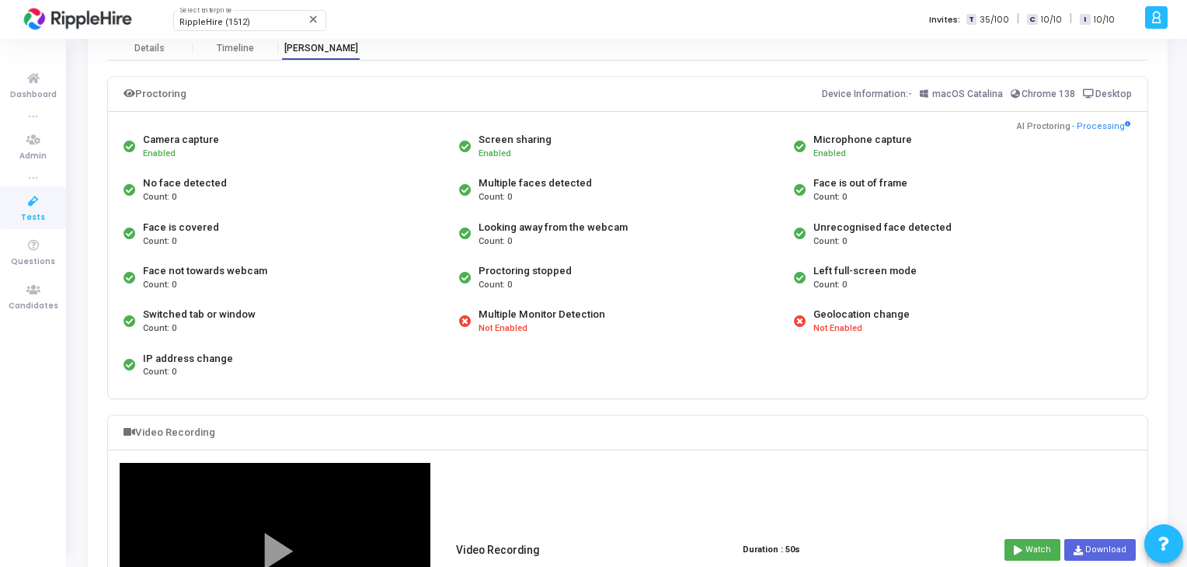
scroll to position [72, 0]
click at [503, 212] on div "Looking away from the webcam Count: 0" at bounding box center [623, 232] width 336 height 43
click at [518, 266] on div "Proctoring stopped" at bounding box center [524, 271] width 93 height 16
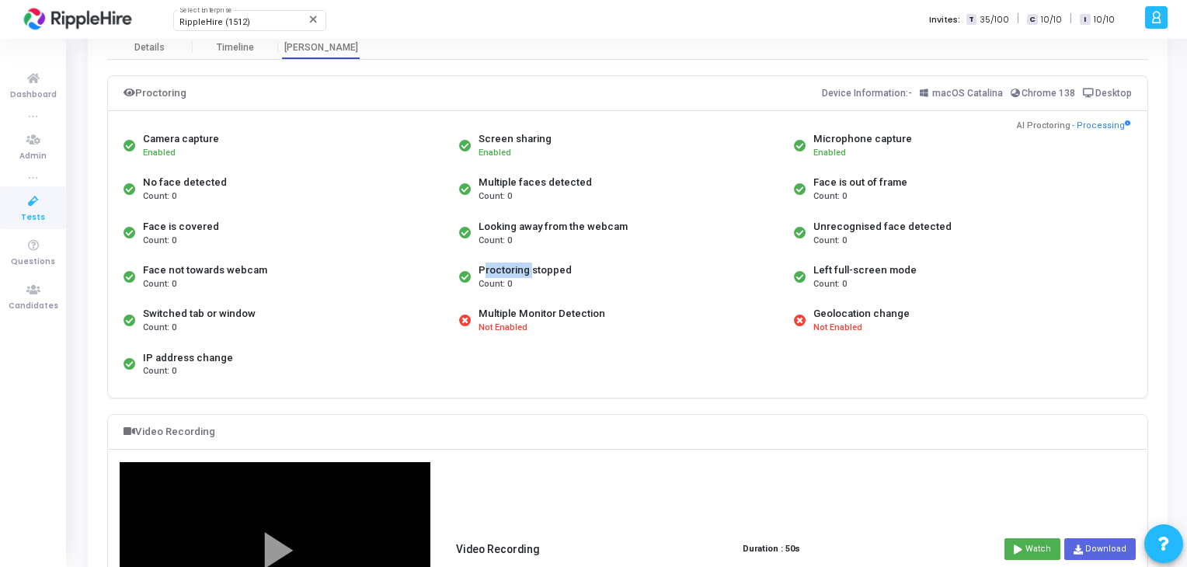
click at [518, 266] on div "Proctoring stopped" at bounding box center [524, 271] width 93 height 16
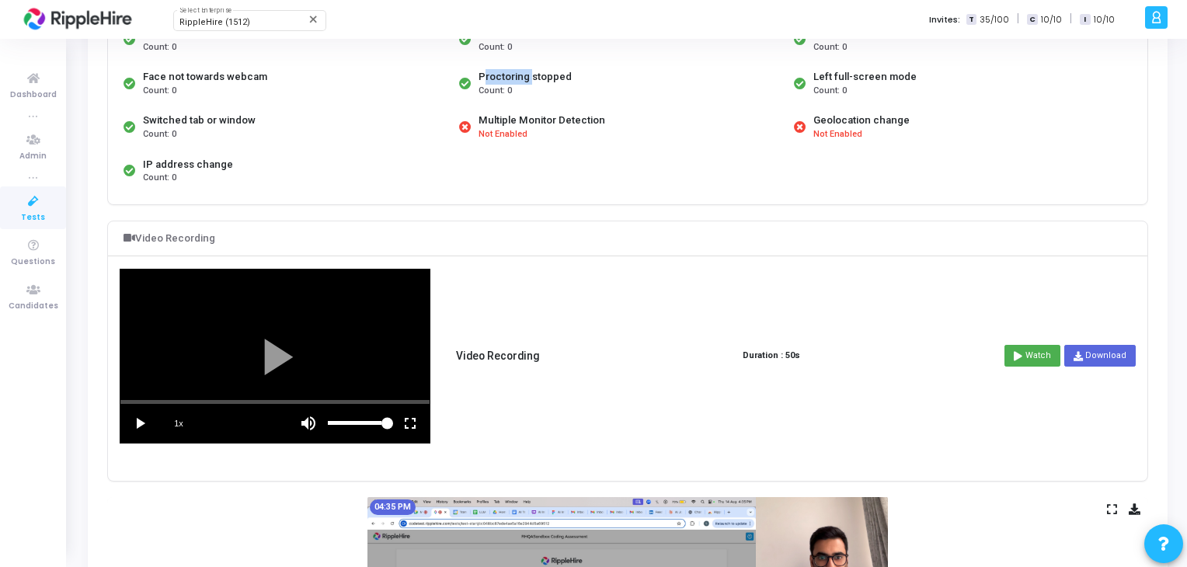
scroll to position [0, 0]
